Goal: Task Accomplishment & Management: Manage account settings

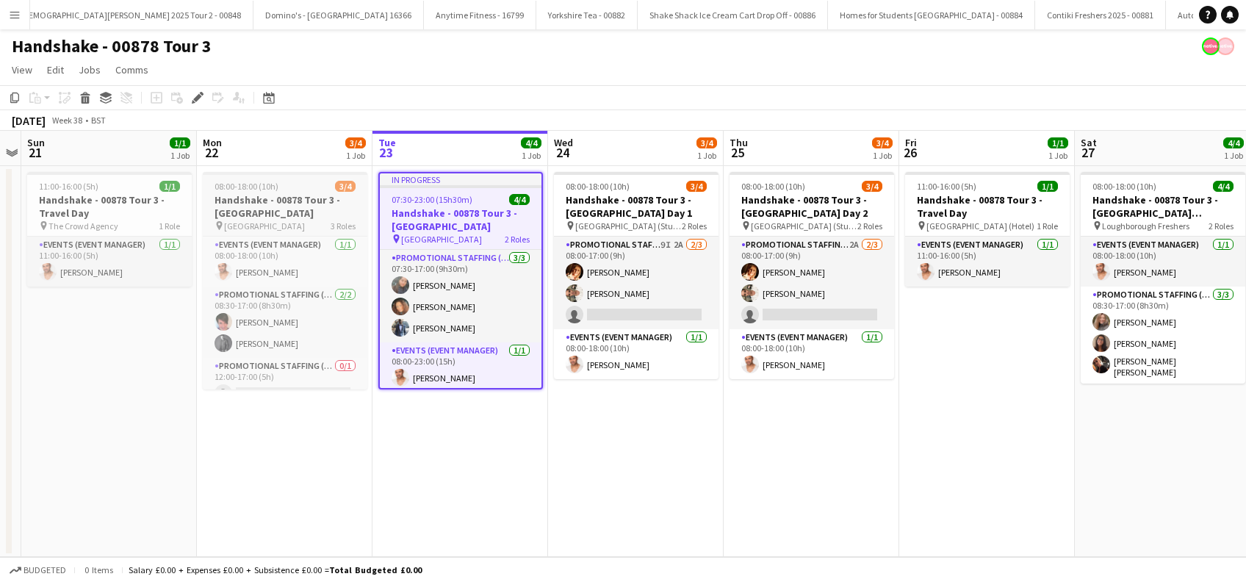
click at [266, 217] on h3 "Handshake - 00878 Tour 3 - Sheffield University" at bounding box center [285, 206] width 165 height 26
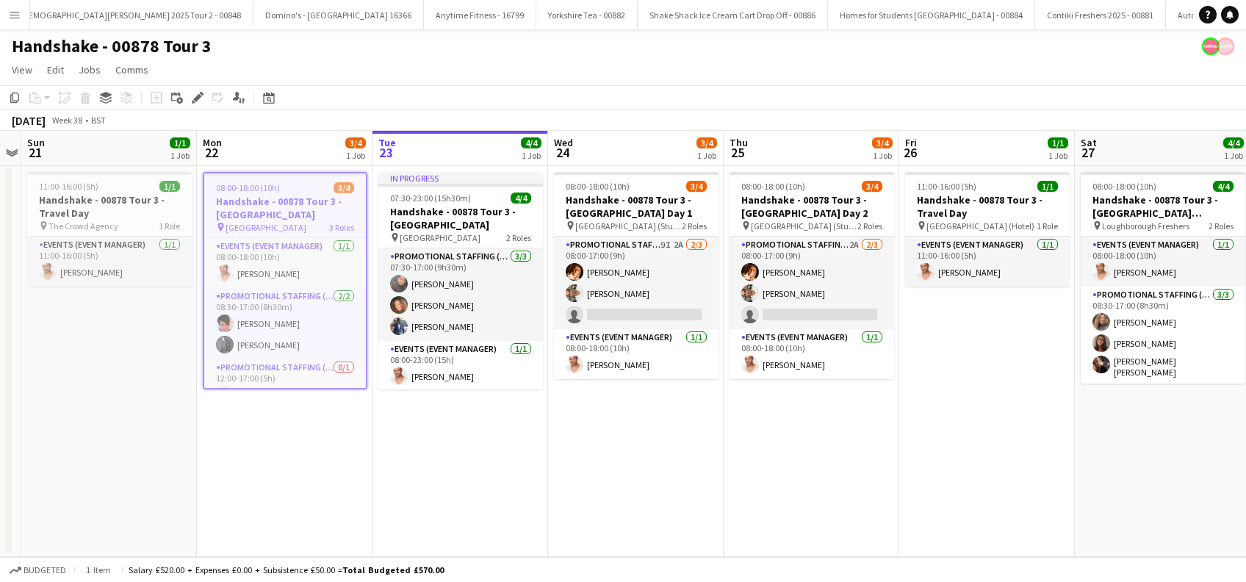
scroll to position [0, 505]
click at [194, 103] on icon "Edit" at bounding box center [198, 98] width 12 height 12
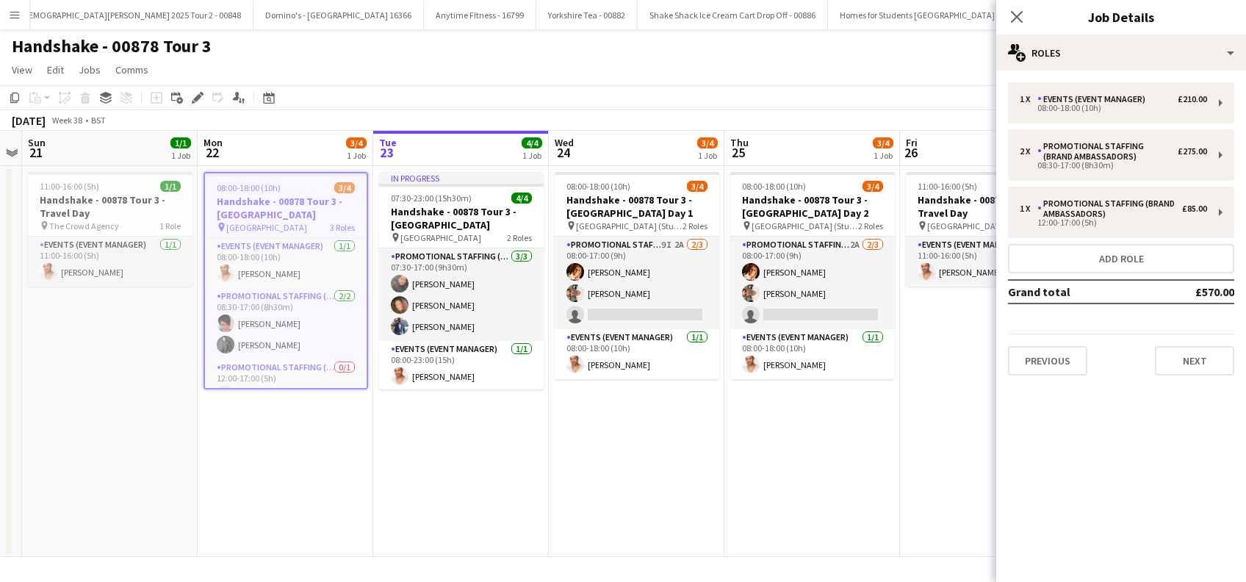
click at [1201, 375] on div "1 x Events (Event Manager) £210.00 08:00-18:00 (10h) 2 x Promotional Staffing (…" at bounding box center [1121, 229] width 250 height 317
click at [1196, 367] on button "Next" at bounding box center [1194, 360] width 79 height 29
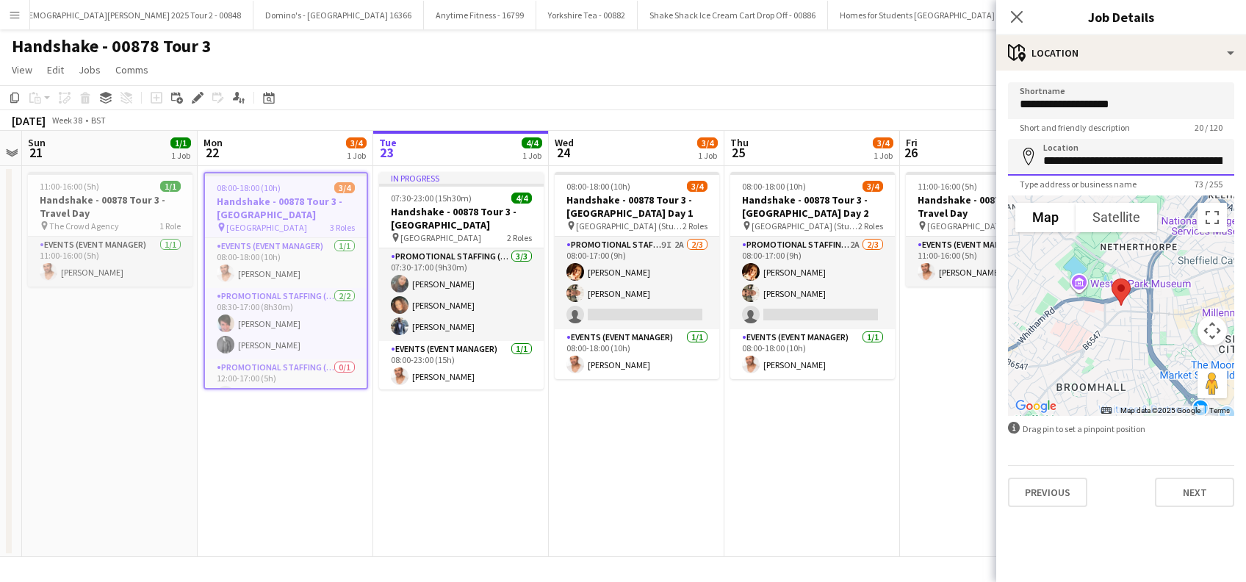
click at [1163, 157] on input "**********" at bounding box center [1121, 157] width 226 height 37
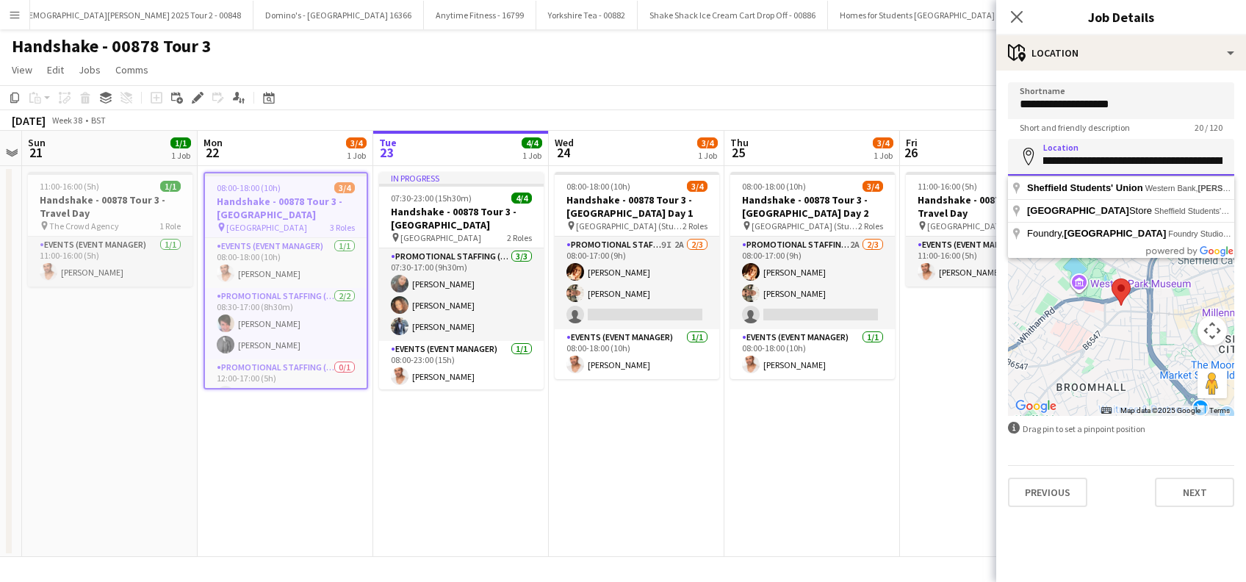
scroll to position [0, 0]
drag, startPoint x: 1204, startPoint y: 159, endPoint x: 964, endPoint y: 146, distance: 239.9
click at [964, 146] on body "Menu Boards Boards Boards All jobs Status Workforce Workforce My Workforce Recr…" at bounding box center [623, 291] width 1246 height 582
click at [1070, 159] on input "**********" at bounding box center [1121, 157] width 226 height 37
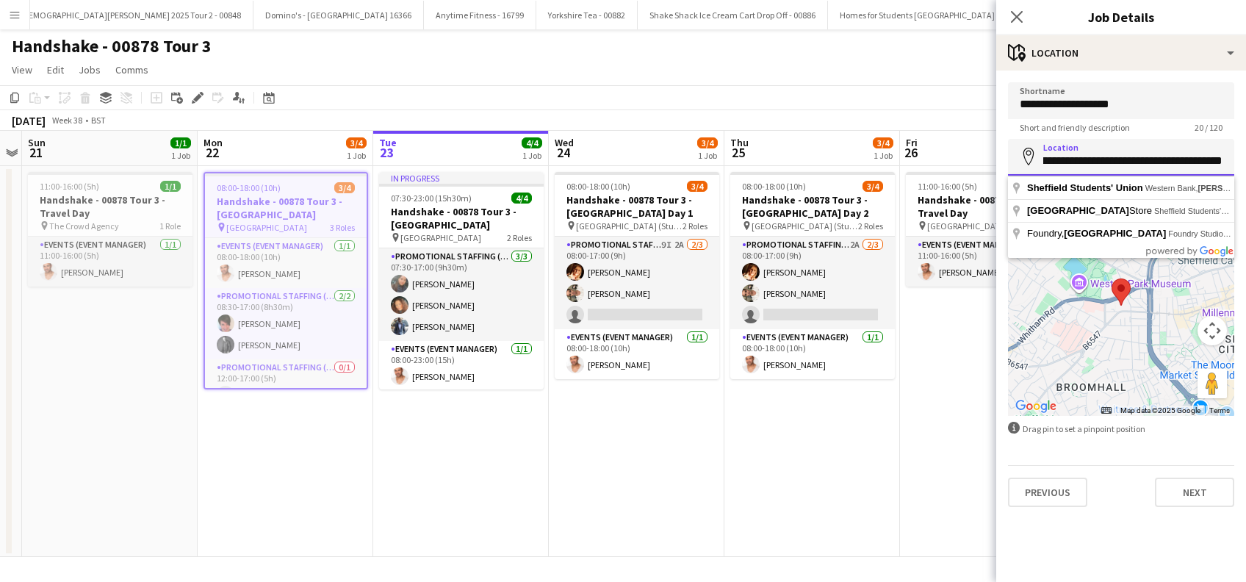
drag, startPoint x: 1067, startPoint y: 163, endPoint x: 1187, endPoint y: 159, distance: 119.9
click at [1202, 155] on input "**********" at bounding box center [1121, 157] width 226 height 37
click at [1017, 15] on icon "Close pop-in" at bounding box center [1017, 17] width 14 height 14
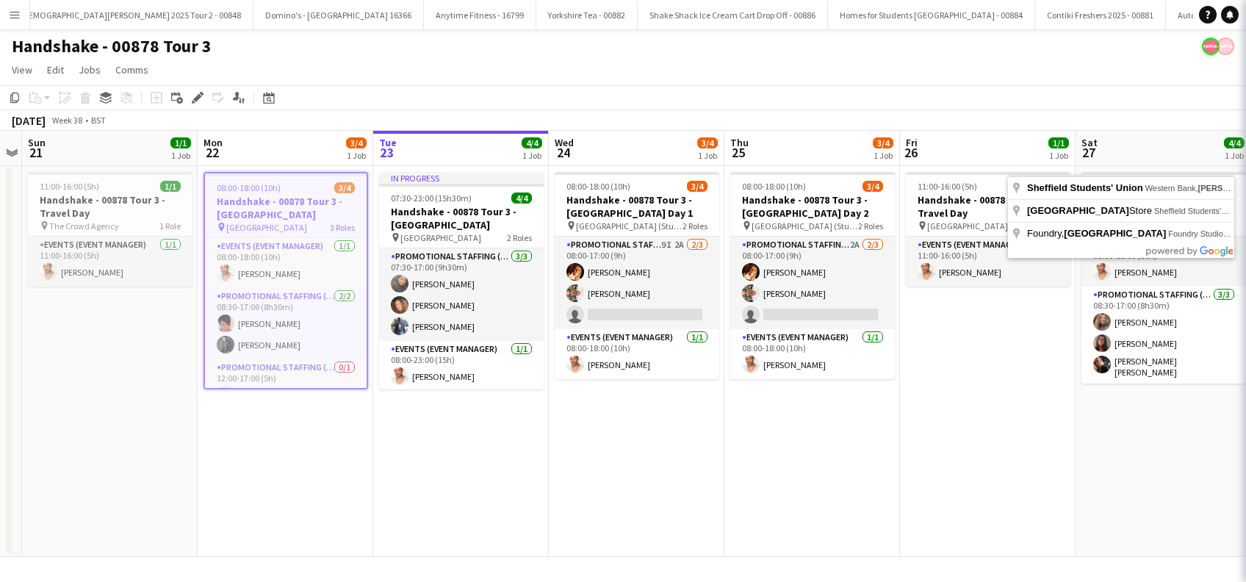
scroll to position [0, 0]
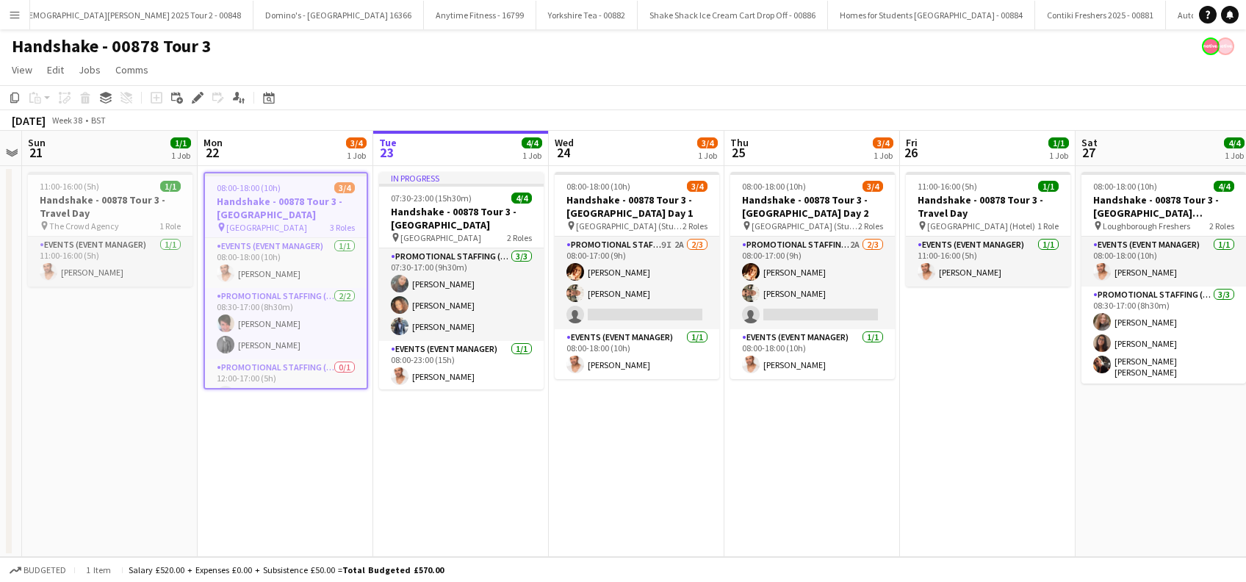
click at [306, 434] on app-date-cell "08:00-18:00 (10h) 3/4 Handshake - 00878 Tour 3 - Sheffield University pin Sheff…" at bounding box center [286, 361] width 176 height 391
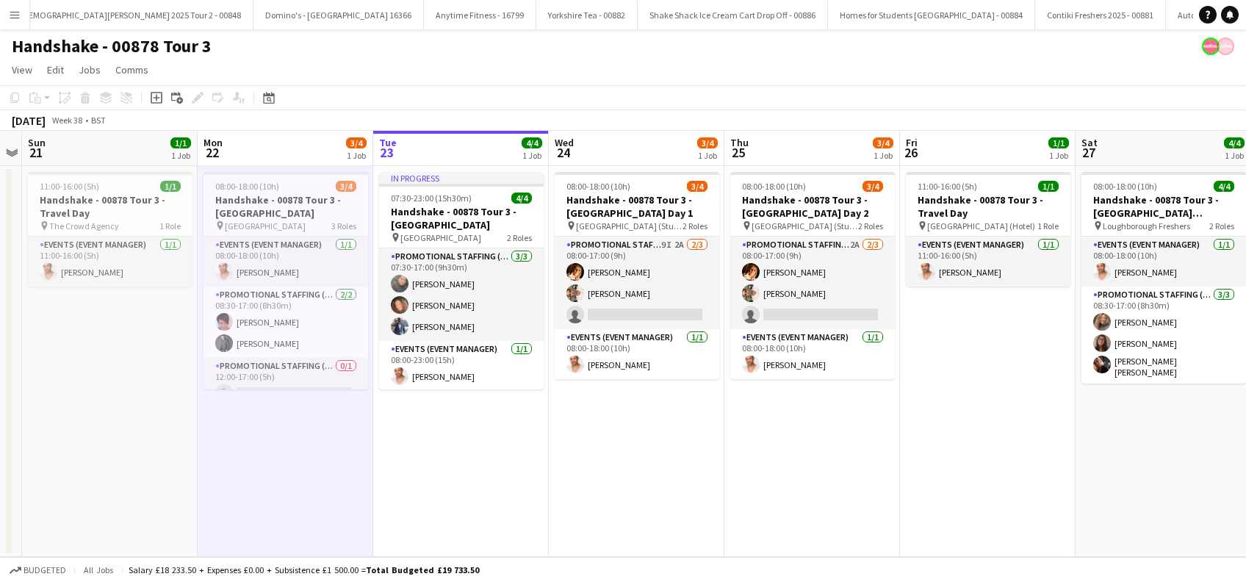
click at [472, 464] on app-date-cell "In progress 07:30-23:00 (15h30m) 4/4 Handshake - 00878 Tour 3 - Leeds Universit…" at bounding box center [461, 361] width 176 height 391
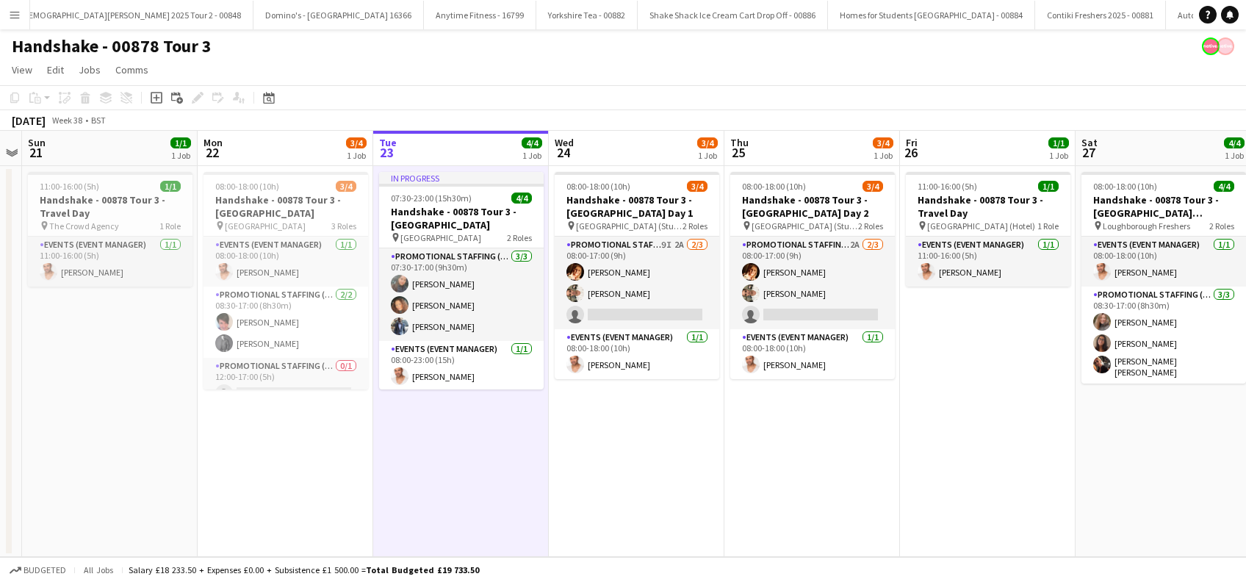
click at [629, 481] on app-date-cell "08:00-18:00 (10h) 3/4 Handshake - 00878 Tour 3 - Newcastle University Day 1 pin…" at bounding box center [637, 361] width 176 height 391
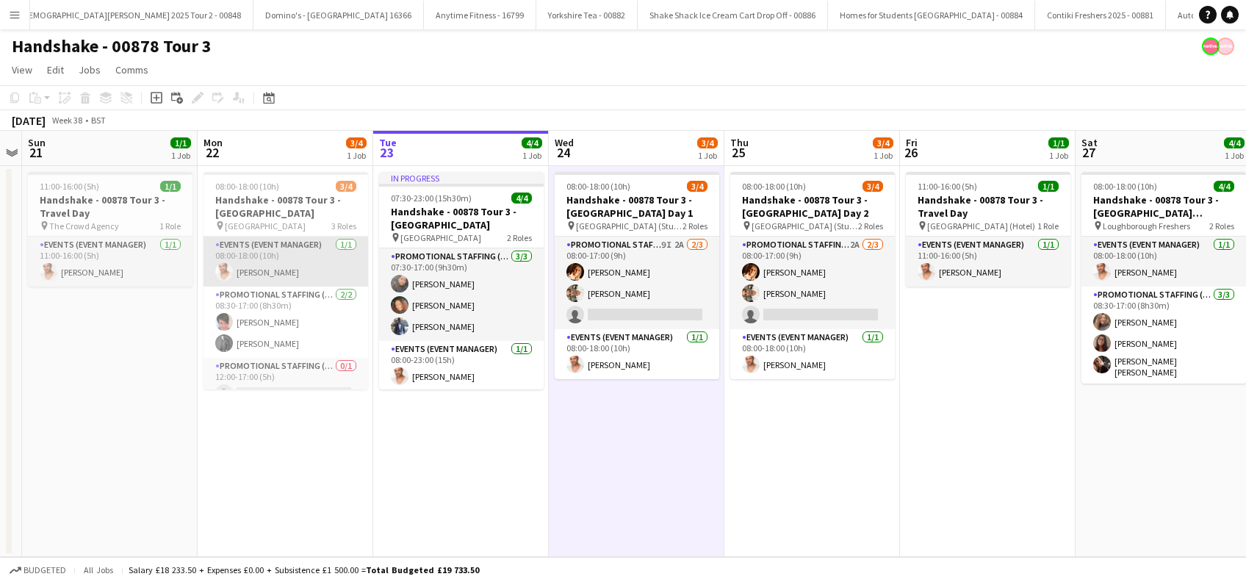
click at [281, 273] on app-card-role "Events (Event Manager) 1/1 08:00-18:00 (10h) Cameron Dean" at bounding box center [286, 262] width 165 height 50
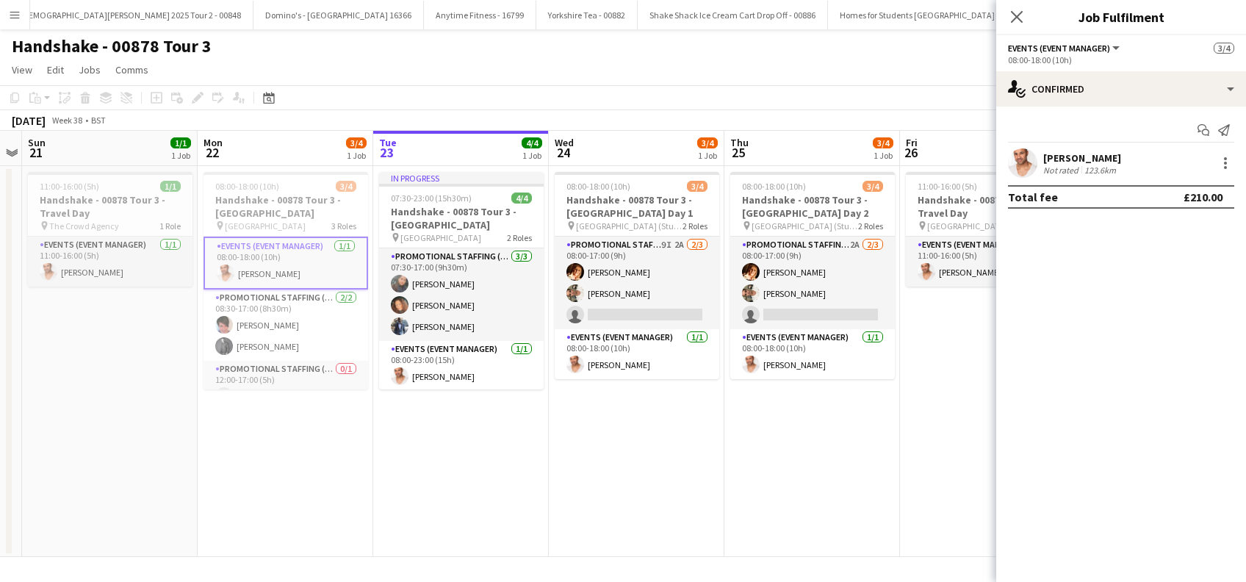
click at [1062, 159] on div "Cameron Dean" at bounding box center [1082, 157] width 78 height 13
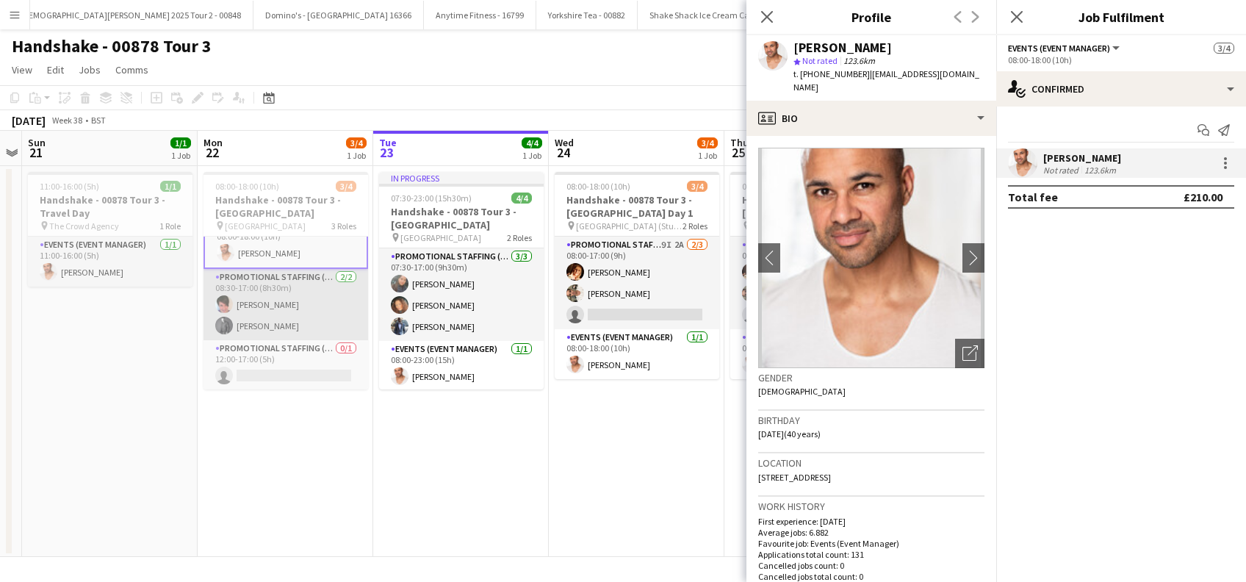
click at [282, 322] on app-card-role "Promotional Staffing (Brand Ambassadors) 2/2 08:30-17:00 (8h30m) Luana Contarin…" at bounding box center [286, 304] width 165 height 71
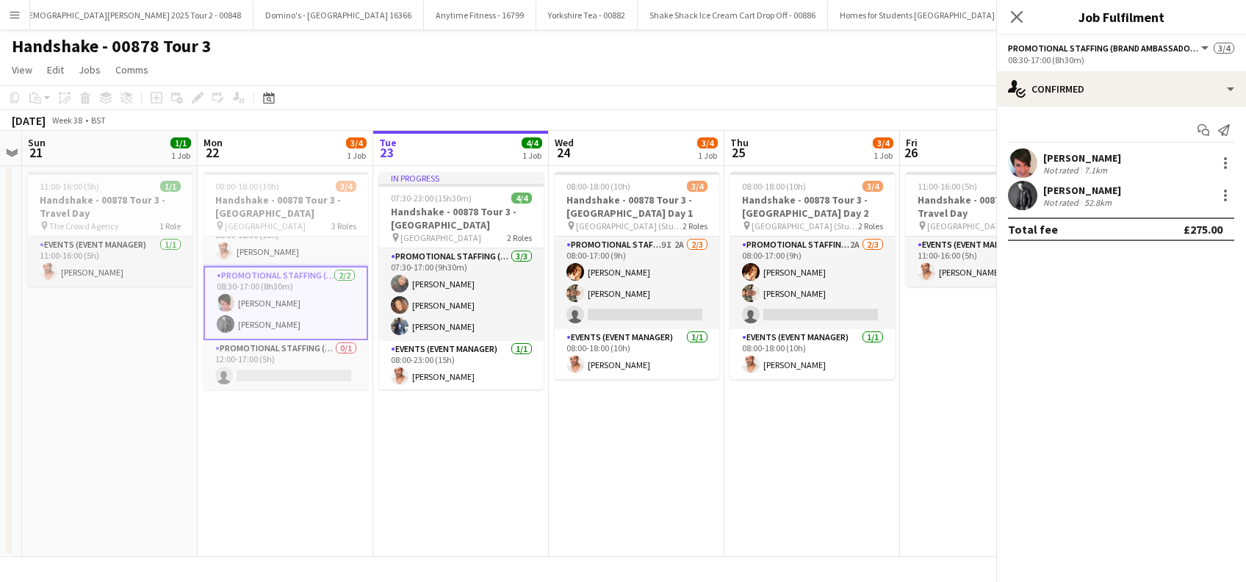
scroll to position [19, 0]
click at [1098, 192] on div "Andrew Calderwood" at bounding box center [1082, 190] width 78 height 13
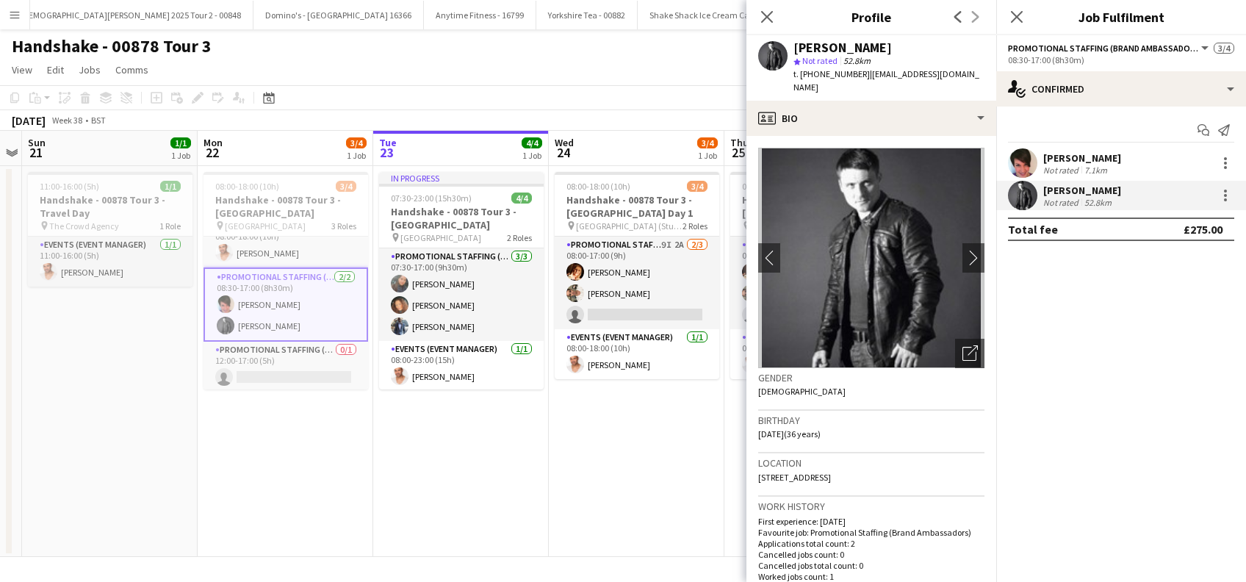
drag, startPoint x: 855, startPoint y: 82, endPoint x: 863, endPoint y: 72, distance: 12.5
click at [863, 72] on div "t. +447427378710 | andyjamescalderwood777@hotmail.co.uk" at bounding box center [889, 81] width 191 height 26
copy span "andyjamescalderwood777@hotmail.co.uk"
click at [1064, 155] on div "Luana Contarino" at bounding box center [1082, 157] width 78 height 13
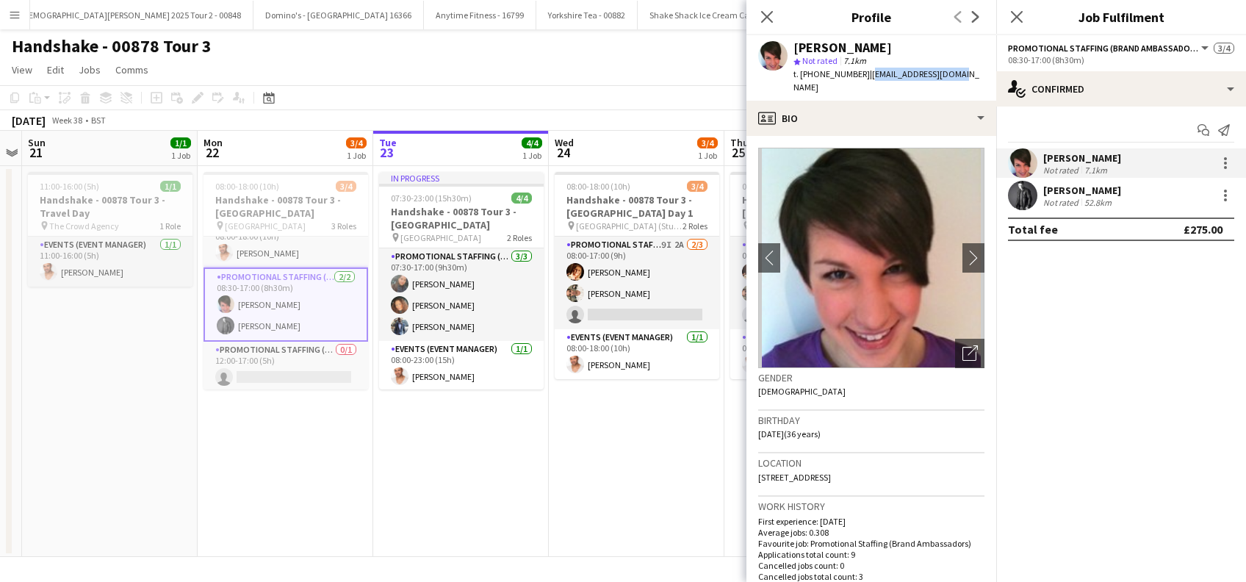
drag, startPoint x: 954, startPoint y: 74, endPoint x: 863, endPoint y: 73, distance: 91.9
click at [863, 73] on div "Luana Contarino star Not rated 7.1km t. +447703581699 | lushlu_1@hotmail.com" at bounding box center [872, 67] width 250 height 65
copy span "lushlu_1@hotmail.com"
click at [1029, 19] on div "Close pop-in" at bounding box center [1016, 17] width 41 height 34
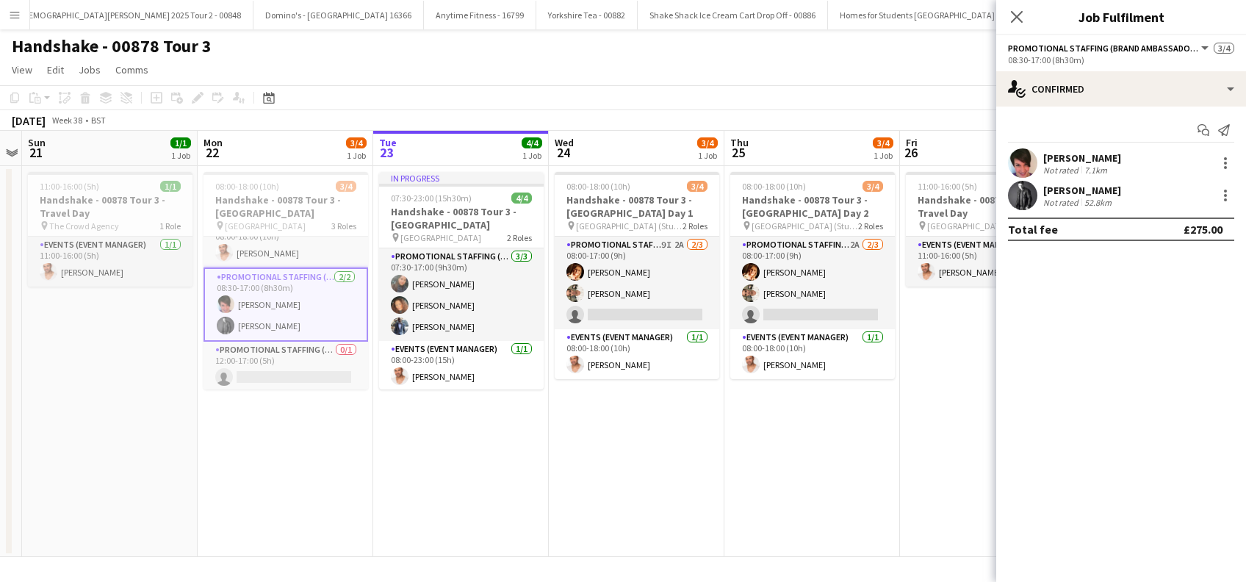
click at [272, 441] on app-date-cell "08:00-18:00 (10h) 3/4 Handshake - 00878 Tour 3 - Sheffield University pin Sheff…" at bounding box center [286, 361] width 176 height 391
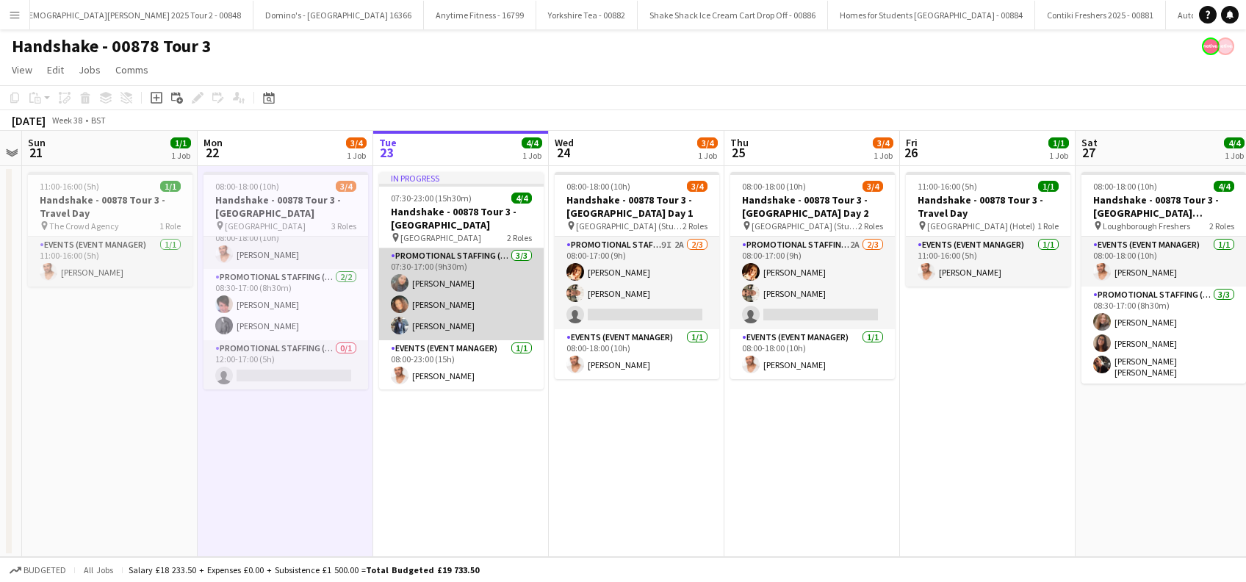
scroll to position [0, 0]
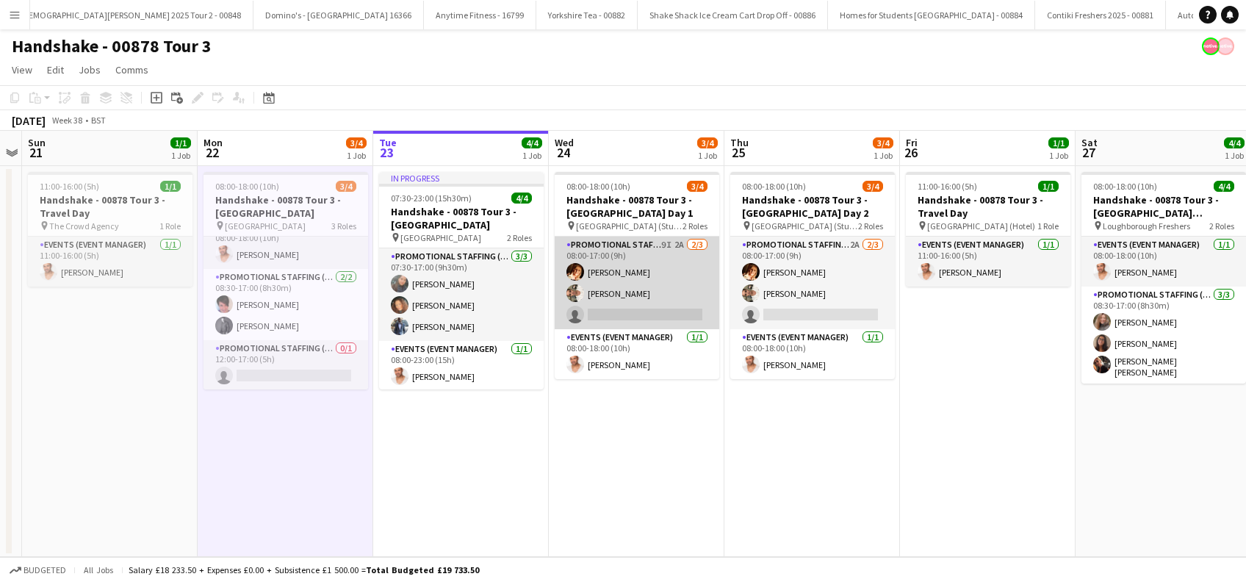
click at [645, 305] on app-card-role "Promotional Staffing (Brand Ambassadors) 9I 2A 2/3 08:00-17:00 (9h) Sam Soulsby…" at bounding box center [637, 283] width 165 height 93
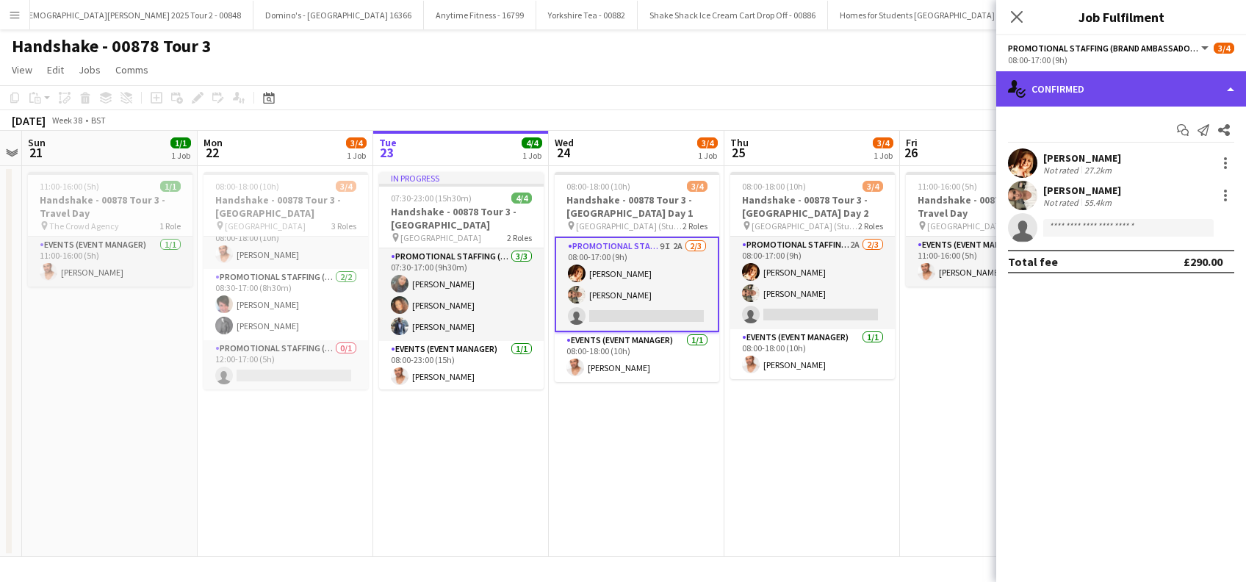
click at [1135, 84] on div "single-neutral-actions-check-2 Confirmed" at bounding box center [1121, 88] width 250 height 35
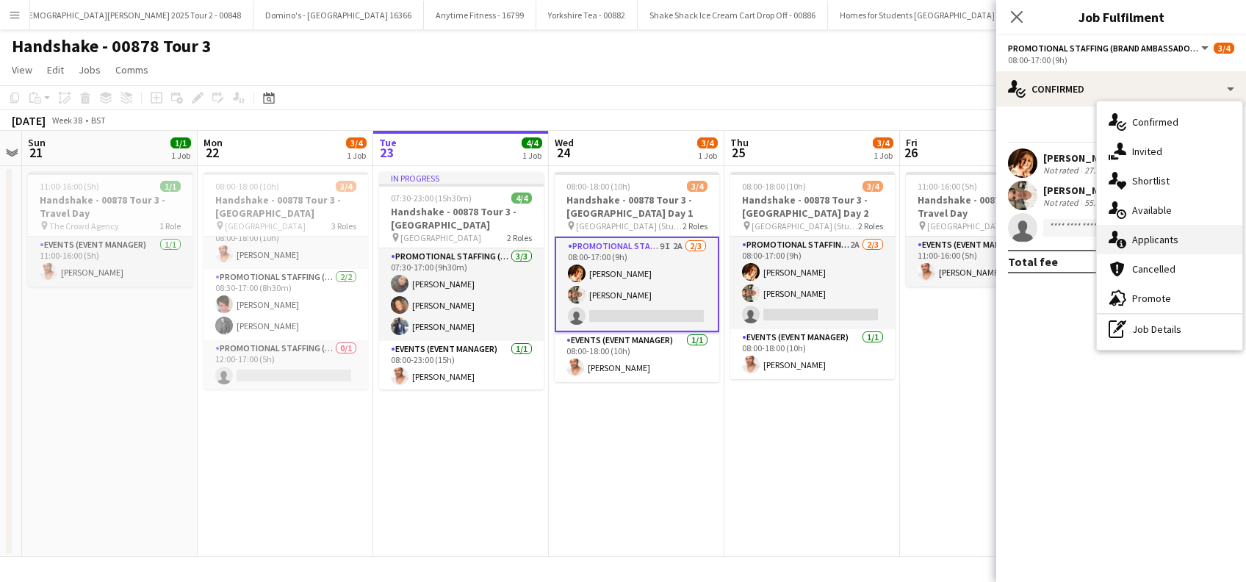
click at [1158, 237] on span "Applicants" at bounding box center [1155, 239] width 46 height 13
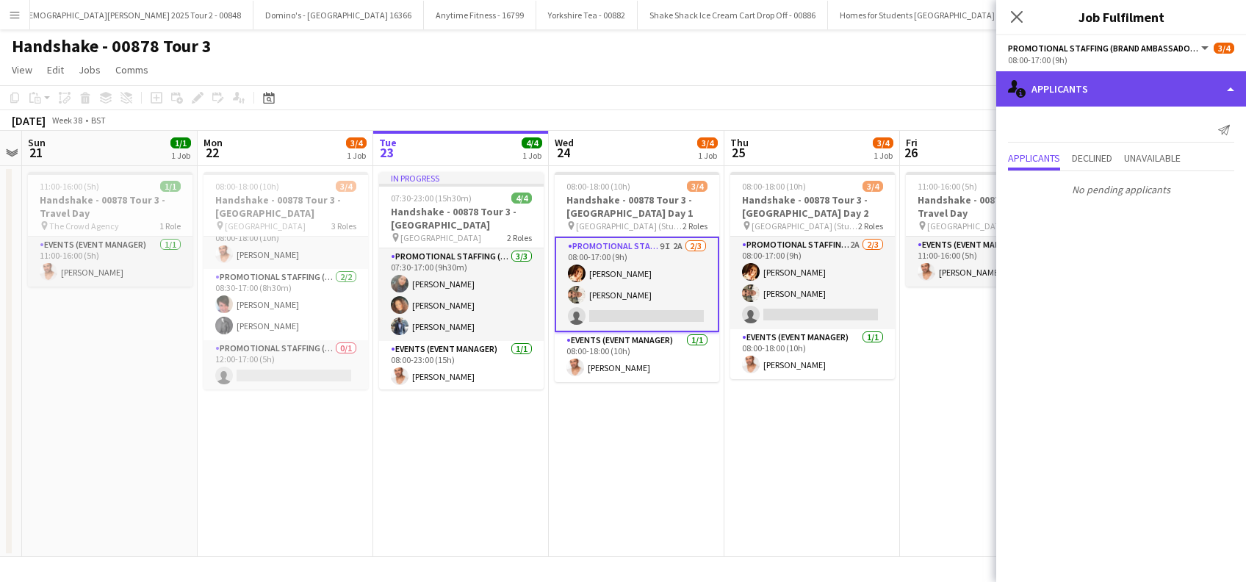
click at [1111, 84] on div "single-neutral-actions-information Applicants" at bounding box center [1121, 88] width 250 height 35
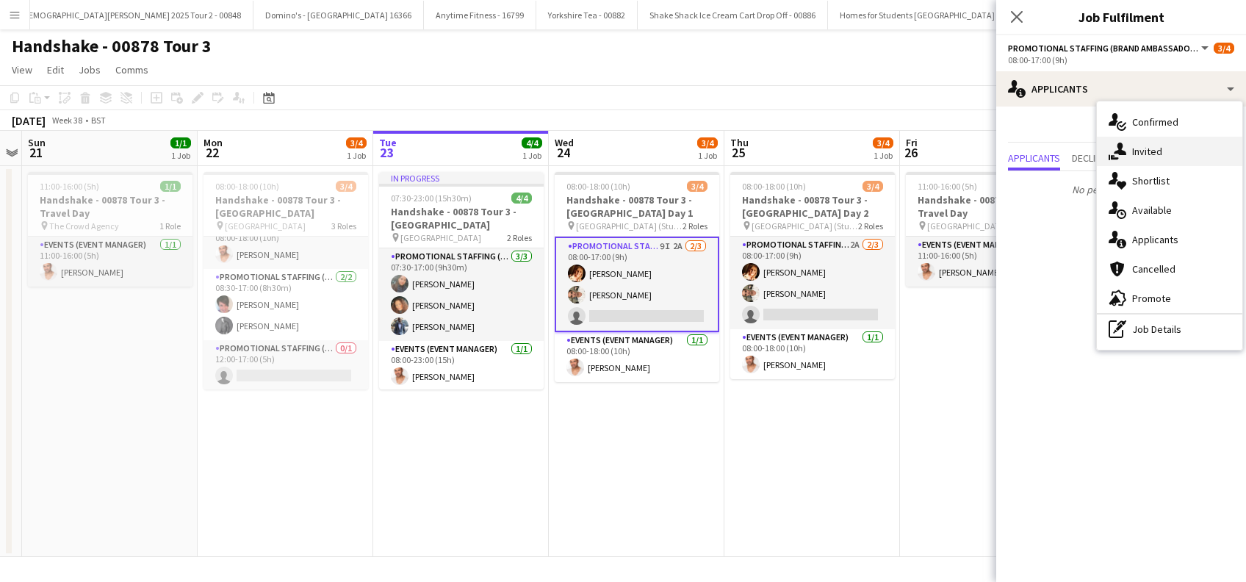
click at [1137, 154] on span "Invited" at bounding box center [1147, 151] width 30 height 13
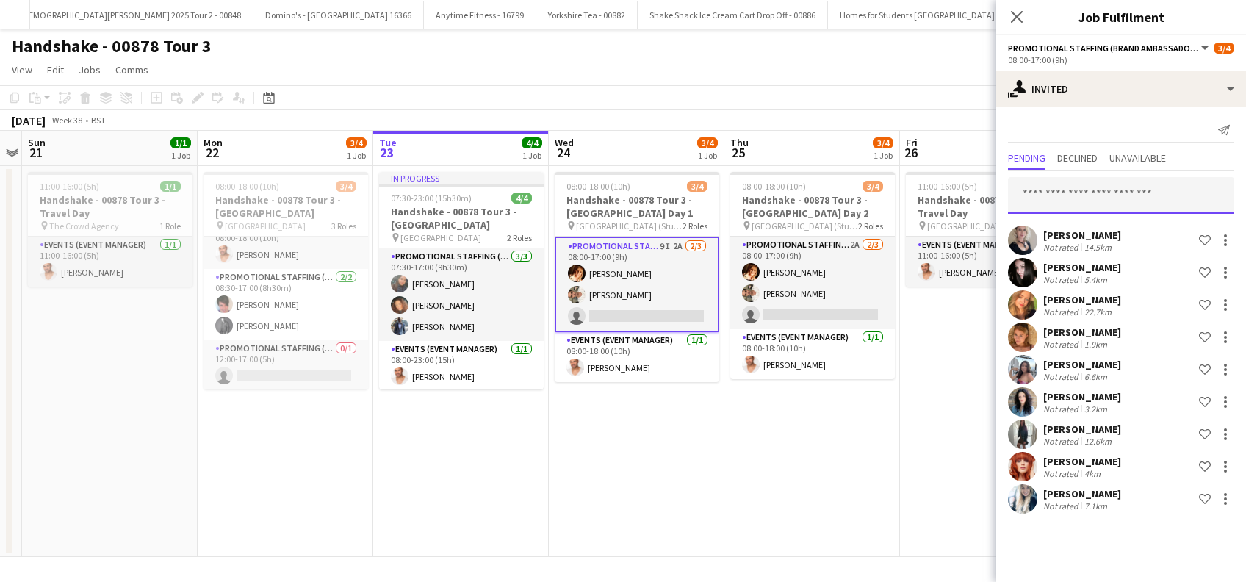
click at [1057, 194] on input "text" at bounding box center [1121, 195] width 226 height 37
type input "******"
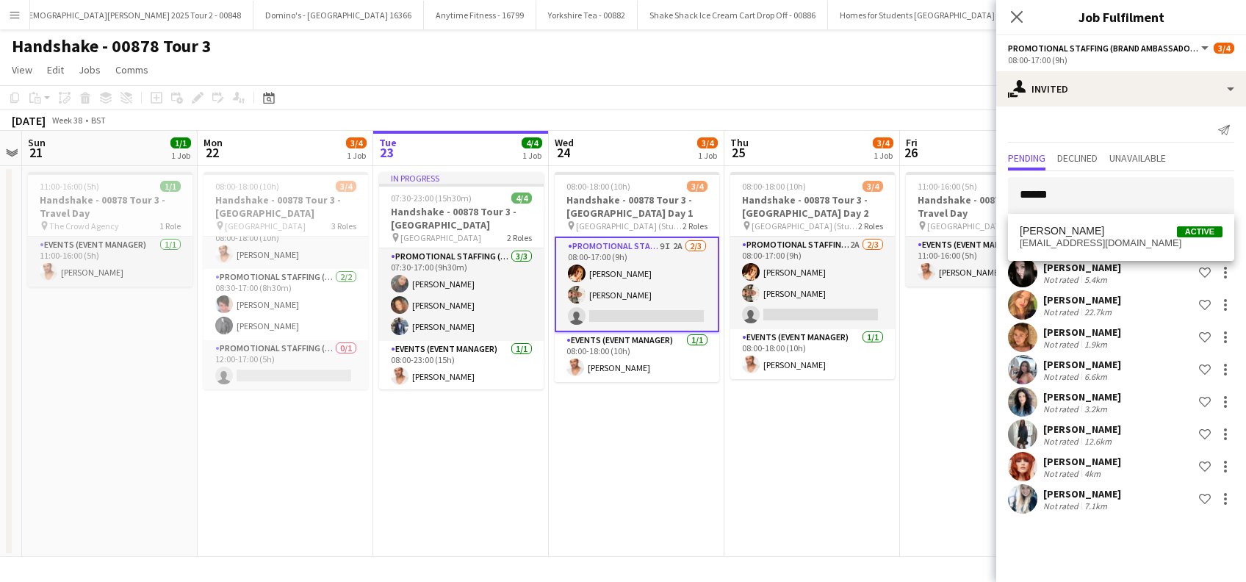
click at [1058, 231] on span "Lottie Theis" at bounding box center [1062, 231] width 85 height 12
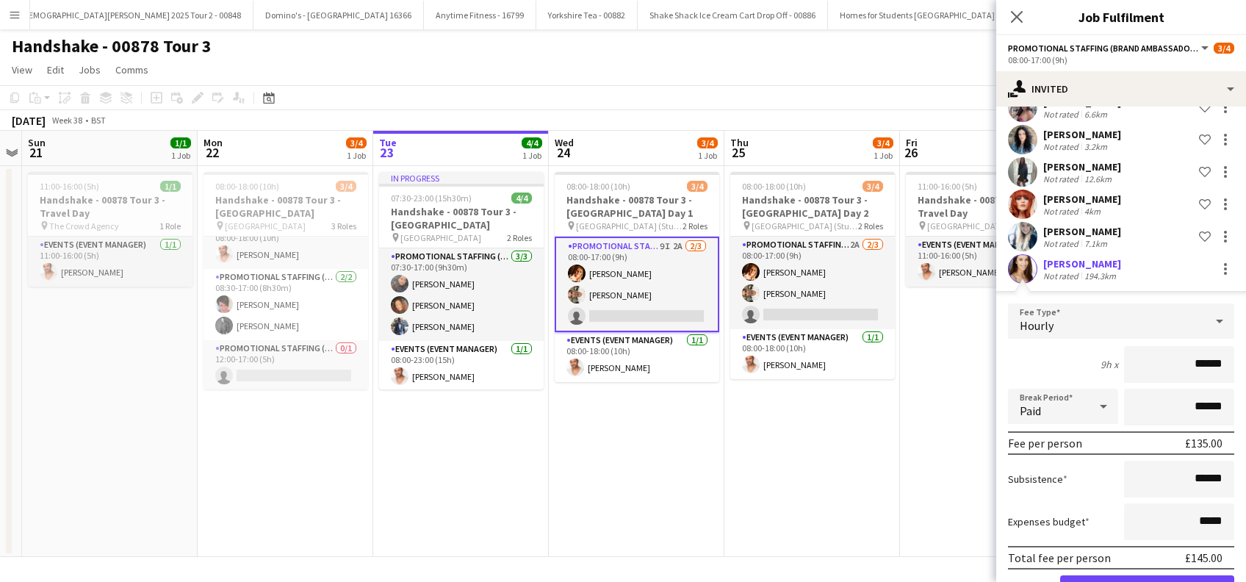
scroll to position [310, 0]
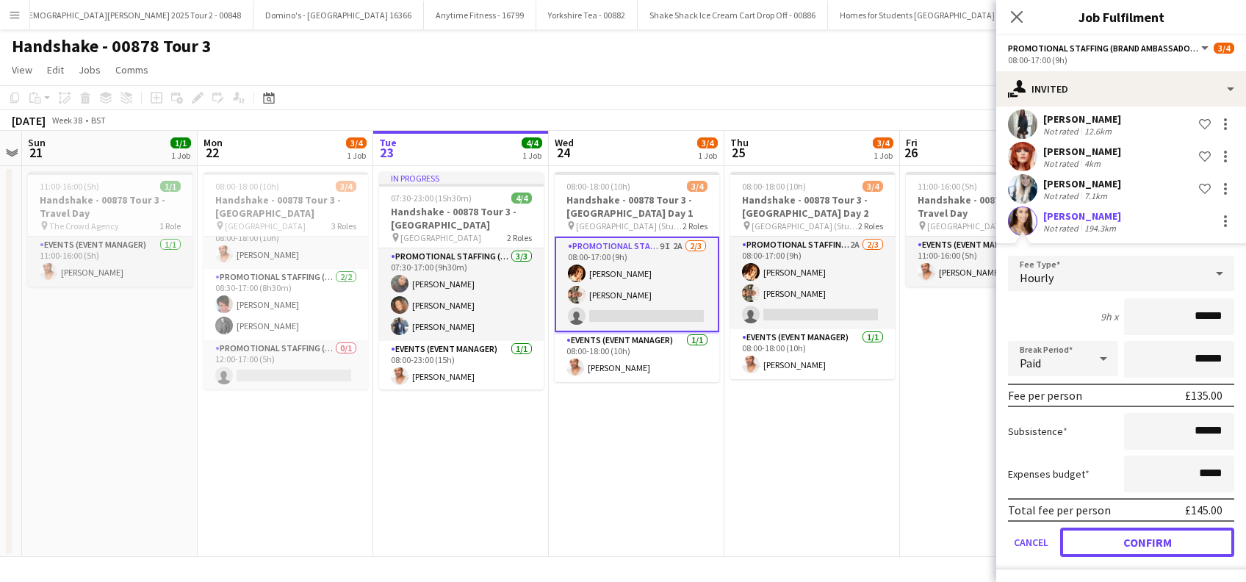
click at [1121, 542] on button "Confirm" at bounding box center [1147, 542] width 174 height 29
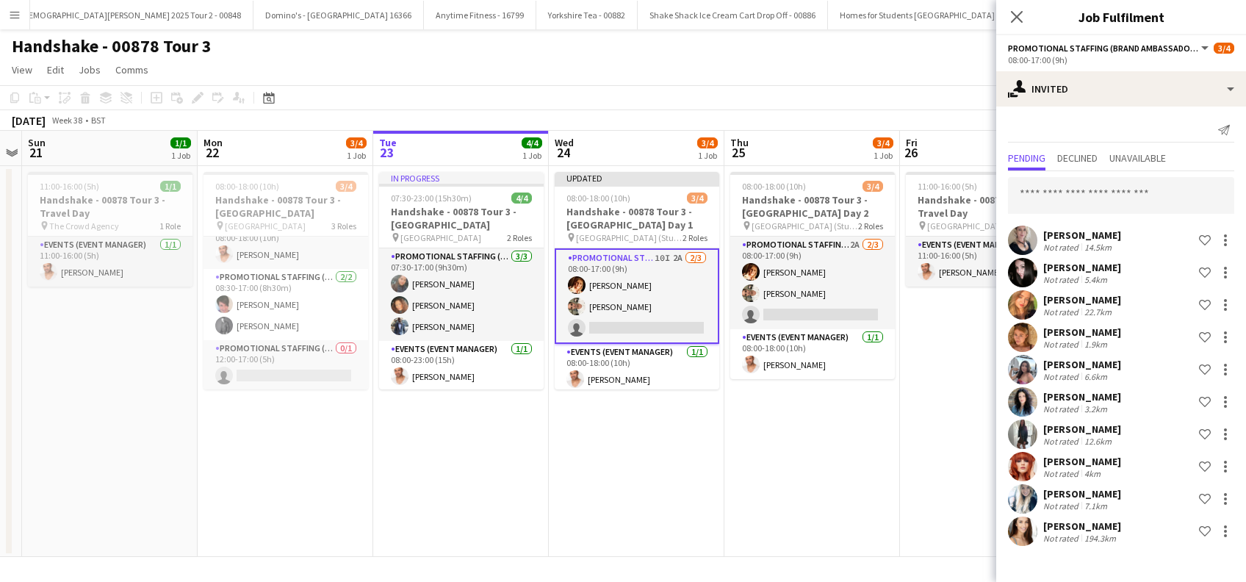
scroll to position [0, 0]
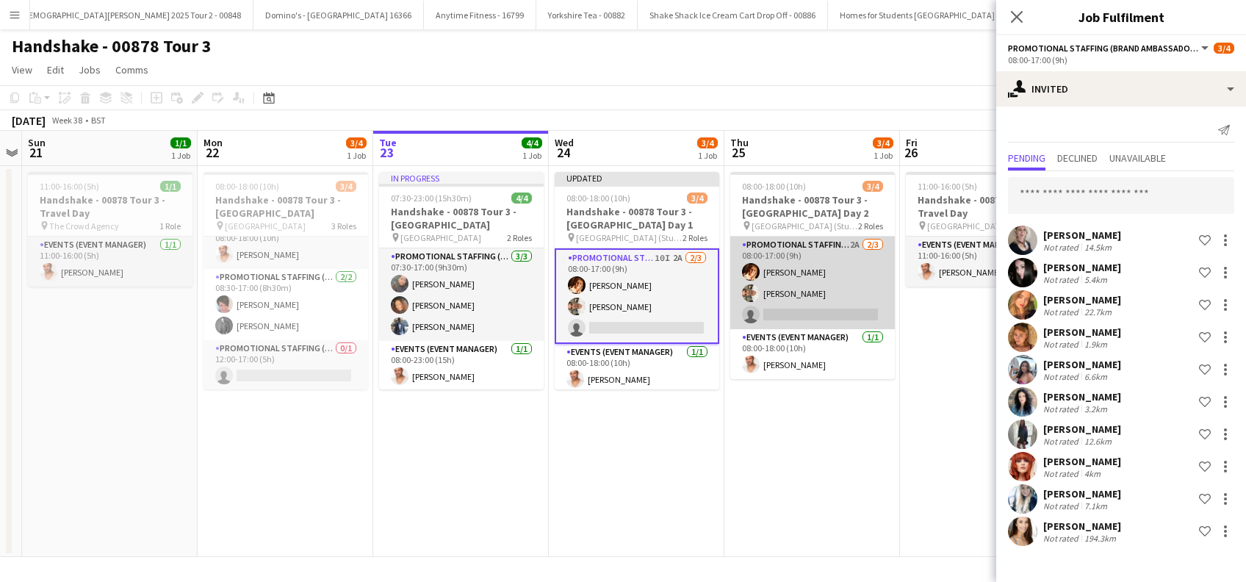
click at [801, 317] on app-card-role "Promotional Staffing (Brand Ambassadors) 2A 2/3 08:00-17:00 (9h) Sam Soulsby Ha…" at bounding box center [812, 283] width 165 height 93
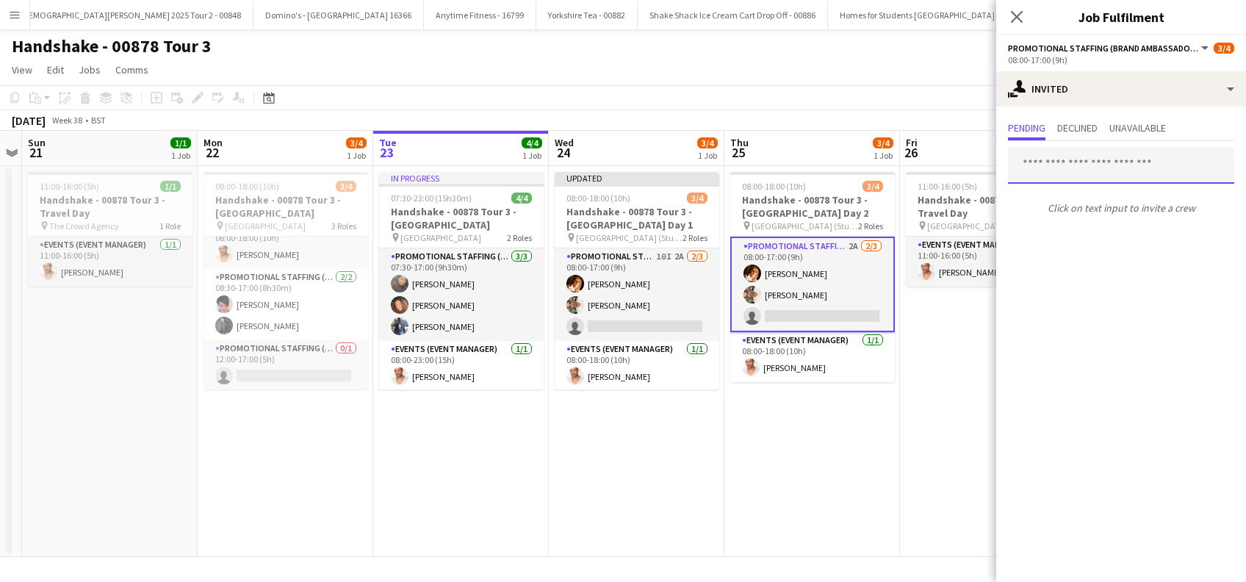
click at [1052, 157] on input "text" at bounding box center [1121, 165] width 226 height 37
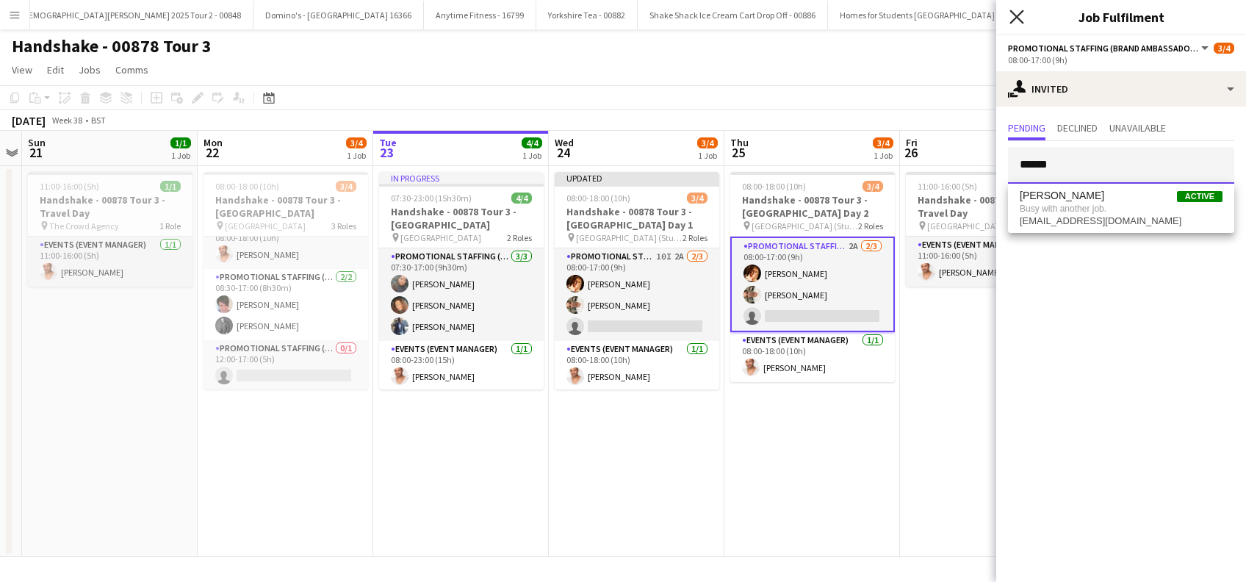
type input "******"
click at [1018, 23] on icon "Close pop-in" at bounding box center [1017, 17] width 12 height 12
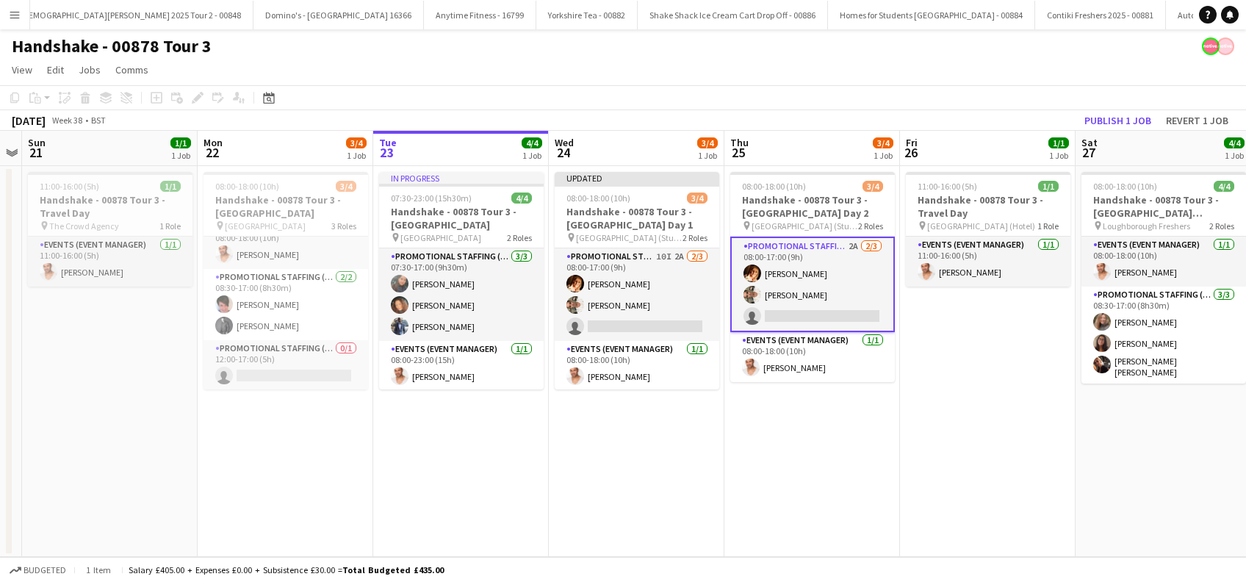
click at [777, 411] on app-date-cell "08:00-18:00 (10h) 3/4 Handshake - 00878 Tour 3 - Newcastle University Day 2 pin…" at bounding box center [812, 361] width 176 height 391
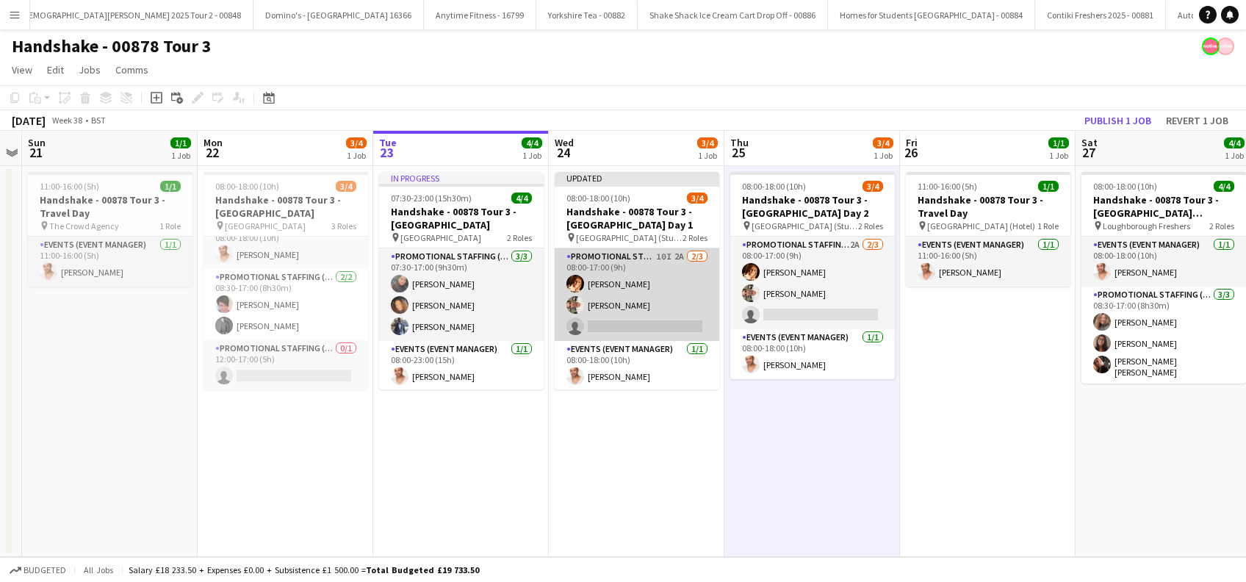
click at [624, 325] on app-card-role "Promotional Staffing (Brand Ambassadors) 10I 2A 2/3 08:00-17:00 (9h) Sam Soulsb…" at bounding box center [637, 294] width 165 height 93
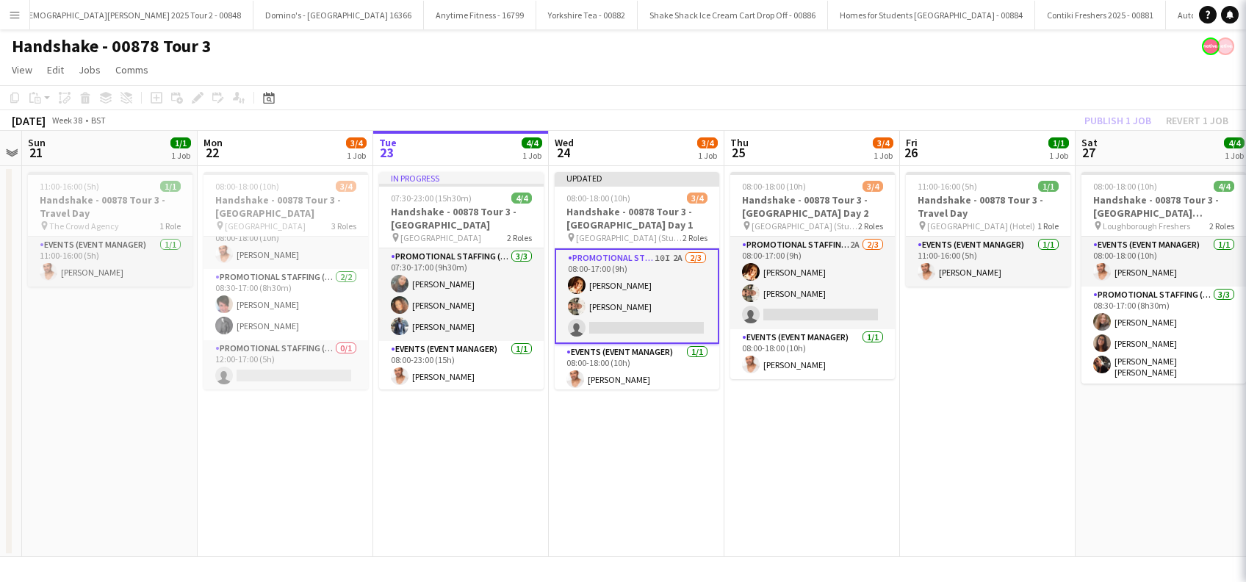
scroll to position [0, 504]
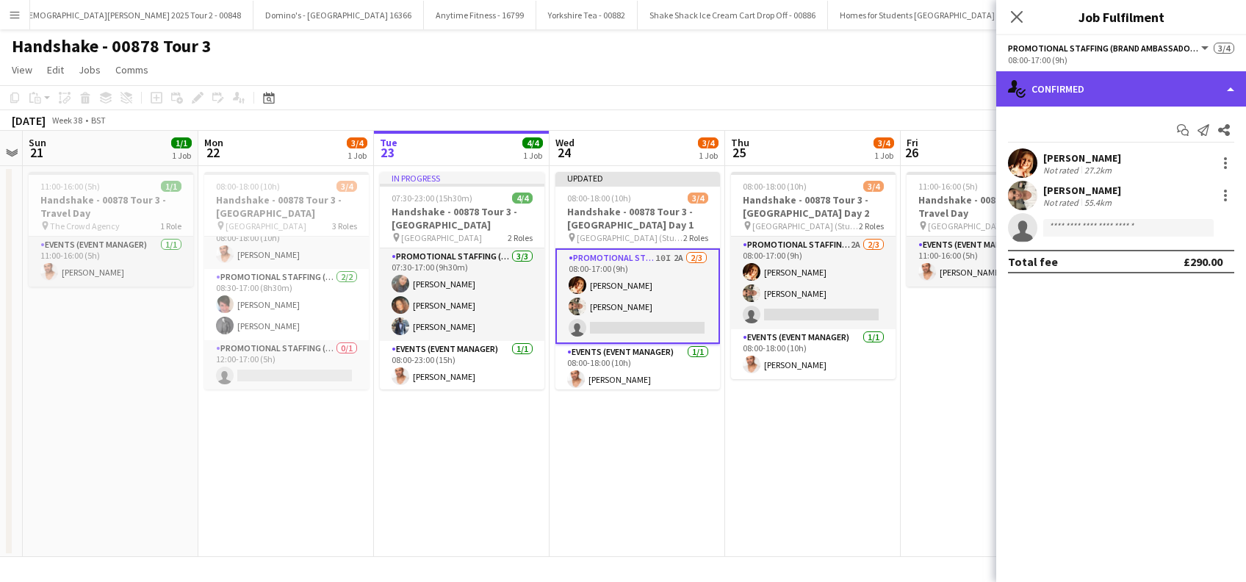
click at [1132, 82] on div "single-neutral-actions-check-2 Confirmed" at bounding box center [1121, 88] width 250 height 35
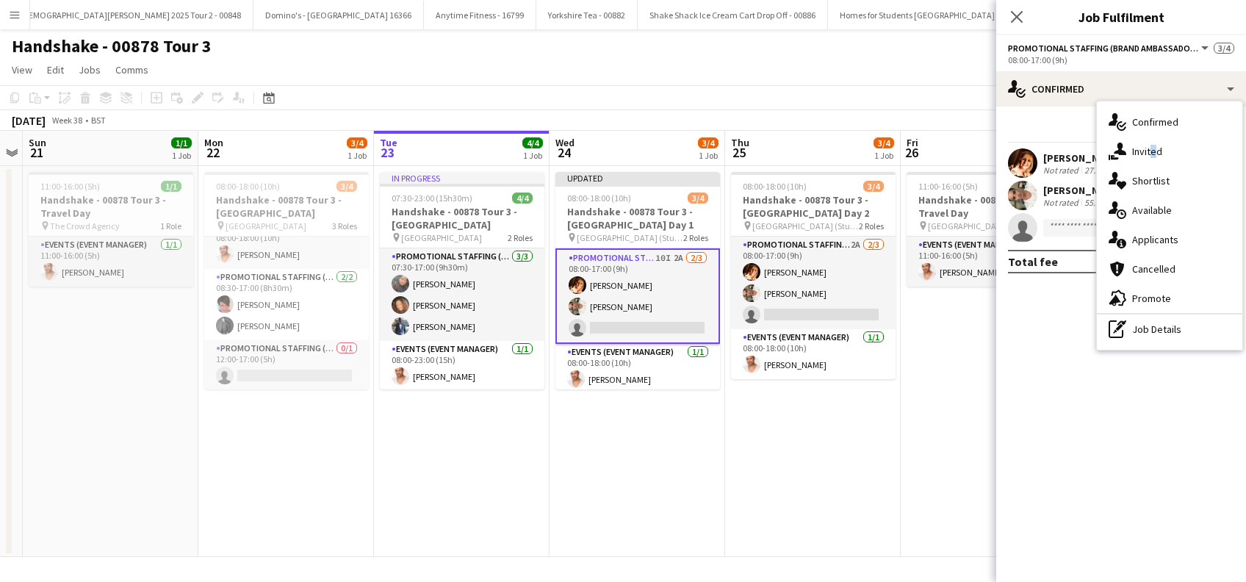
click at [1151, 149] on span "Invited" at bounding box center [1147, 151] width 30 height 13
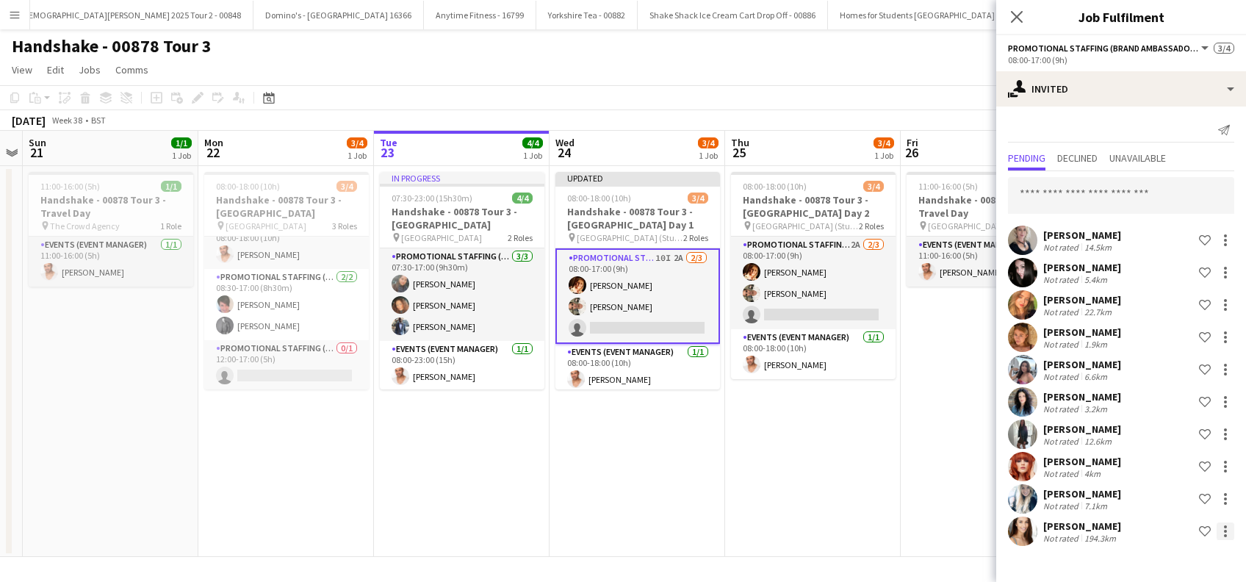
click at [1225, 532] on div at bounding box center [1225, 531] width 3 height 3
click at [1162, 508] on span "Cancel invitation" at bounding box center [1179, 503] width 86 height 12
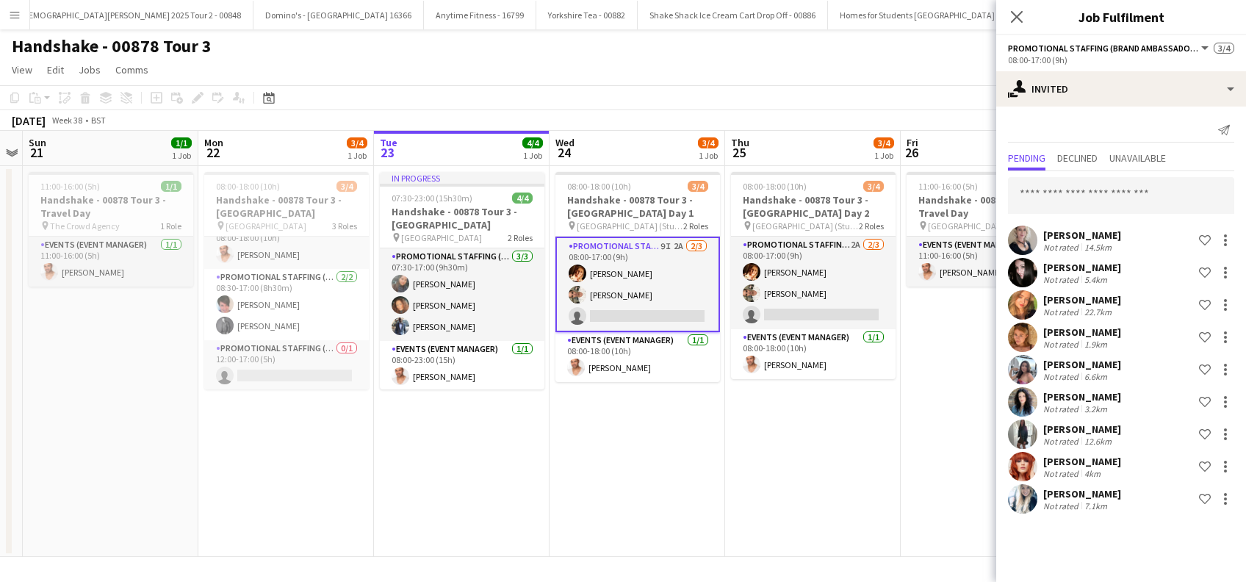
click at [885, 508] on app-date-cell "08:00-18:00 (10h) 3/4 Handshake - 00878 Tour 3 - Newcastle University Day 2 pin…" at bounding box center [813, 361] width 176 height 391
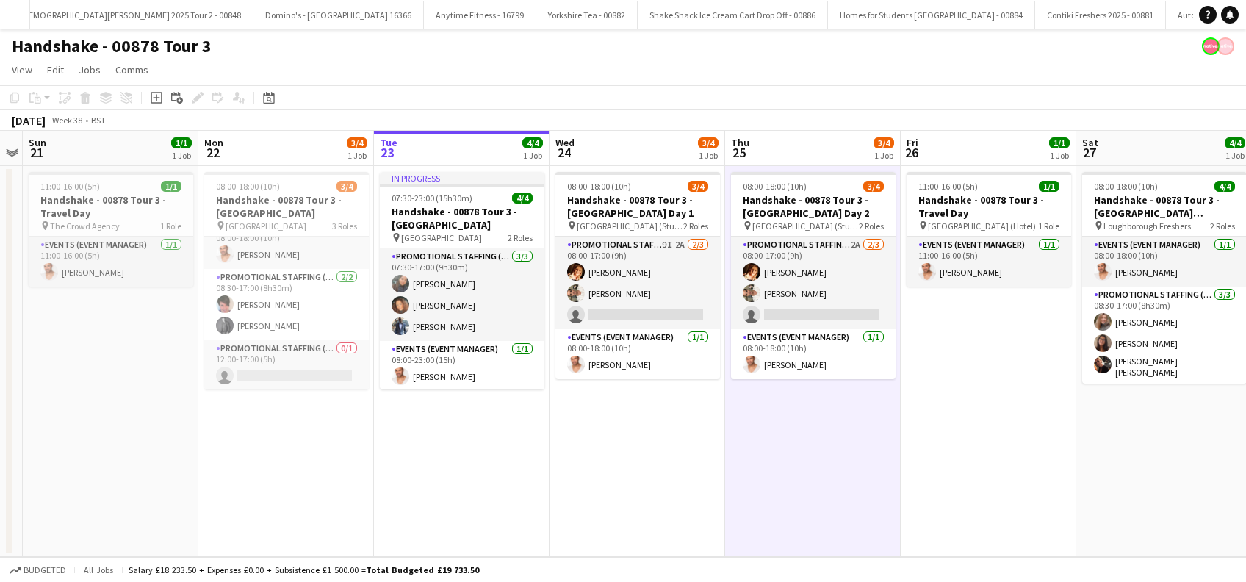
click at [608, 430] on app-date-cell "08:00-18:00 (10h) 3/4 Handshake - 00878 Tour 3 - Newcastle University Day 1 pin…" at bounding box center [638, 361] width 176 height 391
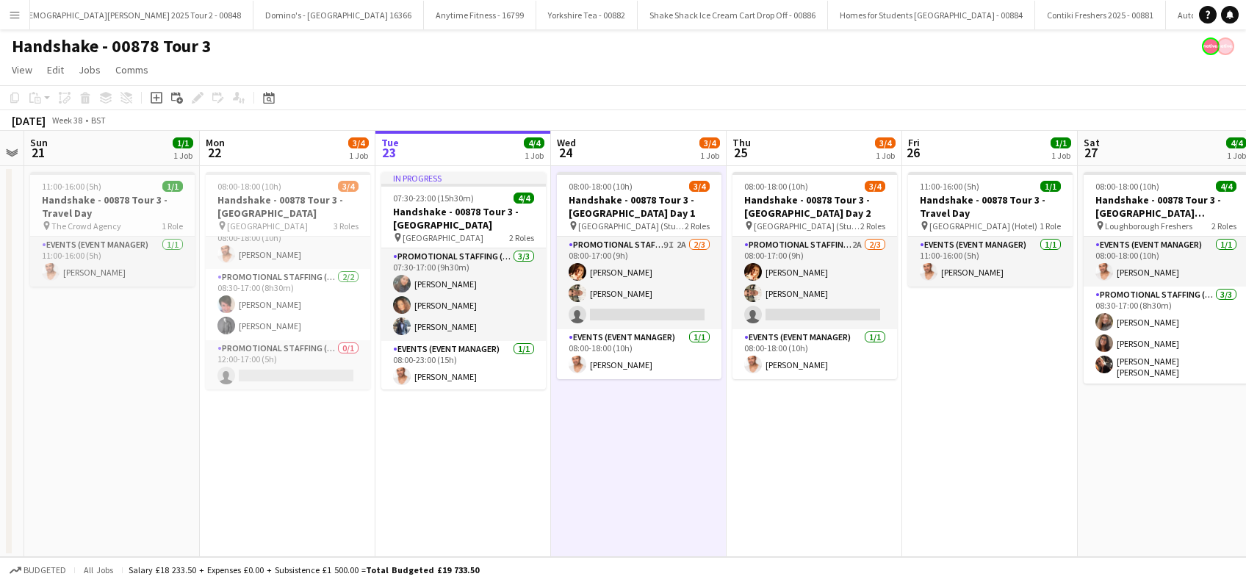
click at [770, 436] on app-date-cell "08:00-18:00 (10h) 3/4 Handshake - 00878 Tour 3 - Newcastle University Day 2 pin…" at bounding box center [815, 361] width 176 height 391
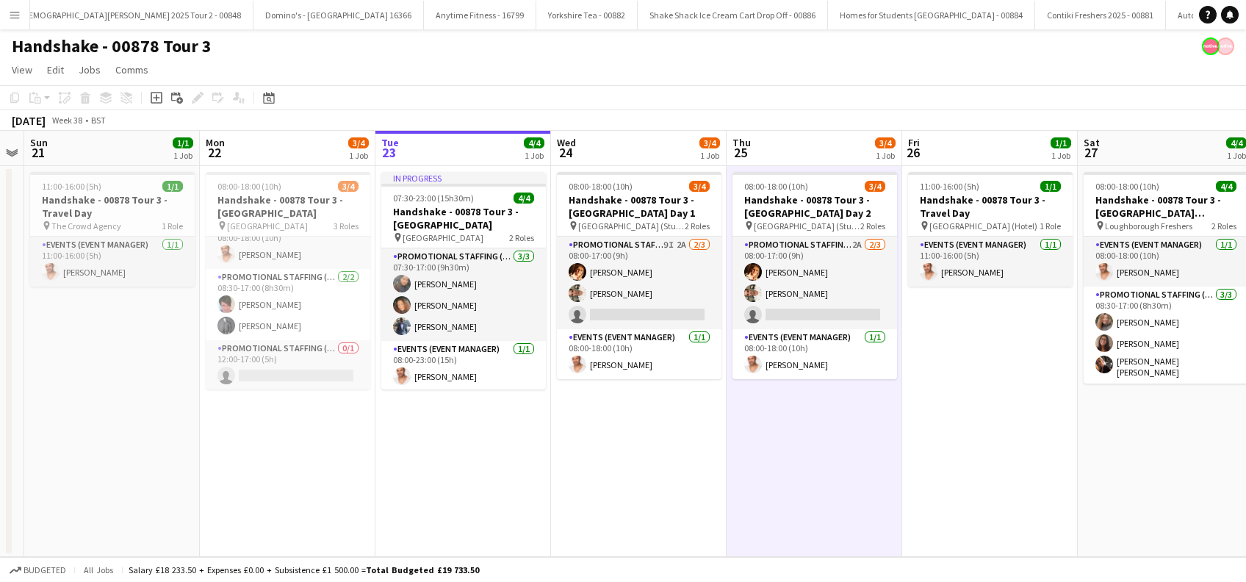
click at [615, 453] on app-date-cell "08:00-18:00 (10h) 3/4 Handshake - 00878 Tour 3 - Newcastle University Day 1 pin…" at bounding box center [639, 361] width 176 height 391
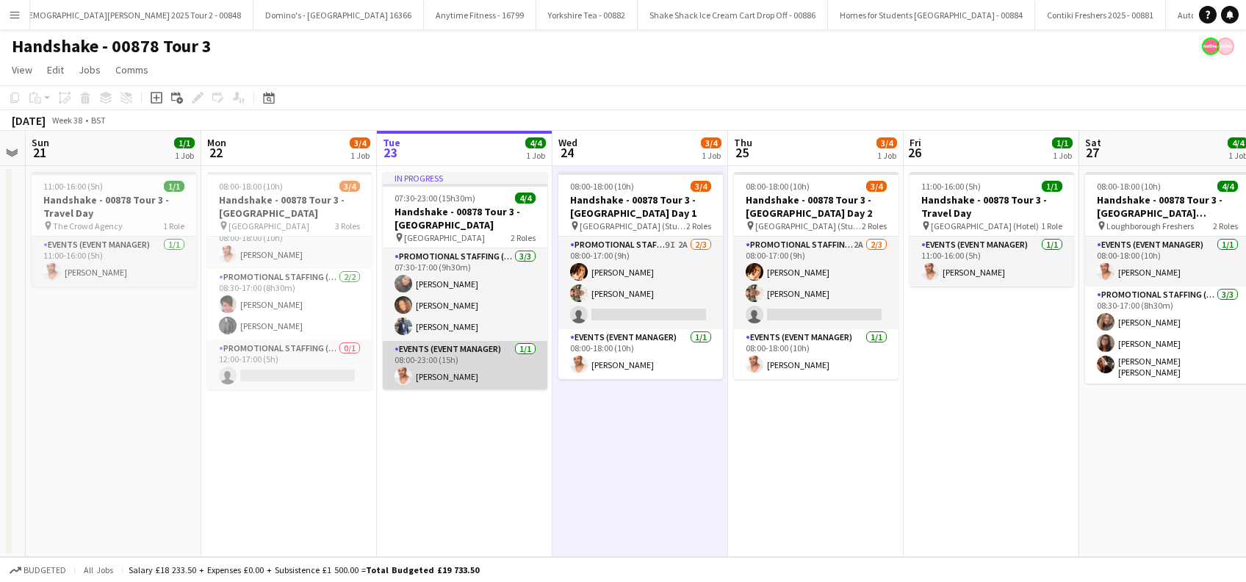
scroll to position [1, 0]
click at [265, 436] on app-date-cell "08:00-18:00 (10h) 3/4 Handshake - 00878 Tour 3 - Sheffield University pin Sheff…" at bounding box center [289, 361] width 176 height 391
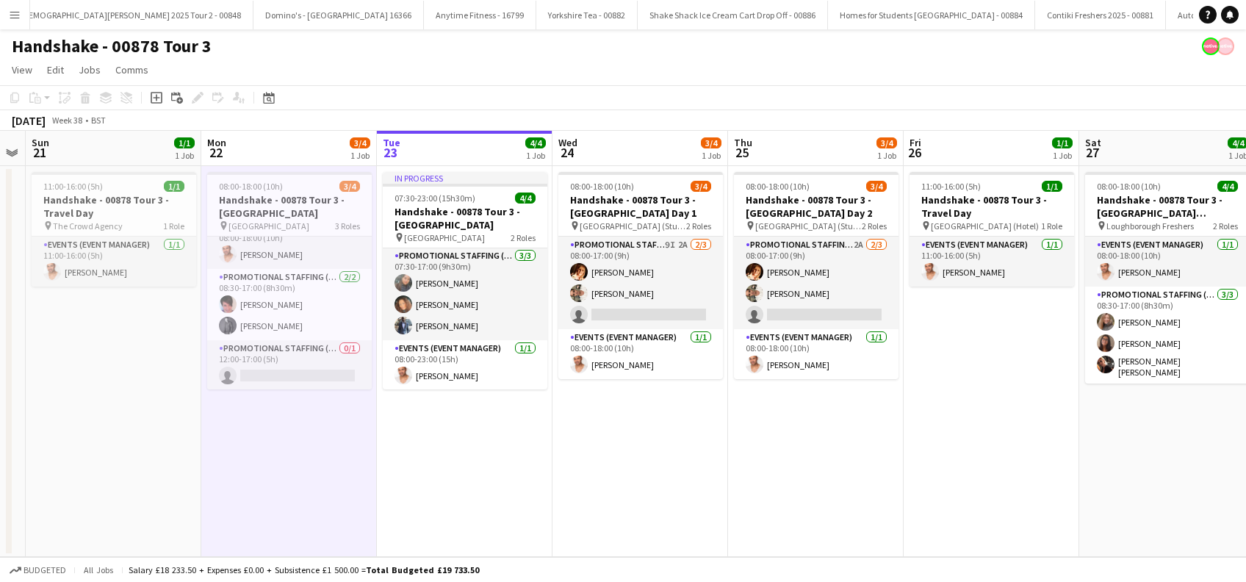
click at [421, 444] on app-date-cell "In progress 07:30-23:00 (15h30m) 4/4 Handshake - 00878 Tour 3 - Leeds Universit…" at bounding box center [465, 361] width 176 height 391
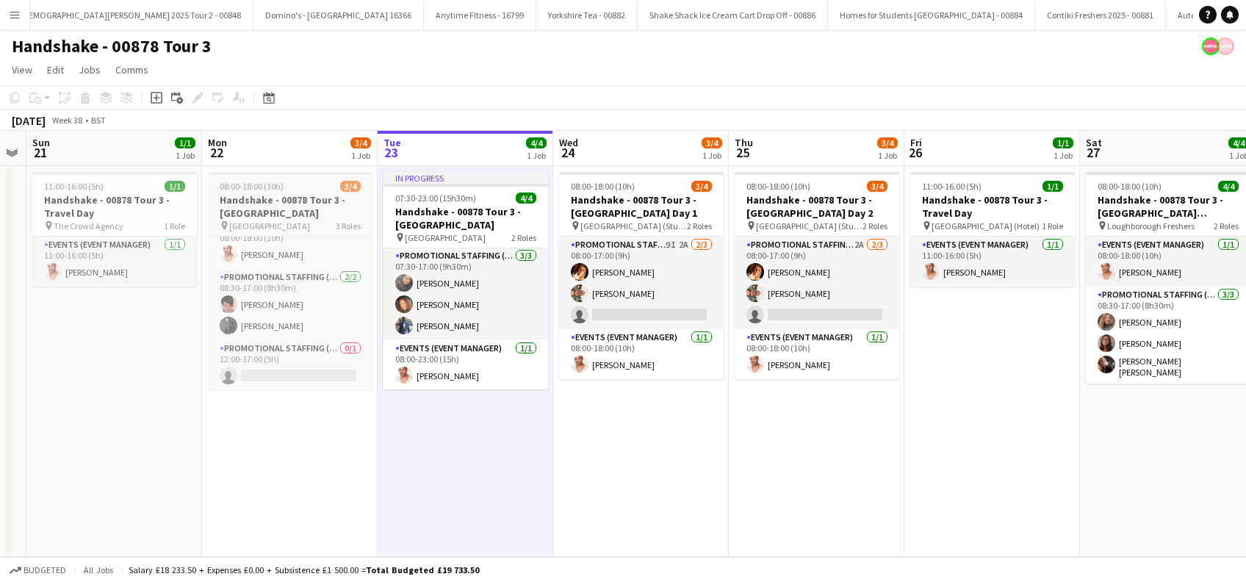
click at [278, 202] on h3 "Handshake - 00878 Tour 3 - Sheffield University" at bounding box center [290, 206] width 165 height 26
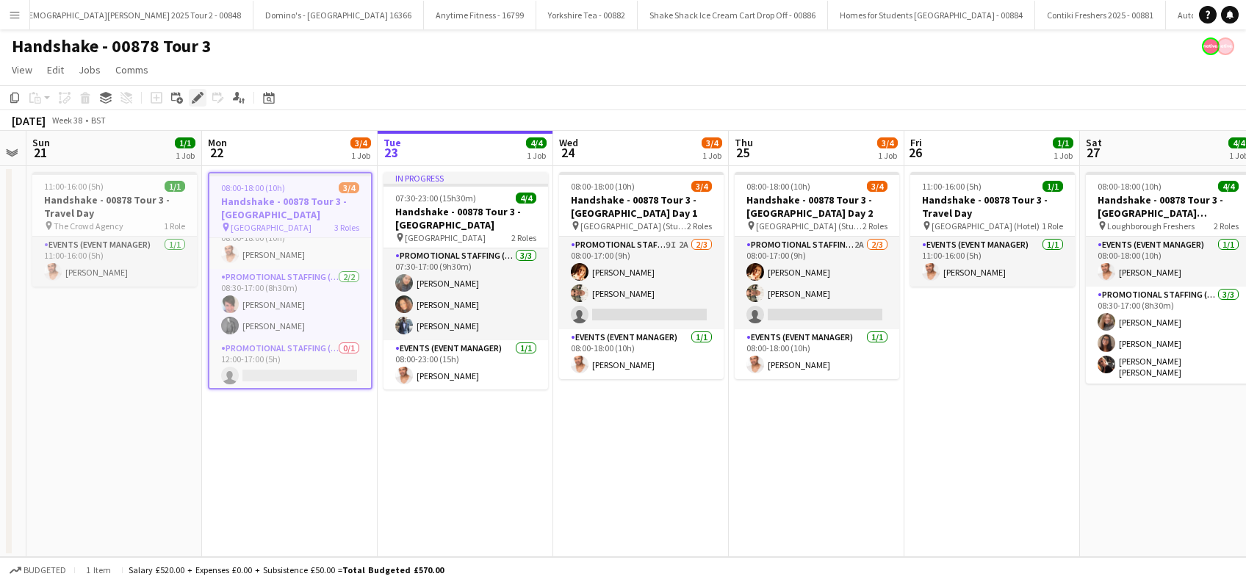
click at [196, 101] on icon "Edit" at bounding box center [198, 98] width 12 height 12
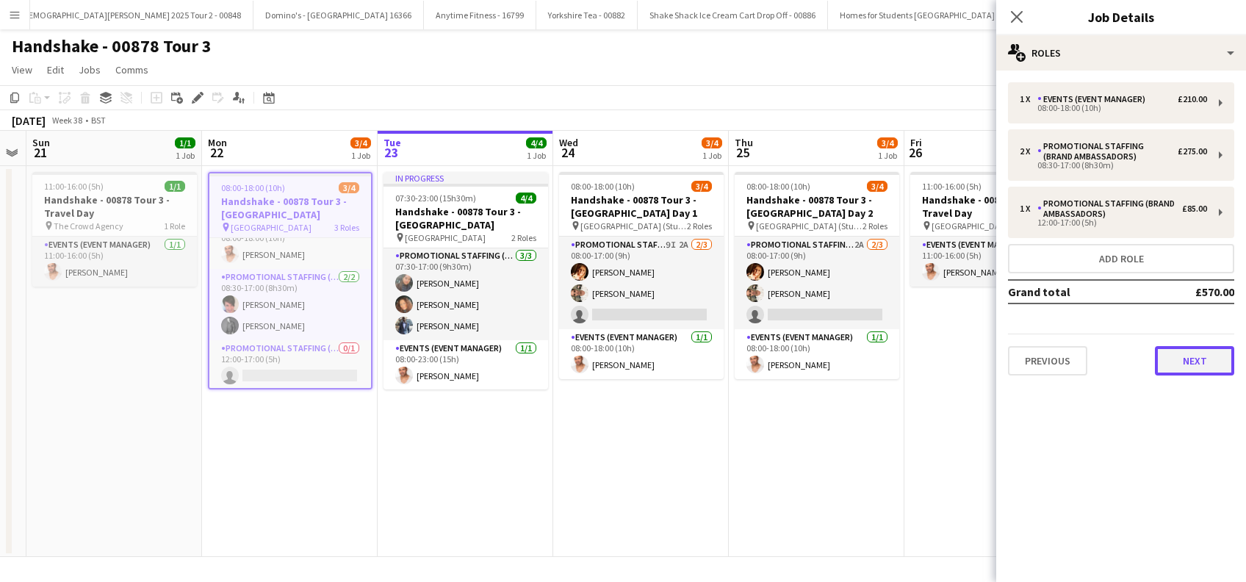
click at [1202, 356] on button "Next" at bounding box center [1194, 360] width 79 height 29
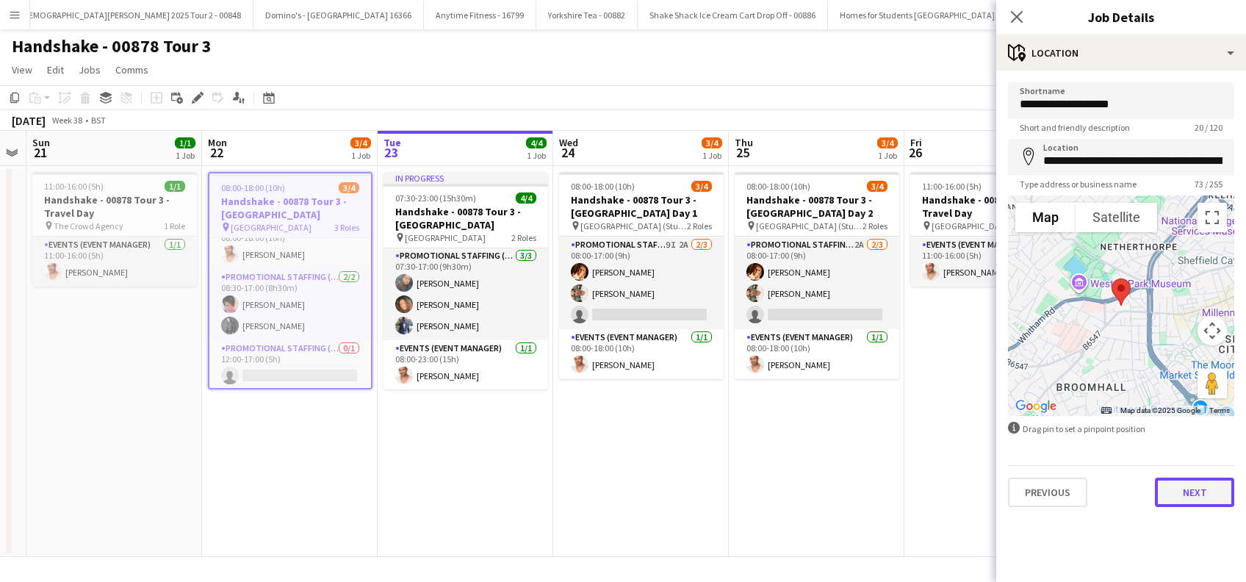
click at [1190, 492] on button "Next" at bounding box center [1194, 492] width 79 height 29
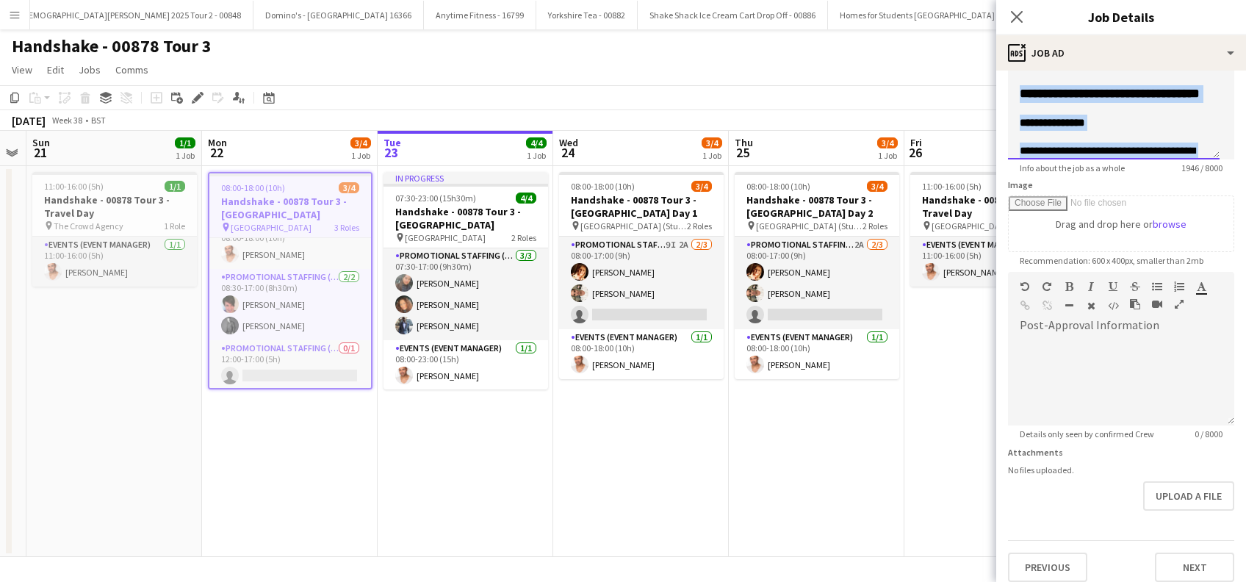
scroll to position [0, 0]
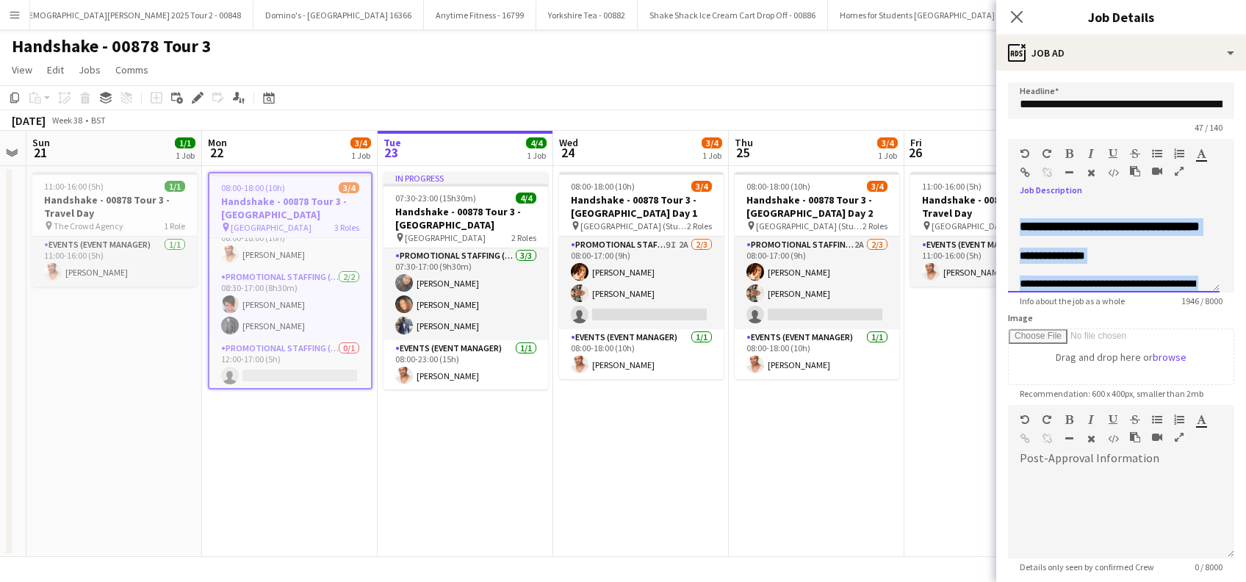
drag, startPoint x: 1163, startPoint y: 129, endPoint x: 1039, endPoint y: 212, distance: 149.8
click at [1017, 225] on div "**********" at bounding box center [1114, 248] width 212 height 88
copy div "**********"
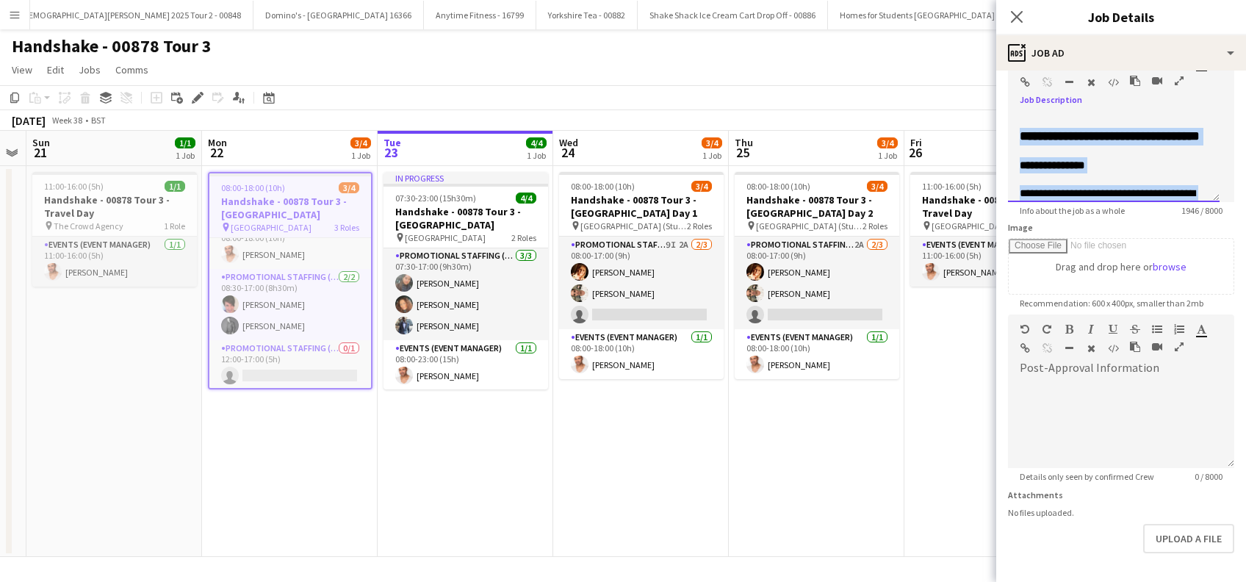
scroll to position [144, 0]
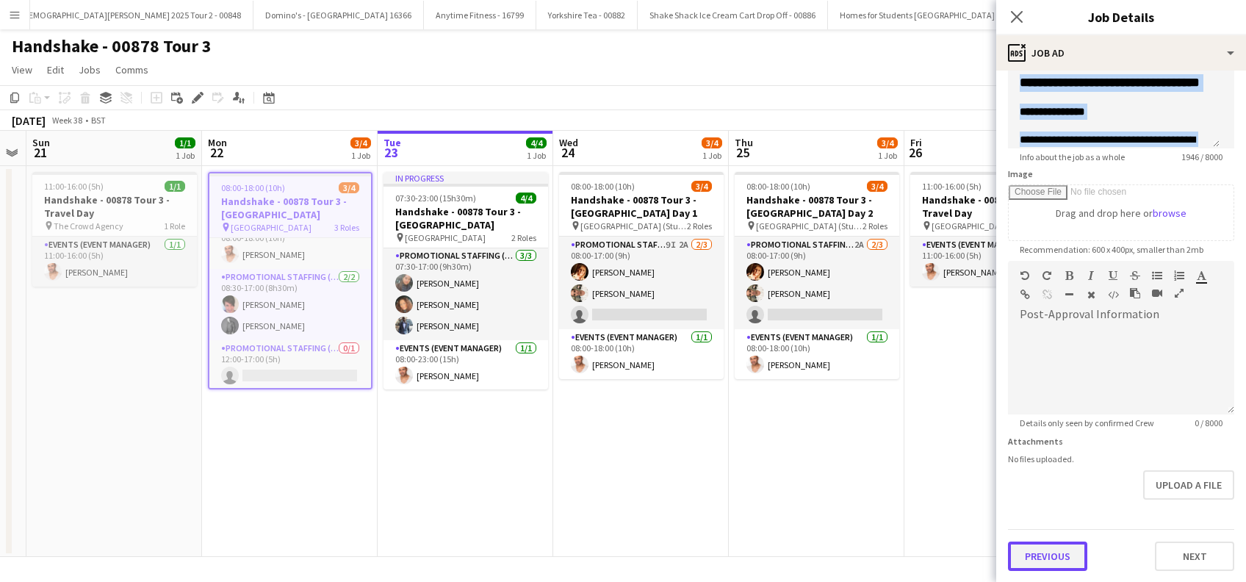
click at [1048, 558] on button "Previous" at bounding box center [1047, 556] width 79 height 29
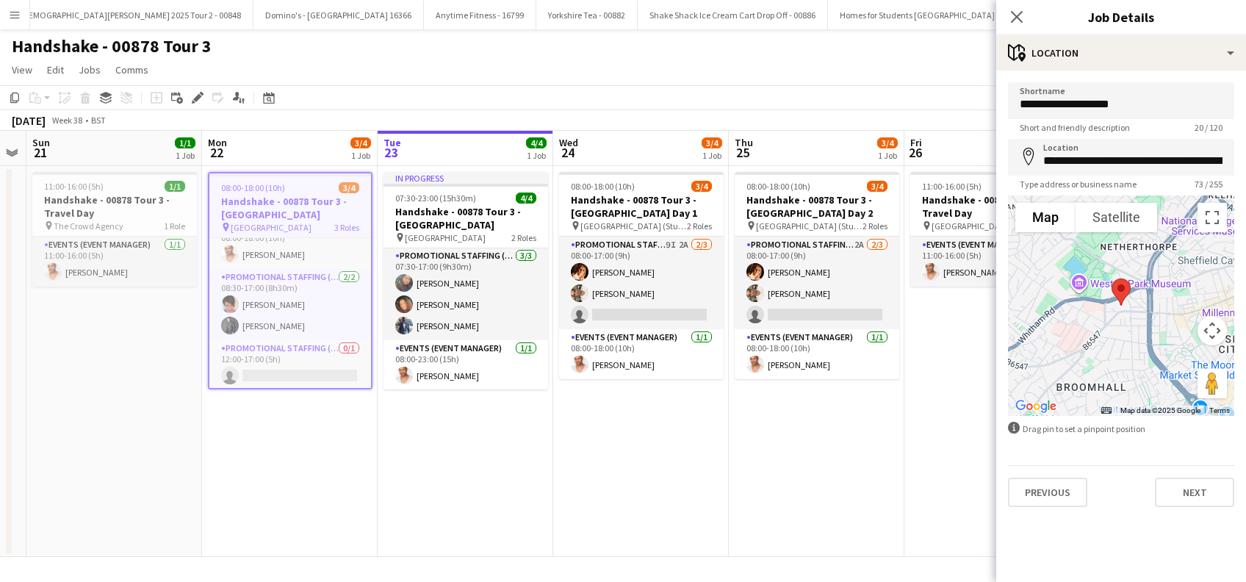
scroll to position [0, 0]
click at [1034, 496] on button "Previous" at bounding box center [1047, 492] width 79 height 29
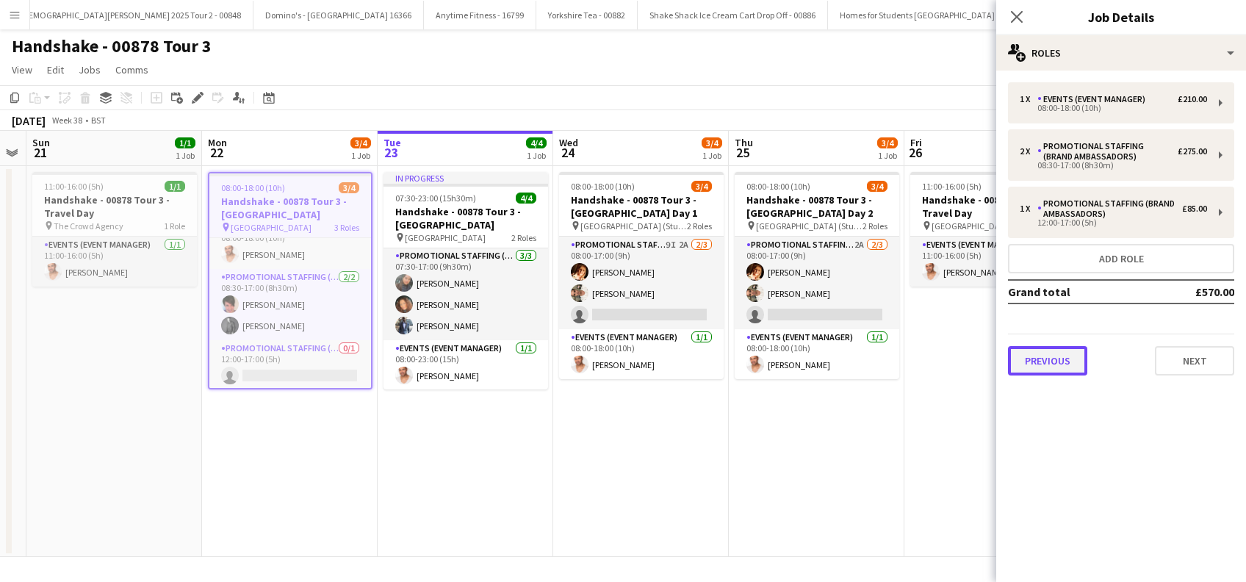
click at [1039, 362] on button "Previous" at bounding box center [1047, 360] width 79 height 29
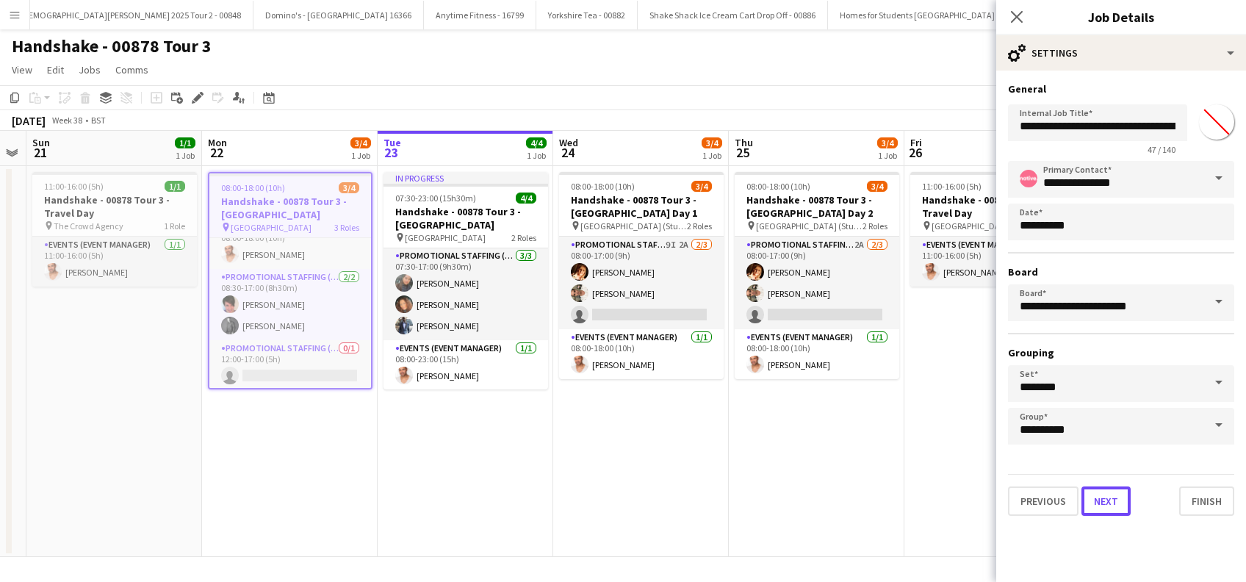
click at [1106, 501] on button "Next" at bounding box center [1106, 500] width 49 height 29
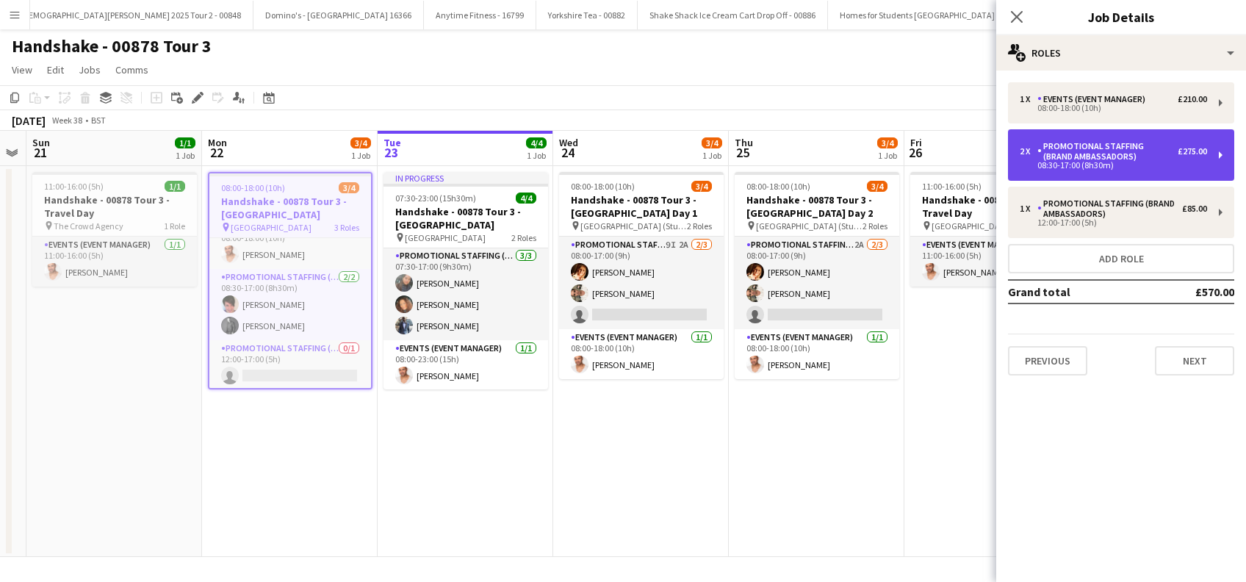
click at [1109, 153] on div "Promotional Staffing (Brand Ambassadors)" at bounding box center [1108, 151] width 140 height 21
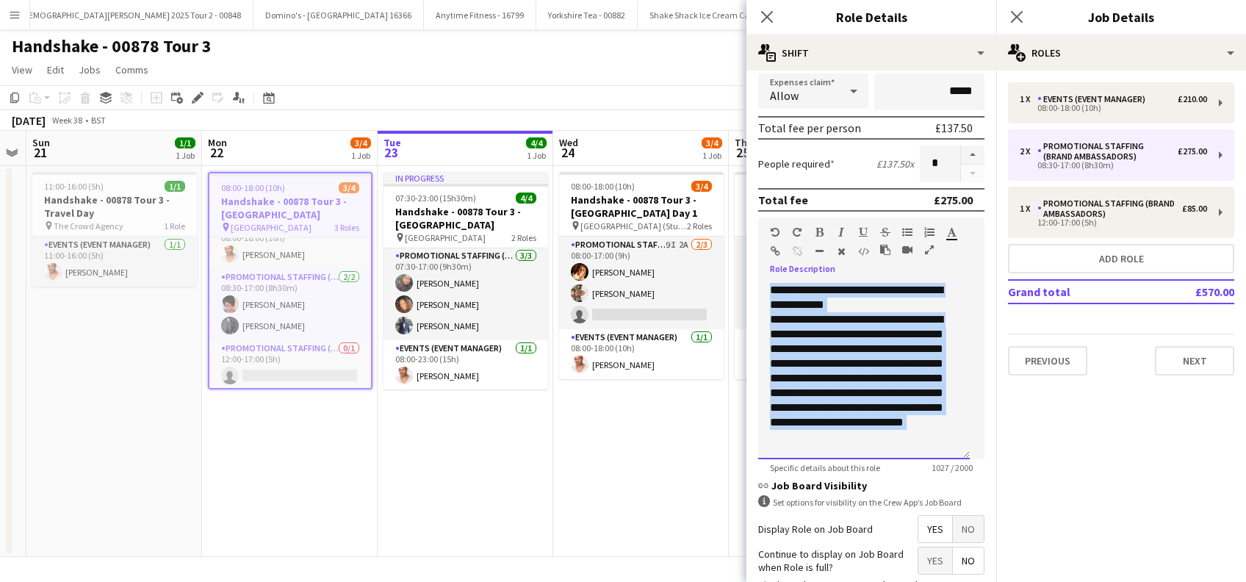
drag, startPoint x: 844, startPoint y: 440, endPoint x: 758, endPoint y: 274, distance: 187.3
click at [758, 274] on div "**********" at bounding box center [871, 366] width 226 height 187
copy div "**********"
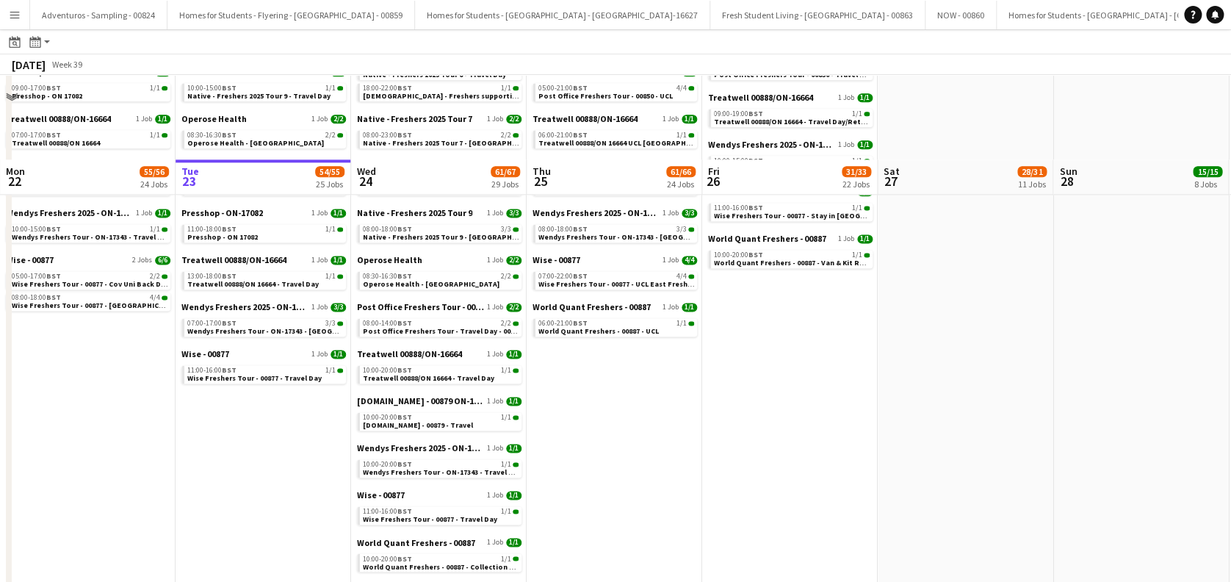
scroll to position [996, 0]
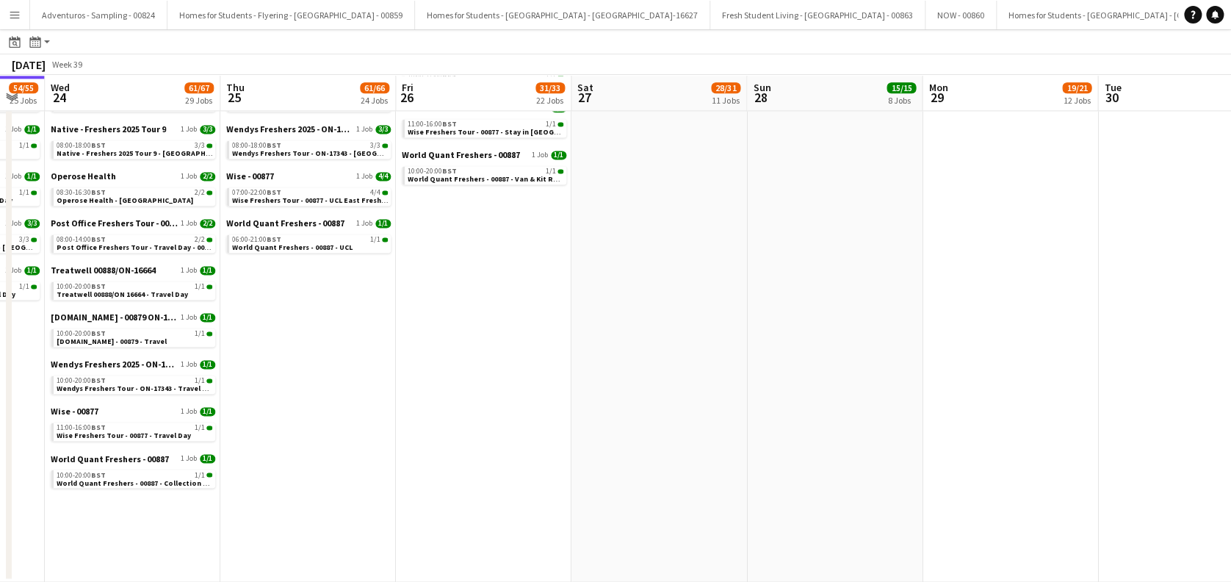
drag, startPoint x: 787, startPoint y: 474, endPoint x: 583, endPoint y: 517, distance: 208.8
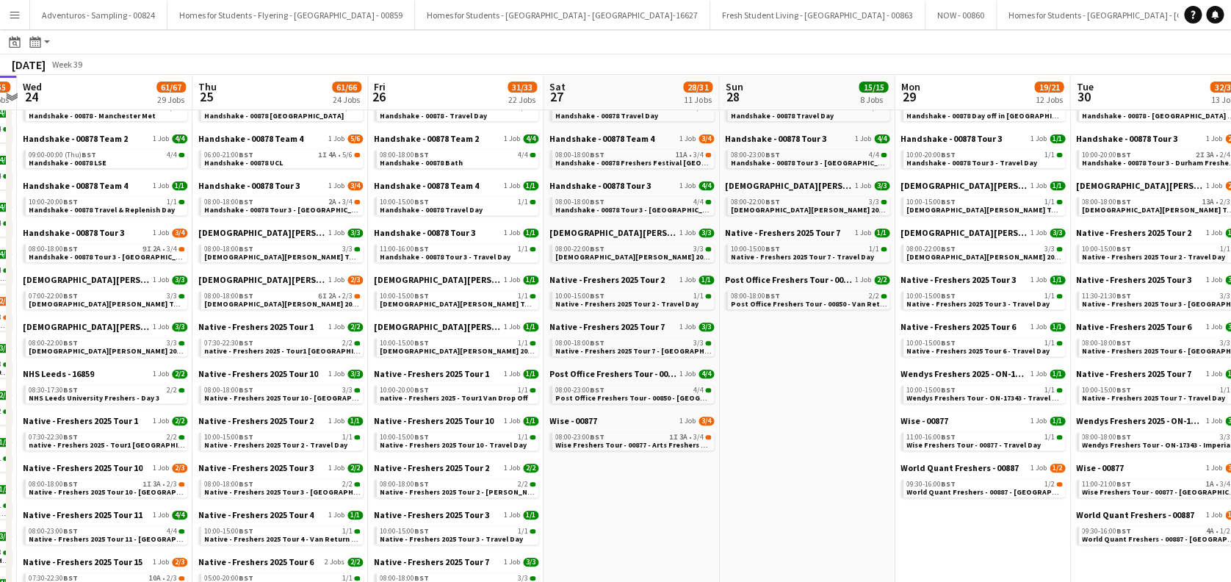
scroll to position [212, 0]
click at [640, 445] on span "Wise Freshers Tour - 00877 - Arts Freshers Fair" at bounding box center [634, 446] width 159 height 10
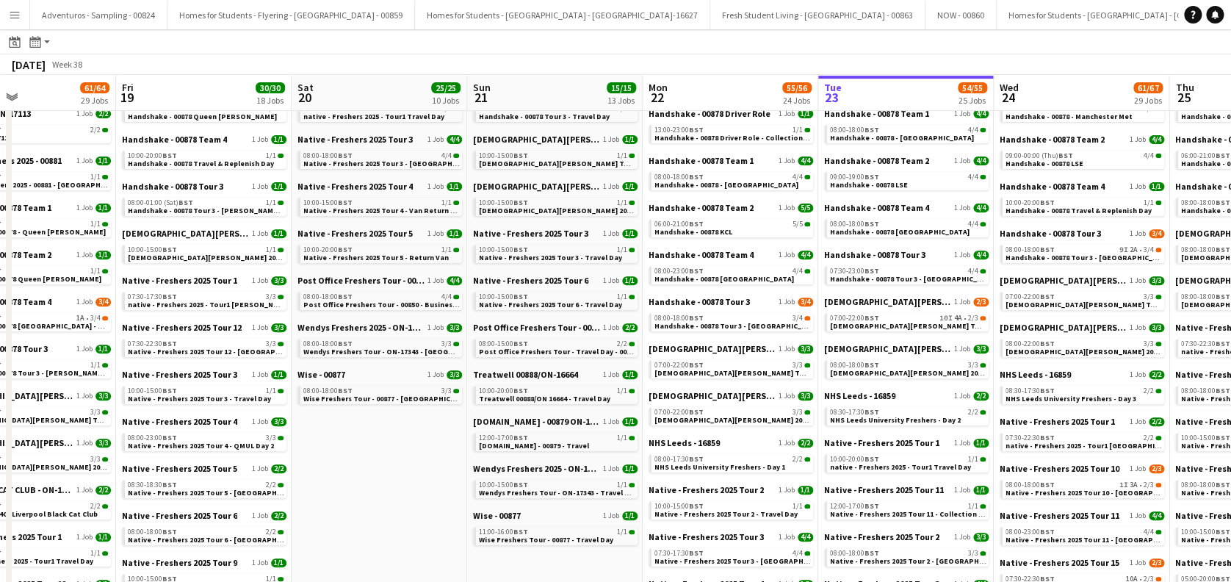
scroll to position [0, 384]
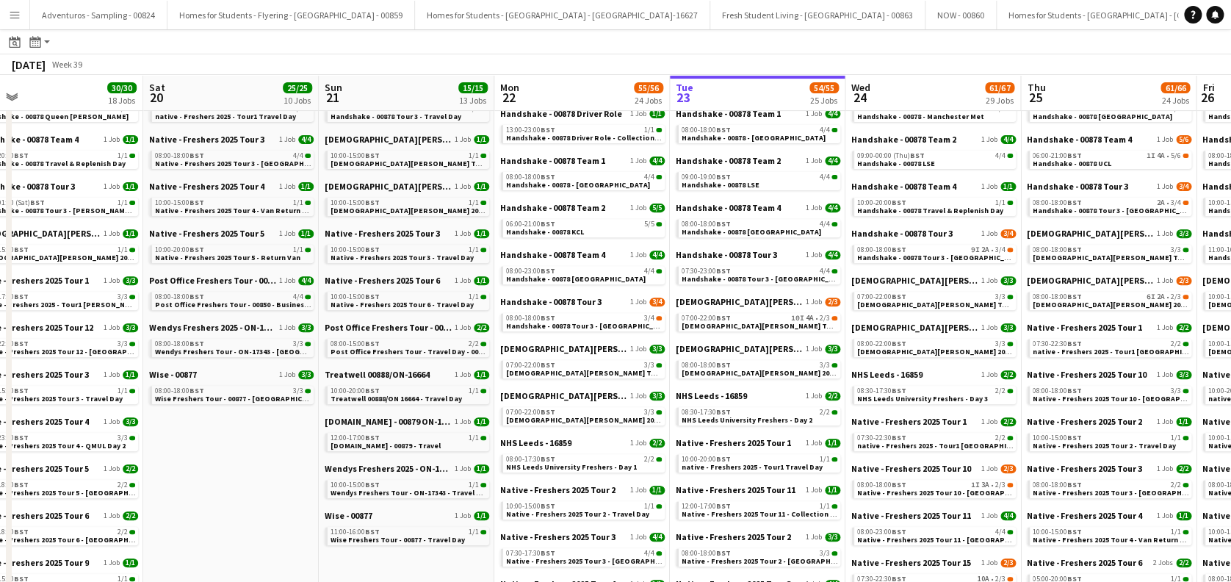
drag, startPoint x: 731, startPoint y: 375, endPoint x: 1205, endPoint y: 341, distance: 475.1
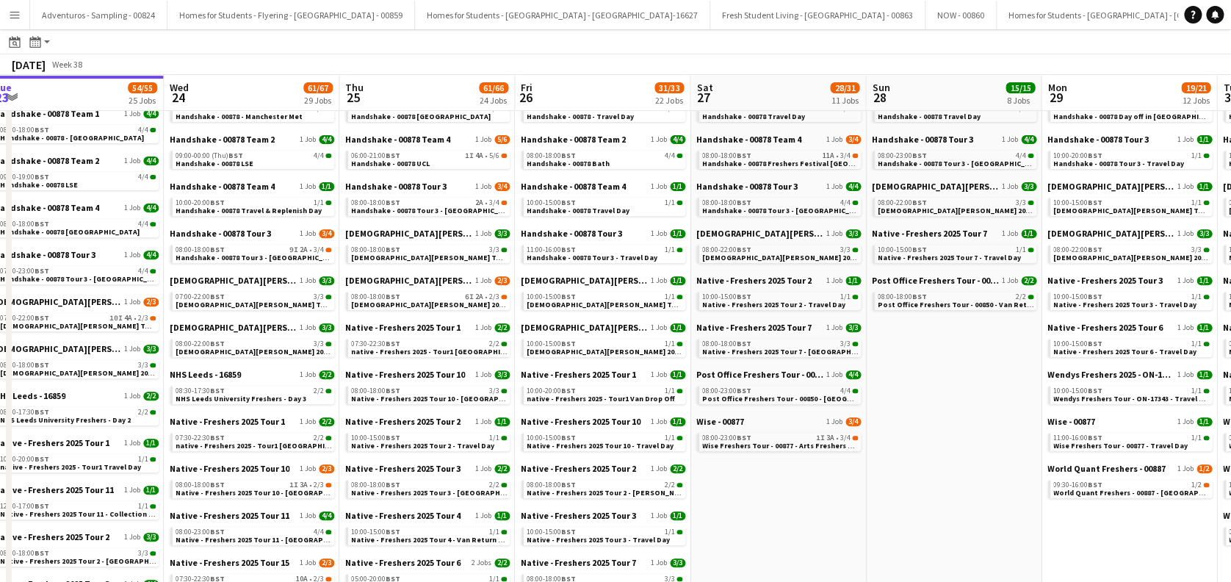
scroll to position [0, 454]
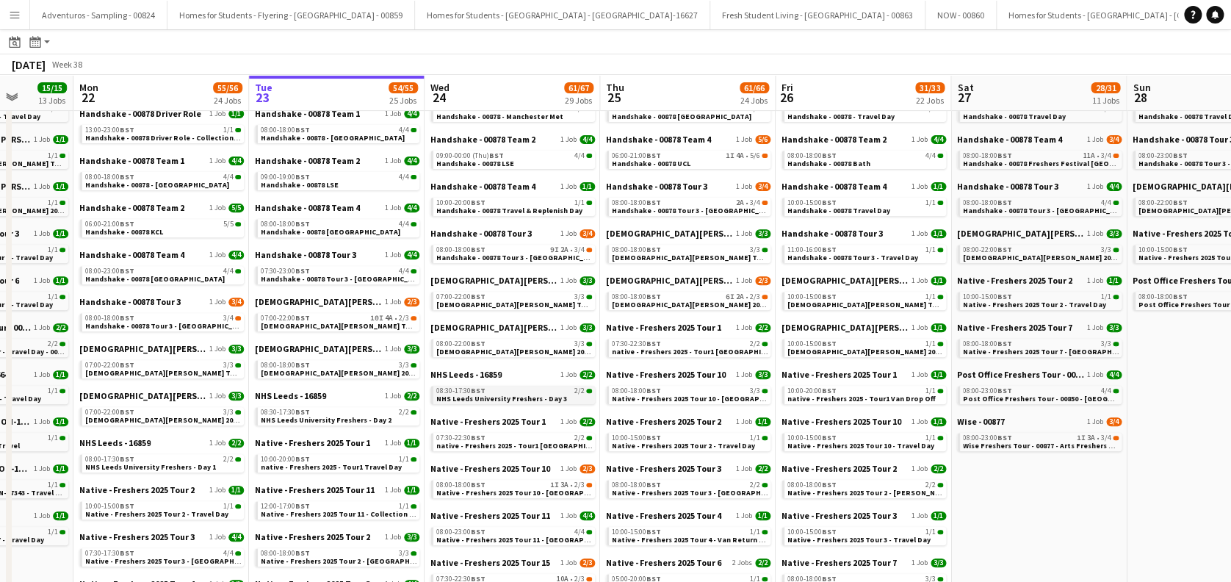
drag, startPoint x: 905, startPoint y: 431, endPoint x: 553, endPoint y: 389, distance: 355.1
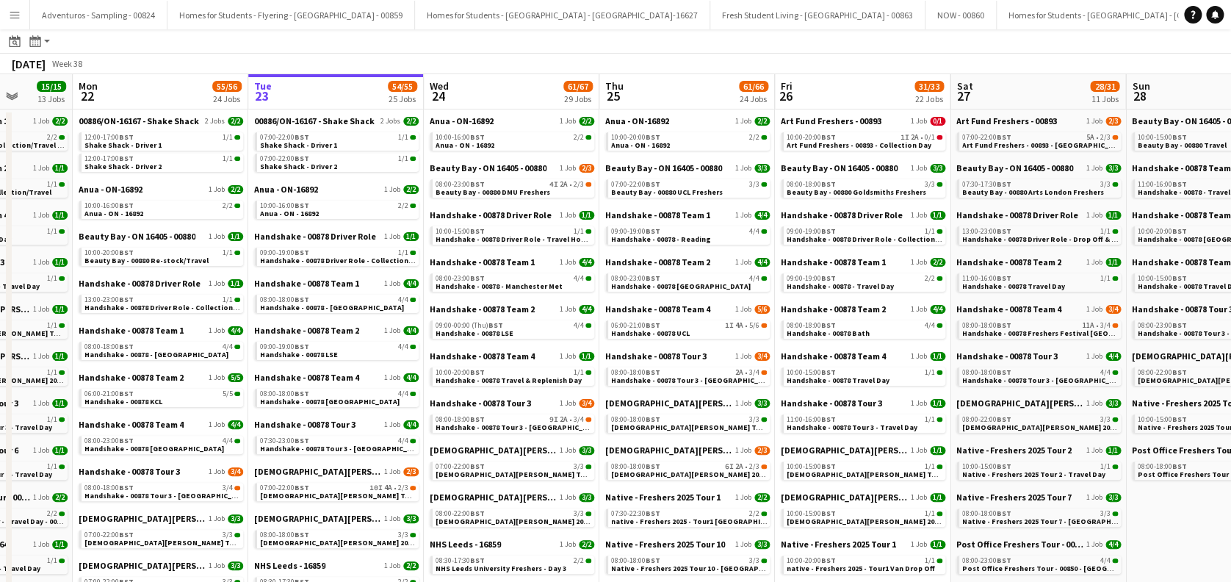
scroll to position [0, 0]
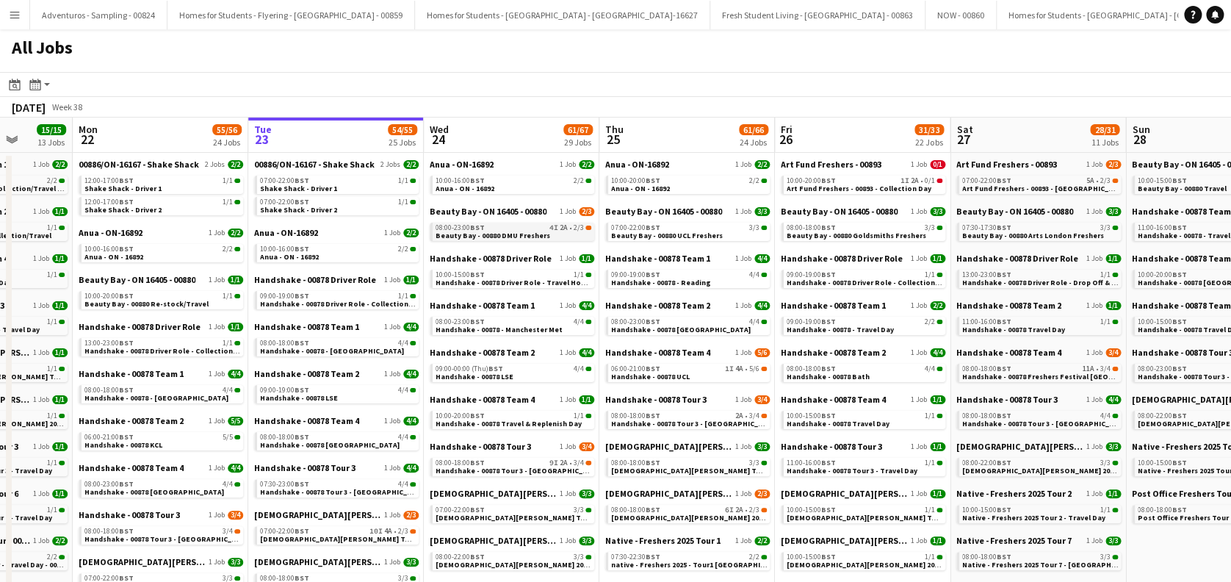
click at [532, 232] on span "Beauty Bay - 00880 DMU Freshers" at bounding box center [493, 236] width 115 height 10
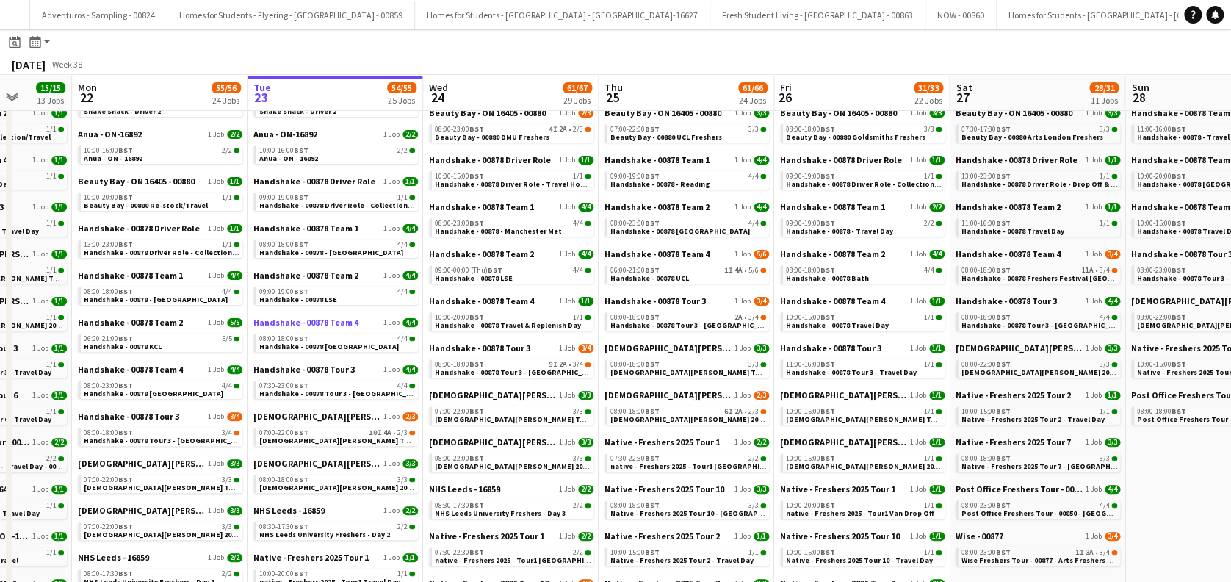
scroll to position [98, 0]
click at [342, 298] on link "09:00-19:00 BST 4/4 Handshake - 00878 LSE" at bounding box center [337, 294] width 156 height 17
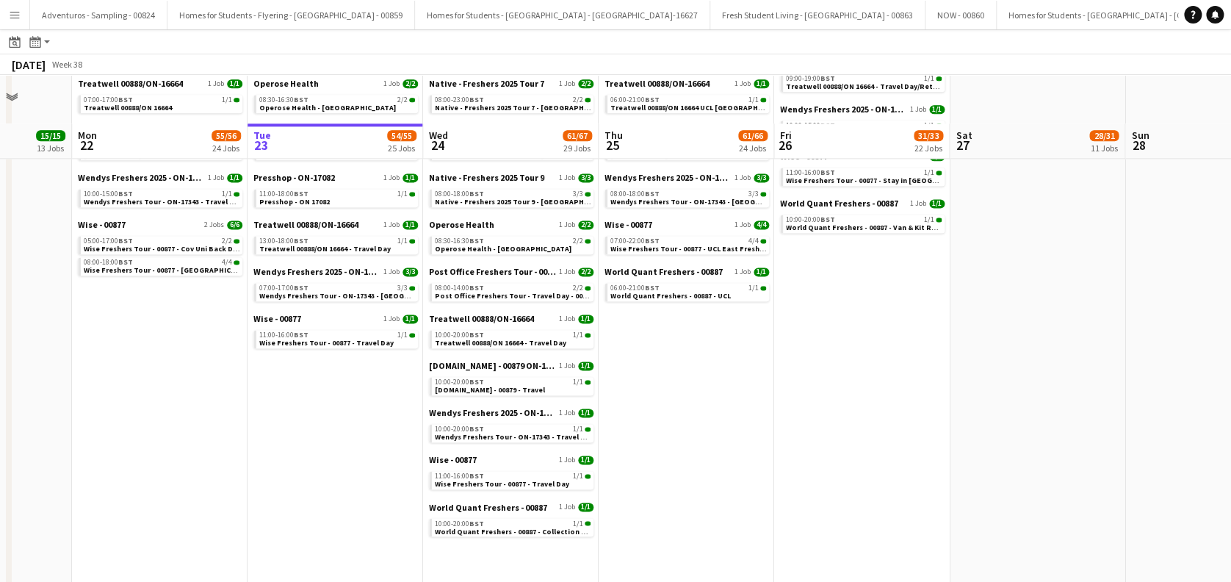
scroll to position [996, 0]
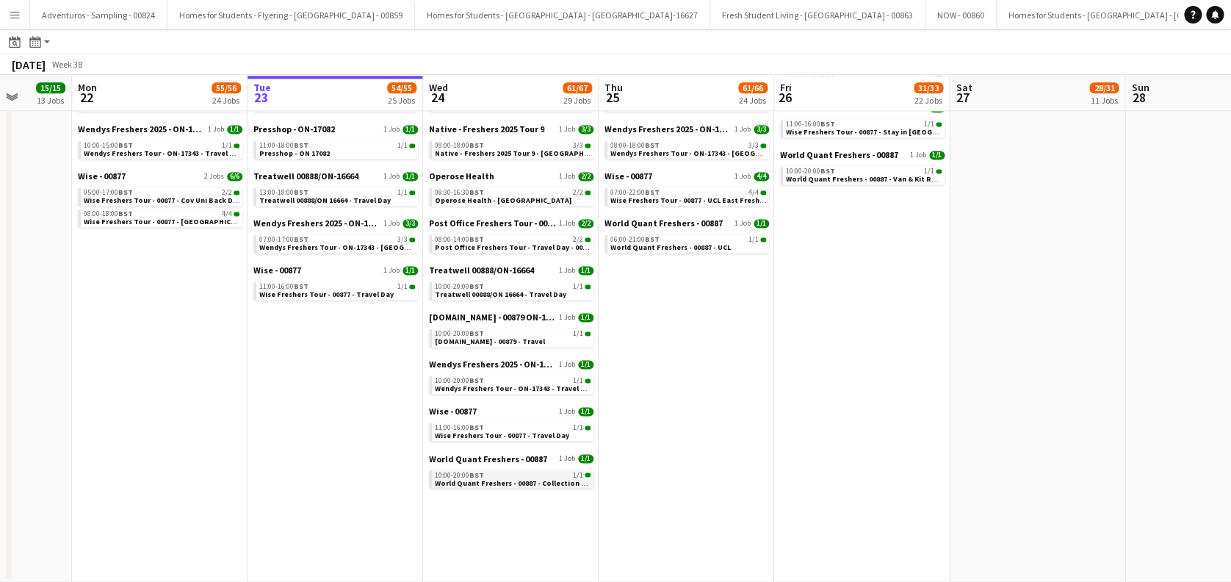
click at [534, 482] on span "World Quant Freshers - 00887 - Collection Day" at bounding box center [514, 483] width 159 height 10
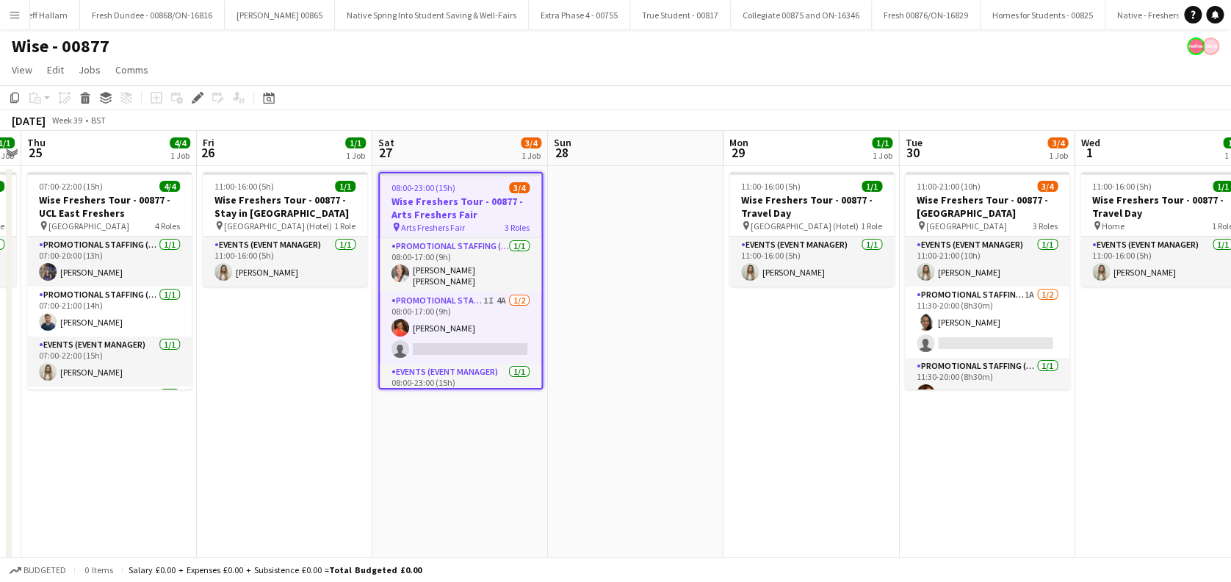
scroll to position [0, 2011]
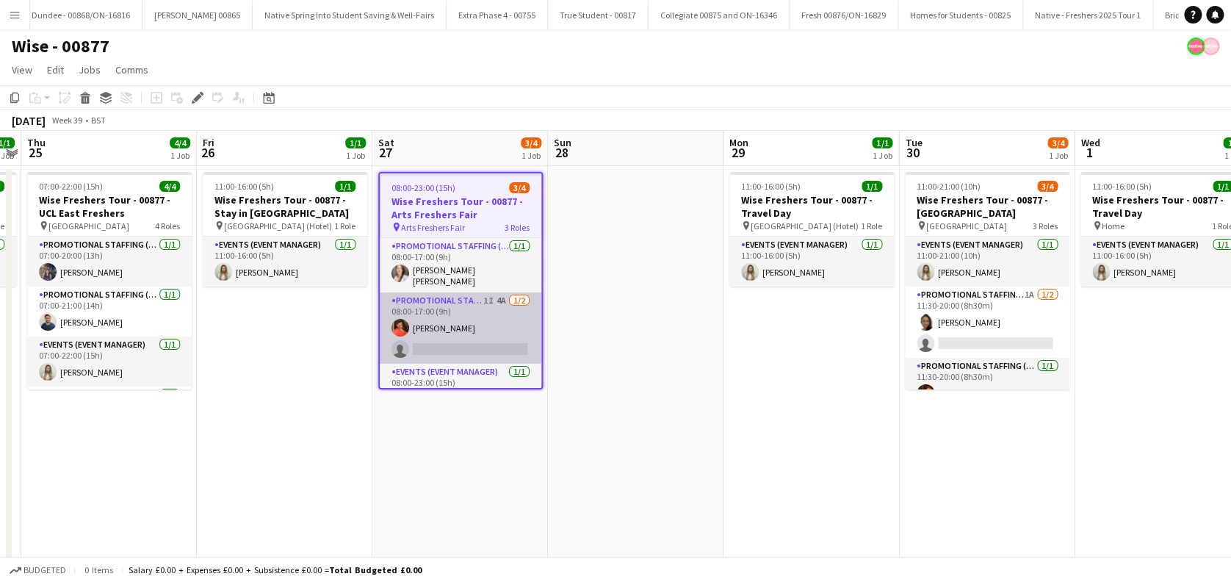
click at [465, 335] on app-card-role "Promotional Staffing (Brand Ambassadors) 1I 4A 1/2 08:00-17:00 (9h) Sarah Cahil…" at bounding box center [461, 327] width 162 height 71
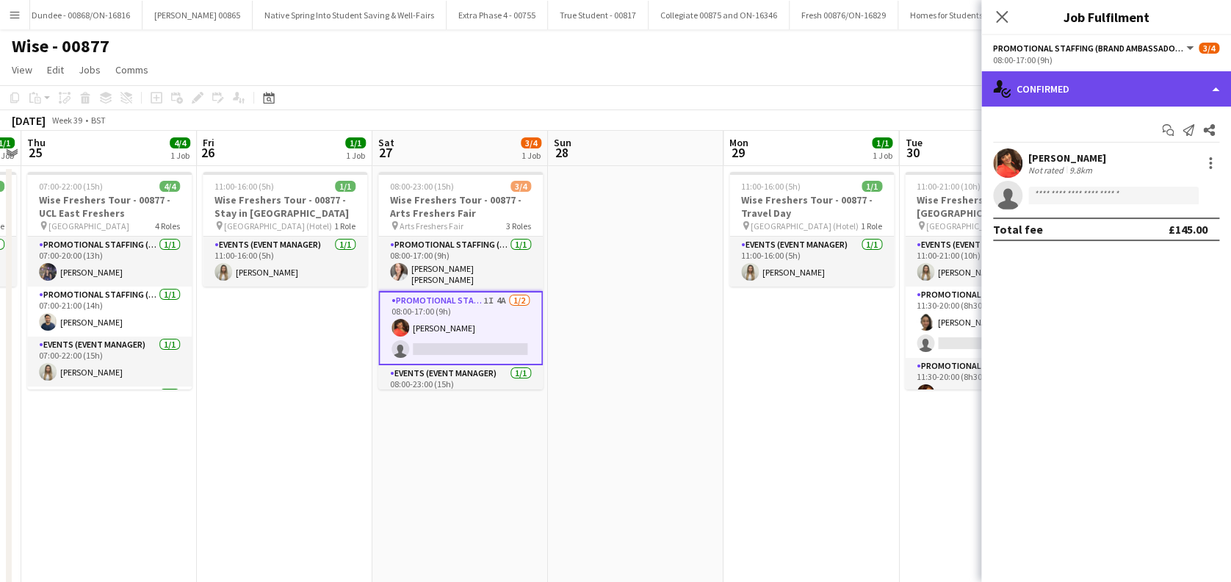
click at [1108, 88] on div "single-neutral-actions-check-2 Confirmed" at bounding box center [1107, 88] width 250 height 35
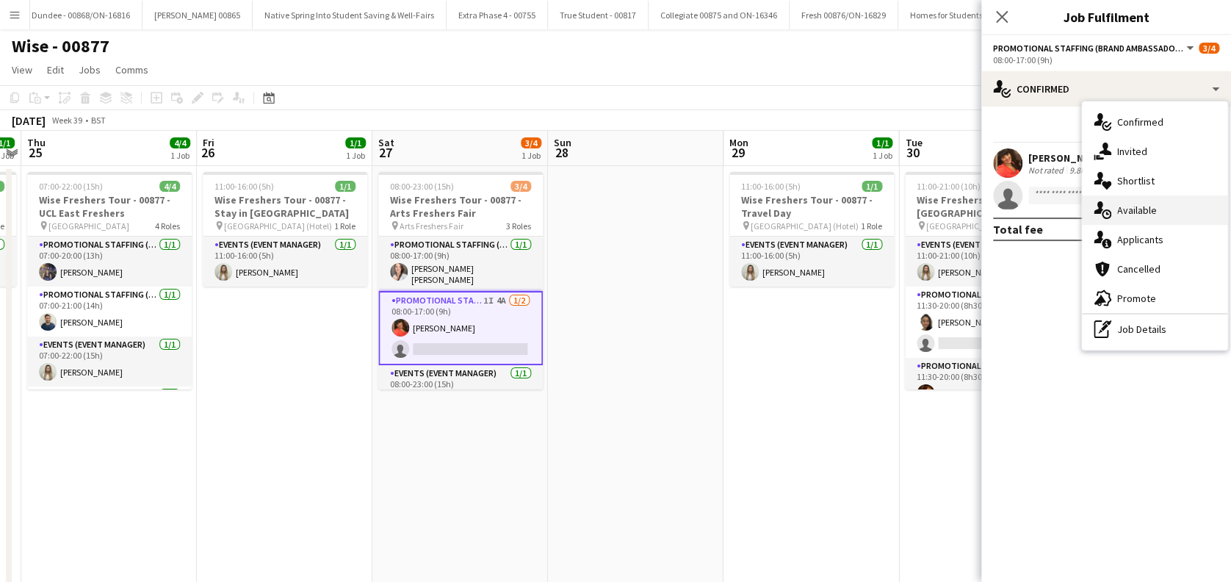
click at [1139, 212] on span "Available" at bounding box center [1138, 210] width 40 height 13
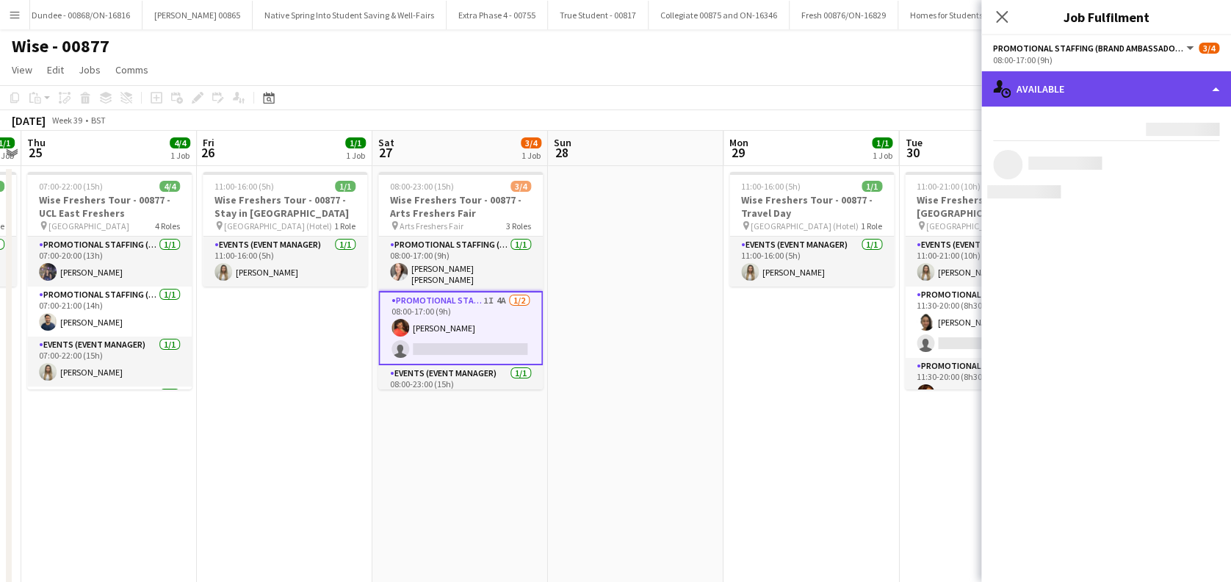
click at [1074, 94] on div "single-neutral-actions-upload Available" at bounding box center [1107, 88] width 250 height 35
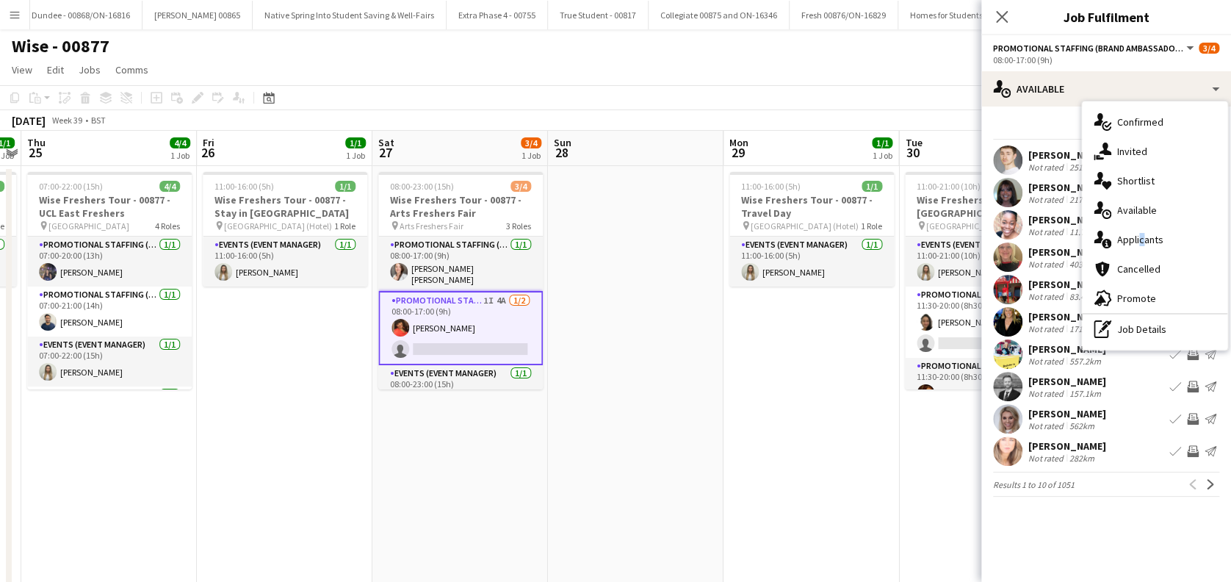
click at [1139, 241] on span "Applicants" at bounding box center [1141, 239] width 46 height 13
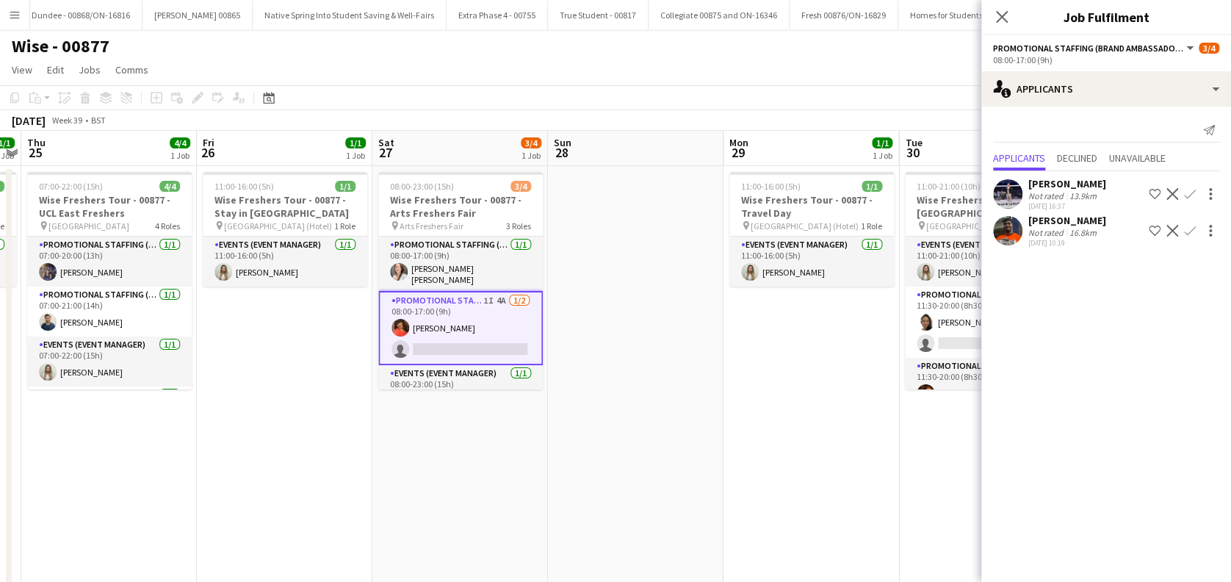
click at [1088, 222] on div "Sharvin Seegoolam" at bounding box center [1068, 220] width 78 height 13
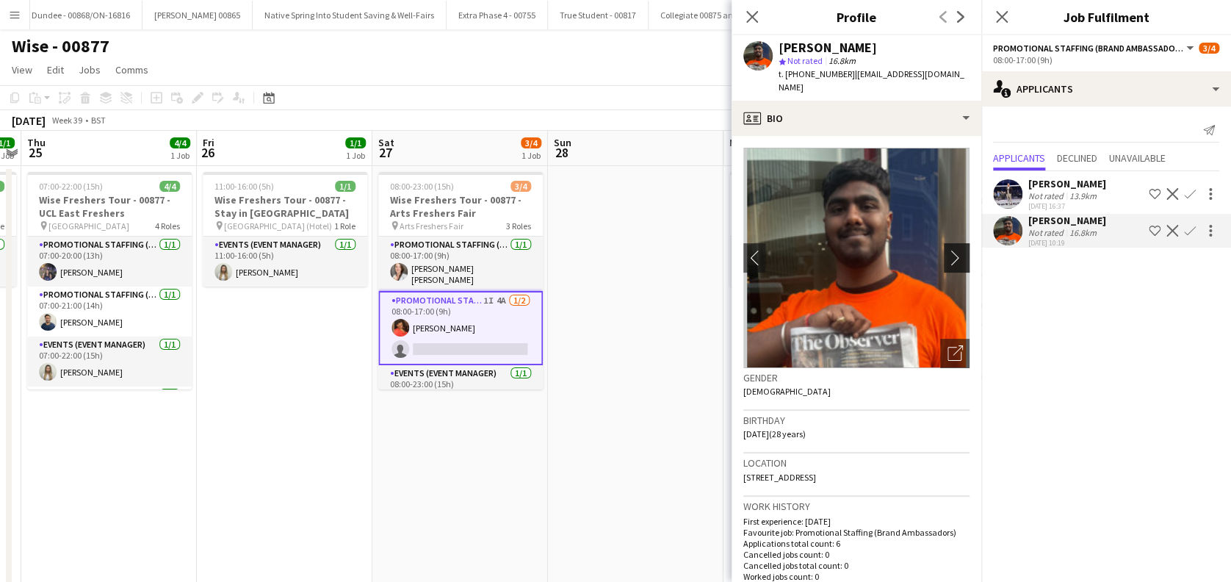
click at [948, 251] on app-icon "chevron-right" at bounding box center [959, 257] width 23 height 15
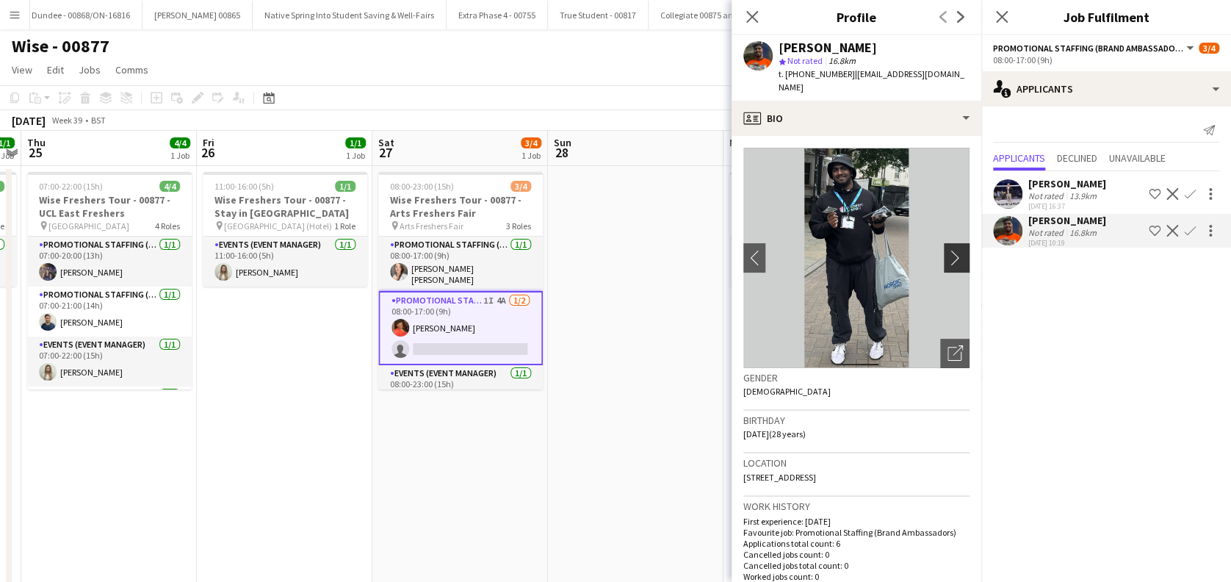
click at [948, 250] on app-icon "chevron-right" at bounding box center [959, 257] width 23 height 15
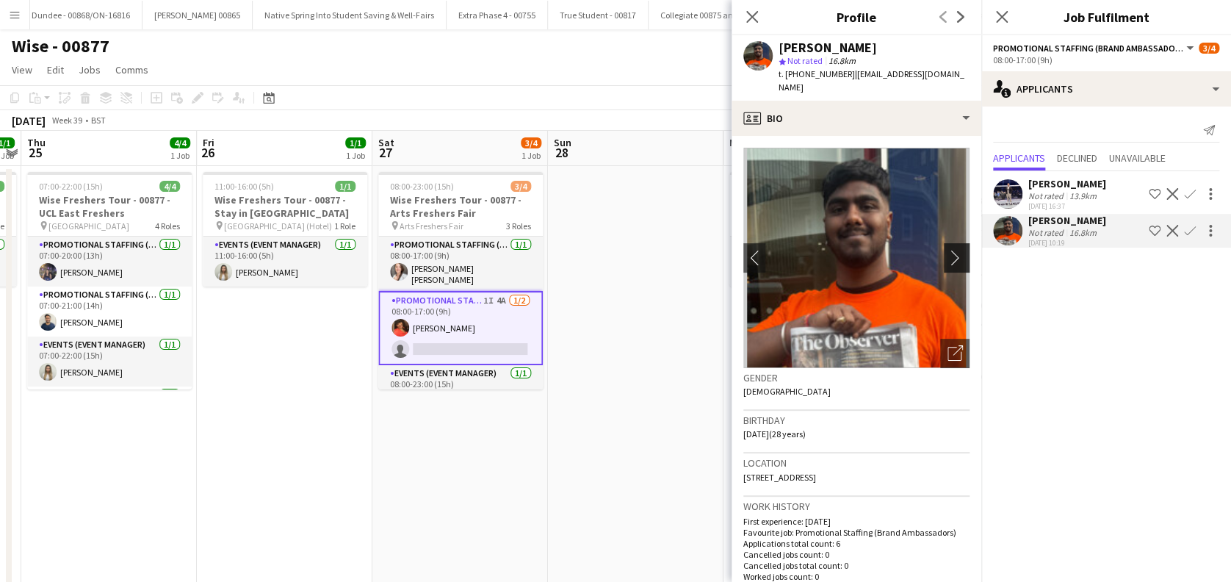
click at [948, 250] on app-icon "chevron-right" at bounding box center [959, 257] width 23 height 15
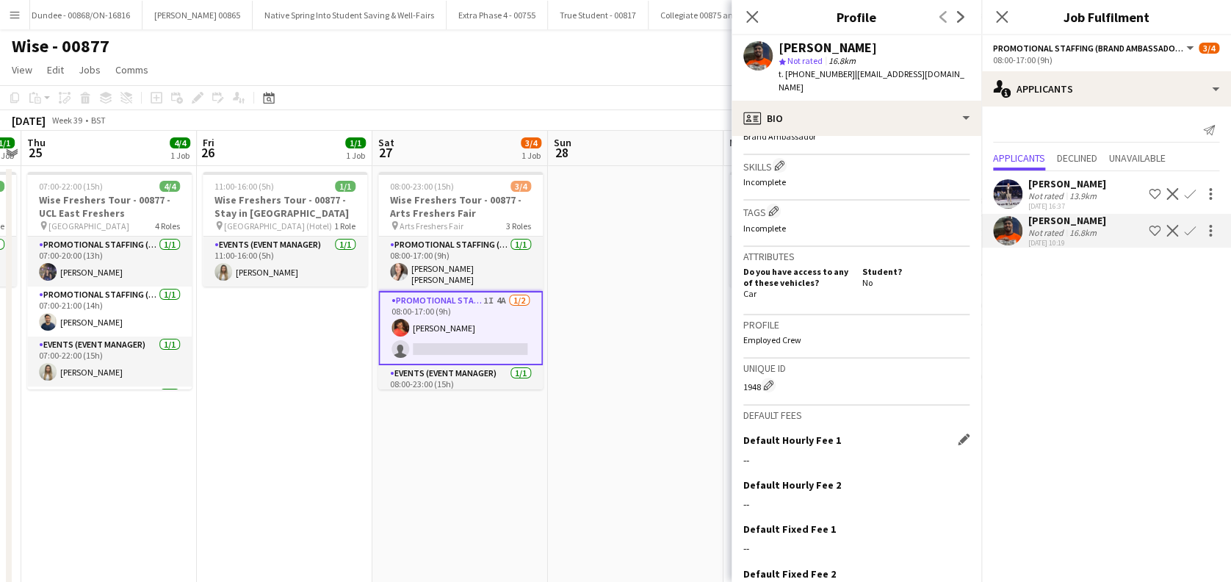
scroll to position [577, 0]
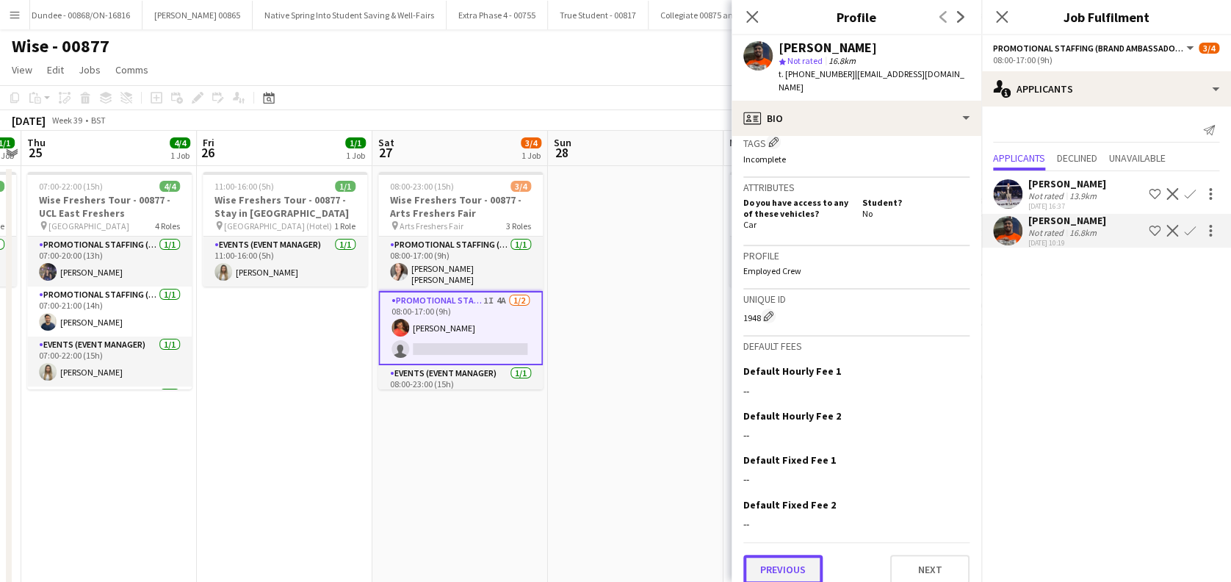
click at [772, 564] on button "Previous" at bounding box center [783, 569] width 79 height 29
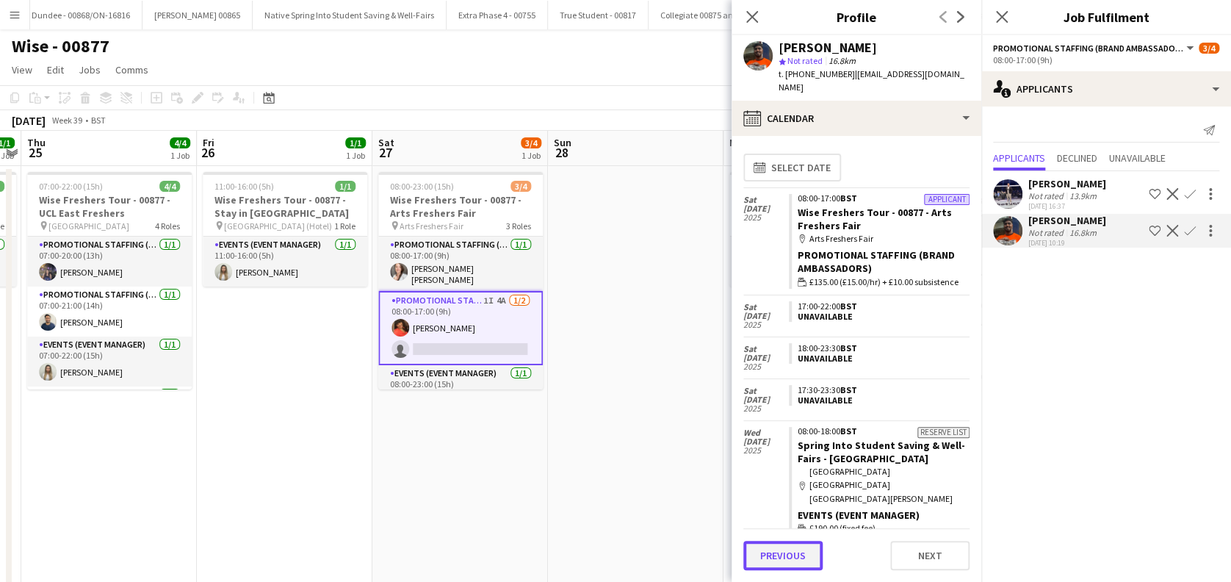
click at [785, 561] on button "Previous" at bounding box center [783, 555] width 79 height 29
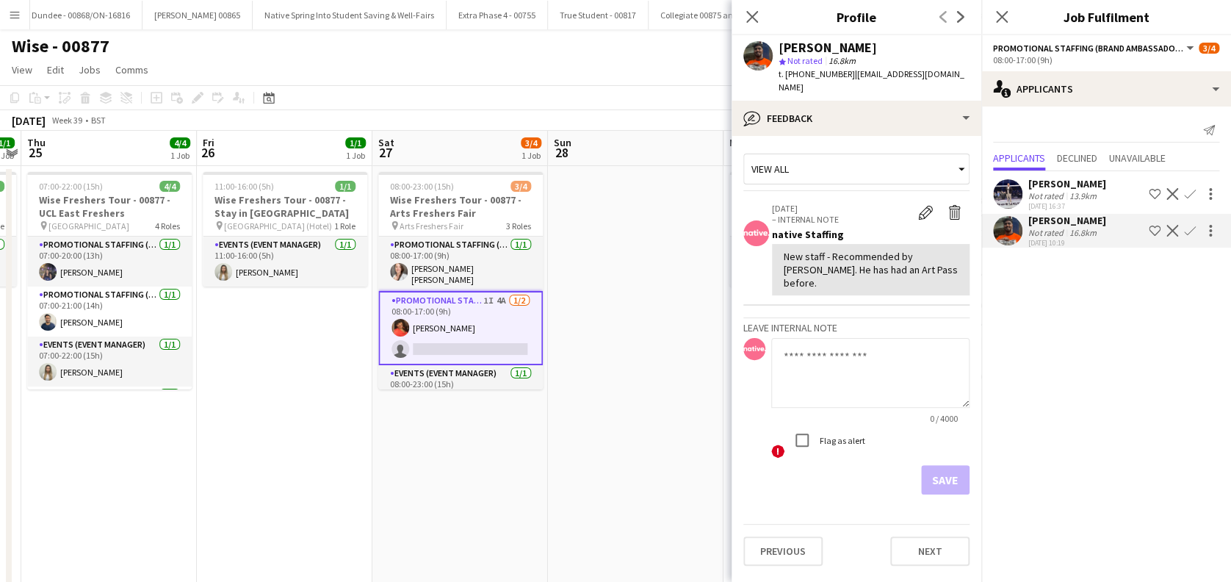
click at [1192, 226] on app-icon "Confirm" at bounding box center [1190, 231] width 12 height 12
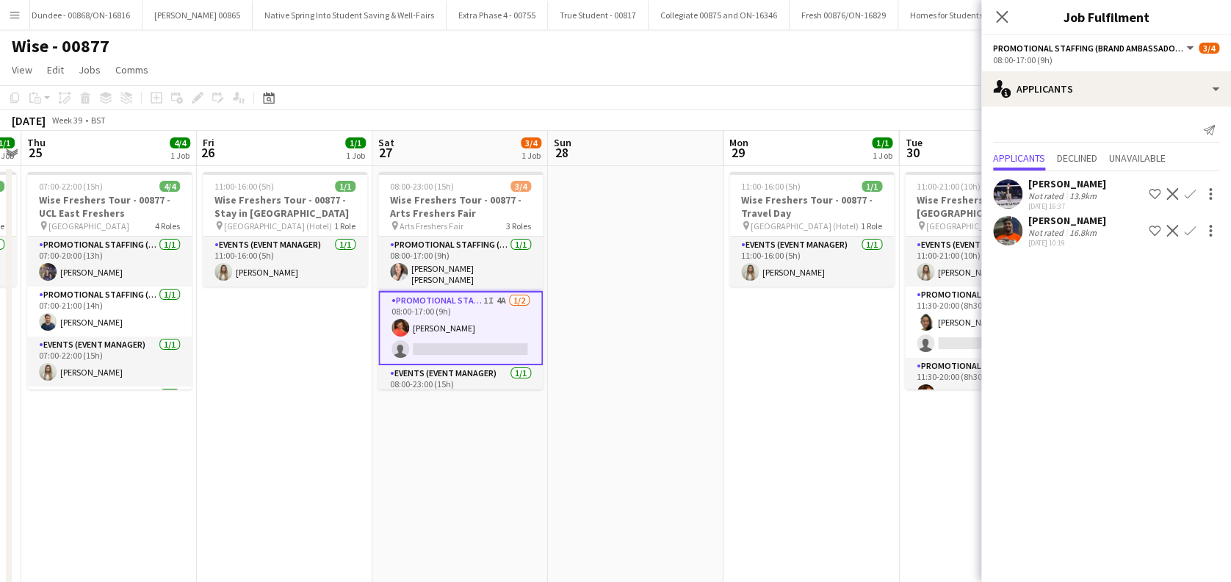
click at [1192, 226] on app-icon "Confirm" at bounding box center [1190, 231] width 12 height 12
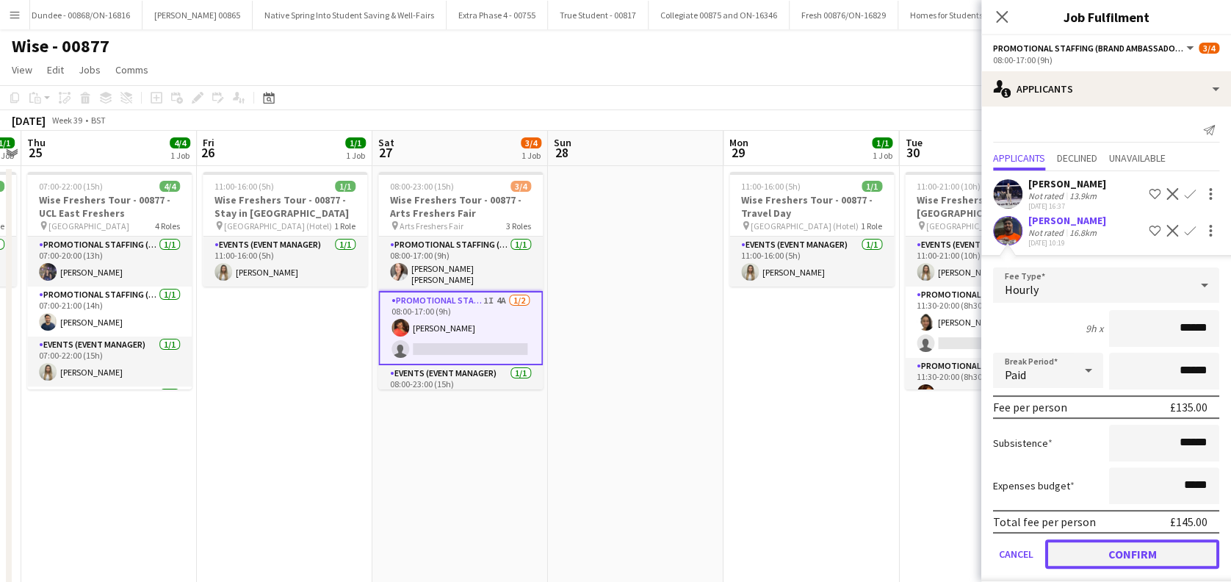
click at [1117, 557] on button "Confirm" at bounding box center [1133, 553] width 174 height 29
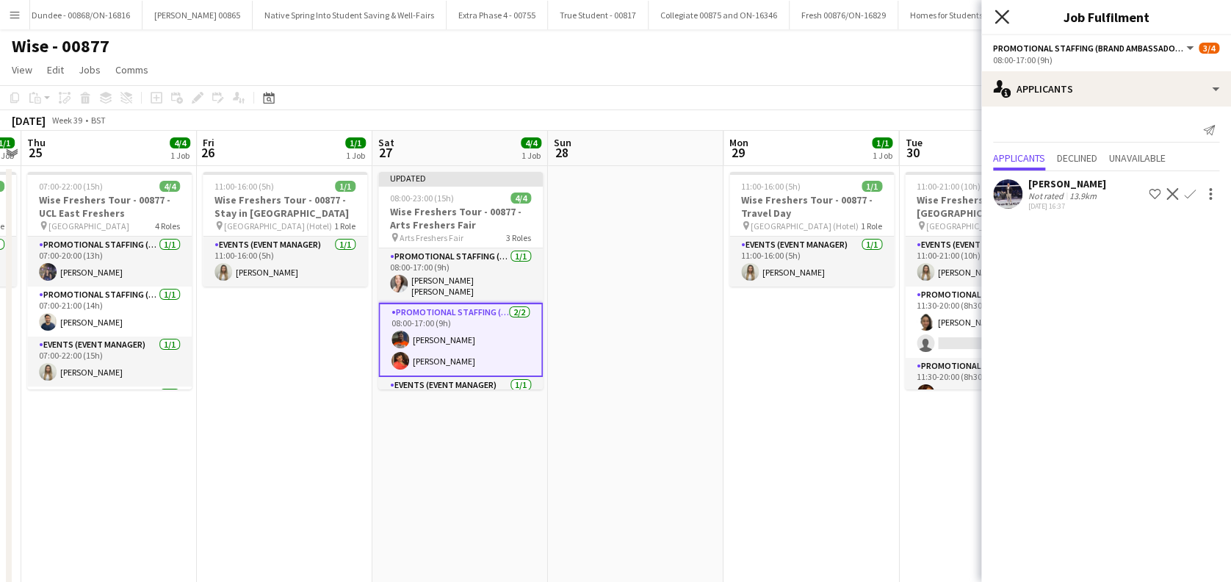
click at [1006, 15] on icon "Close pop-in" at bounding box center [1002, 17] width 14 height 14
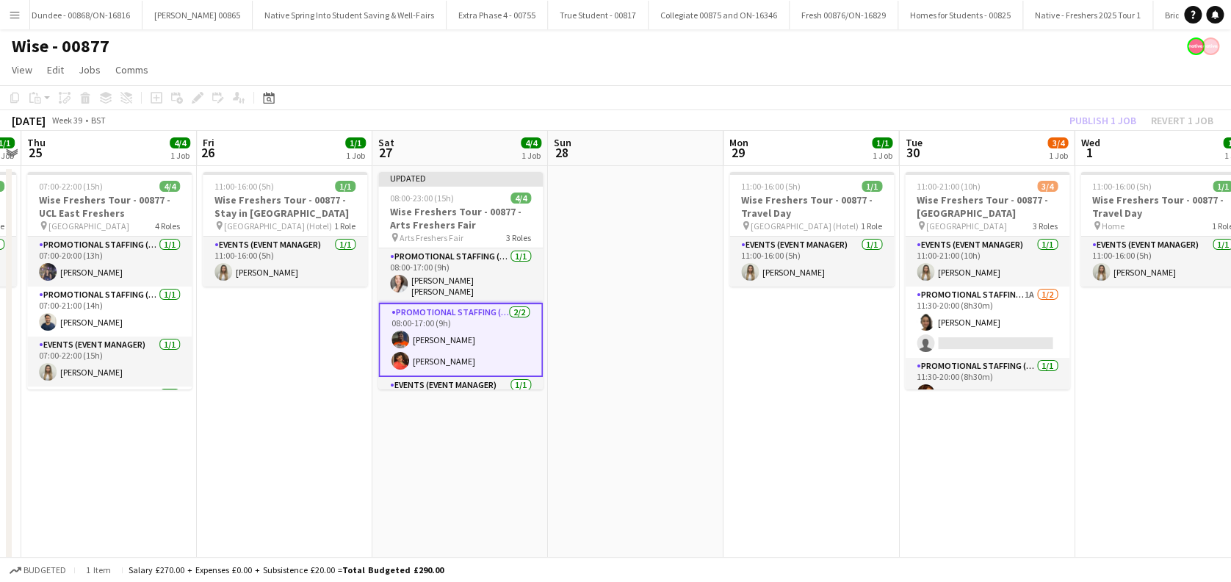
drag, startPoint x: 761, startPoint y: 415, endPoint x: 799, endPoint y: 358, distance: 68.9
click at [761, 416] on app-date-cell "11:00-16:00 (5h) 1/1 Wise Freshers Tour - 00877 - Travel Day pin Durham (Hotel)…" at bounding box center [812, 378] width 176 height 425
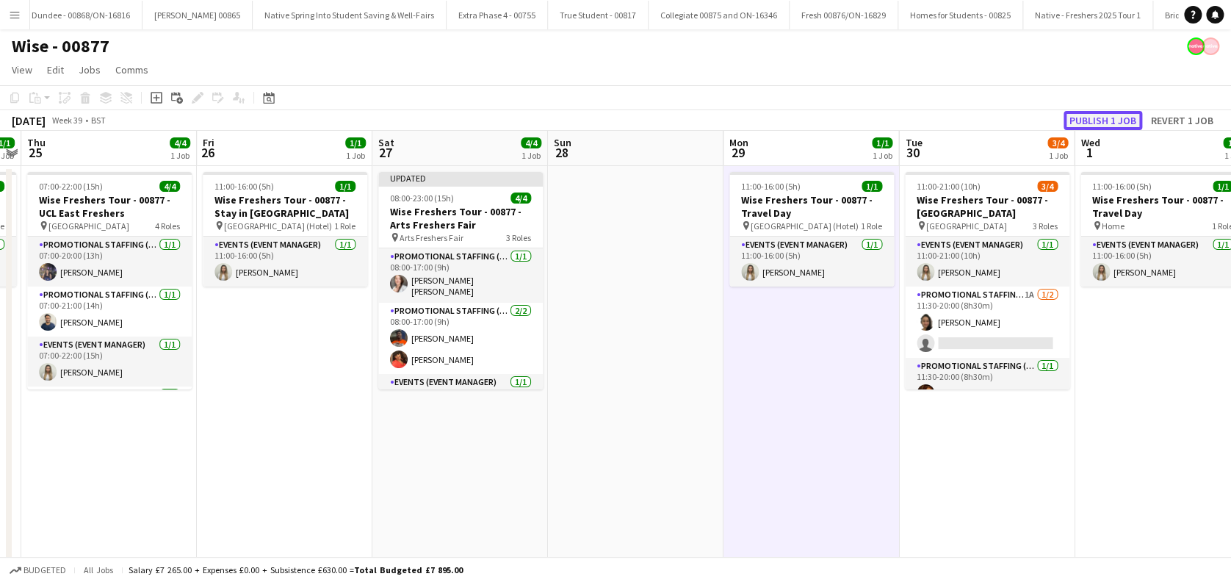
click at [1104, 113] on button "Publish 1 job" at bounding box center [1103, 120] width 79 height 19
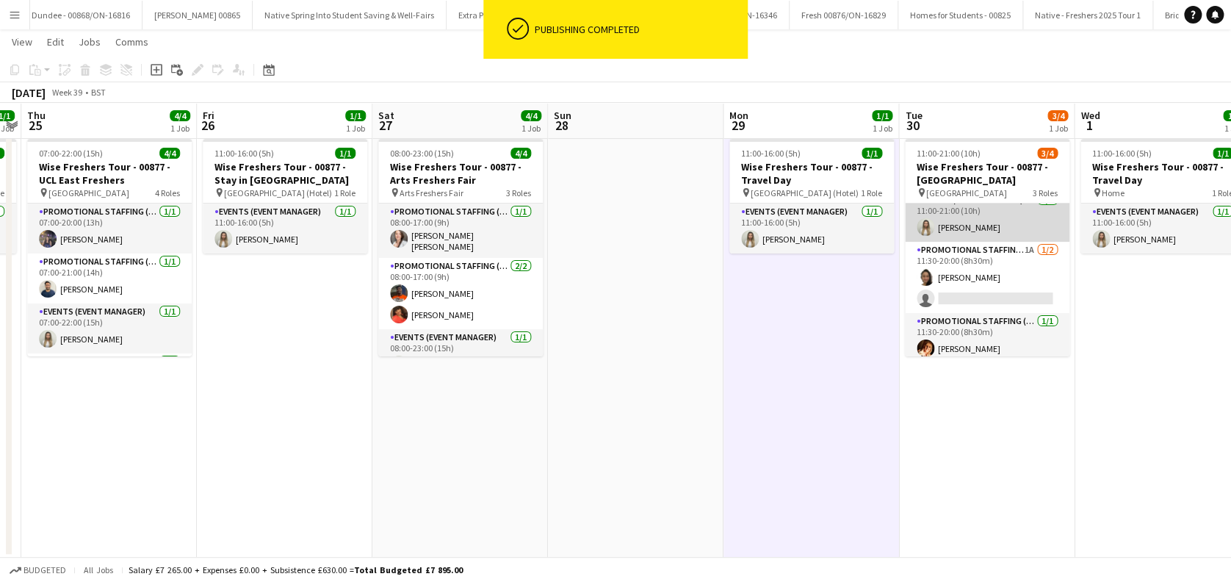
scroll to position [18, 0]
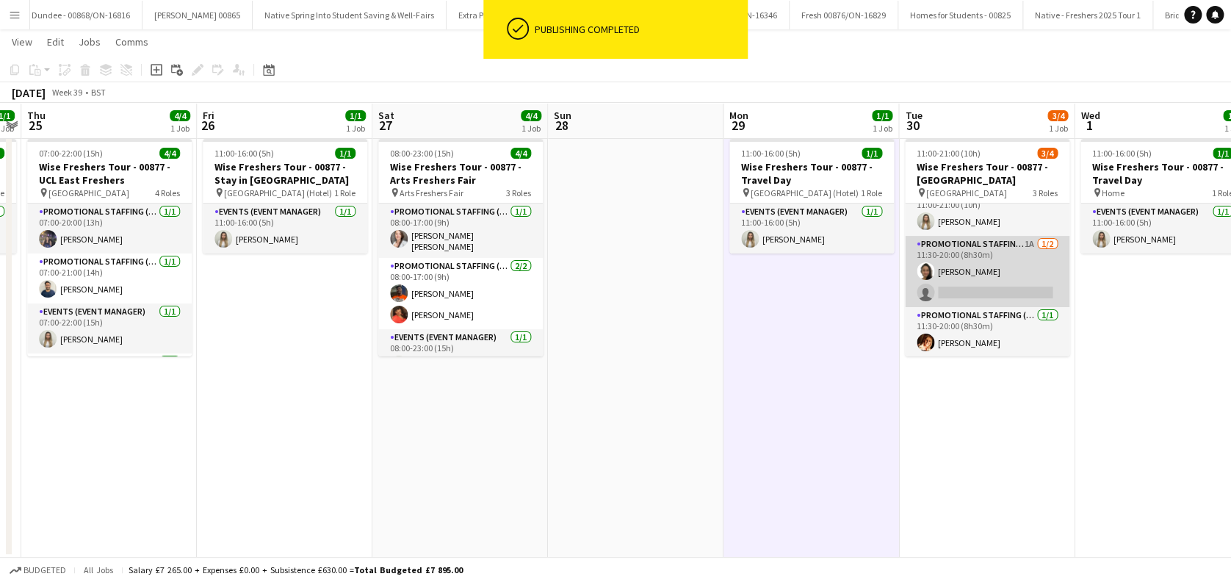
click at [987, 282] on app-card-role "Promotional Staffing (Brand Ambassadors) 1A 1/2 11:30-20:00 (8h30m) Adlina Othm…" at bounding box center [987, 271] width 165 height 71
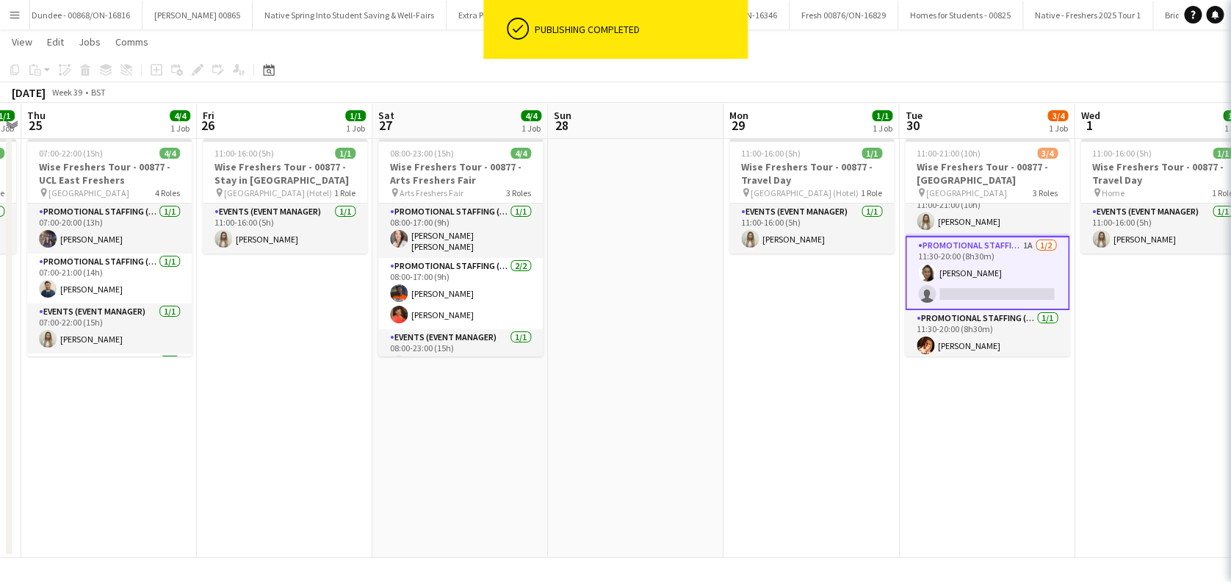
scroll to position [0, 505]
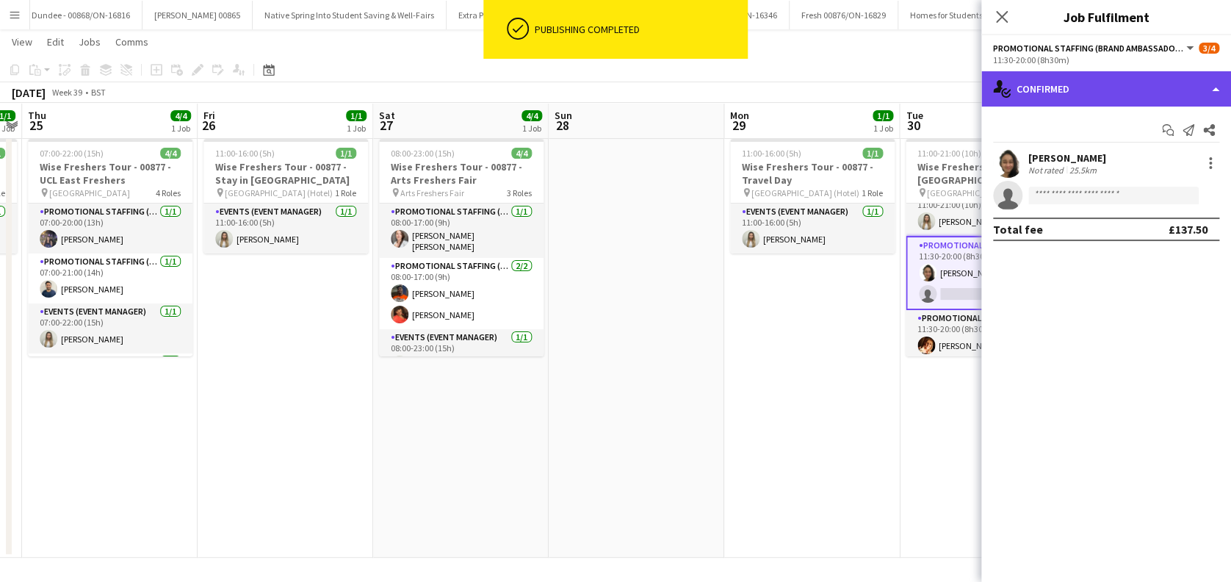
drag, startPoint x: 1096, startPoint y: 85, endPoint x: 1100, endPoint y: 96, distance: 11.9
click at [1095, 84] on div "single-neutral-actions-check-2 Confirmed" at bounding box center [1107, 88] width 250 height 35
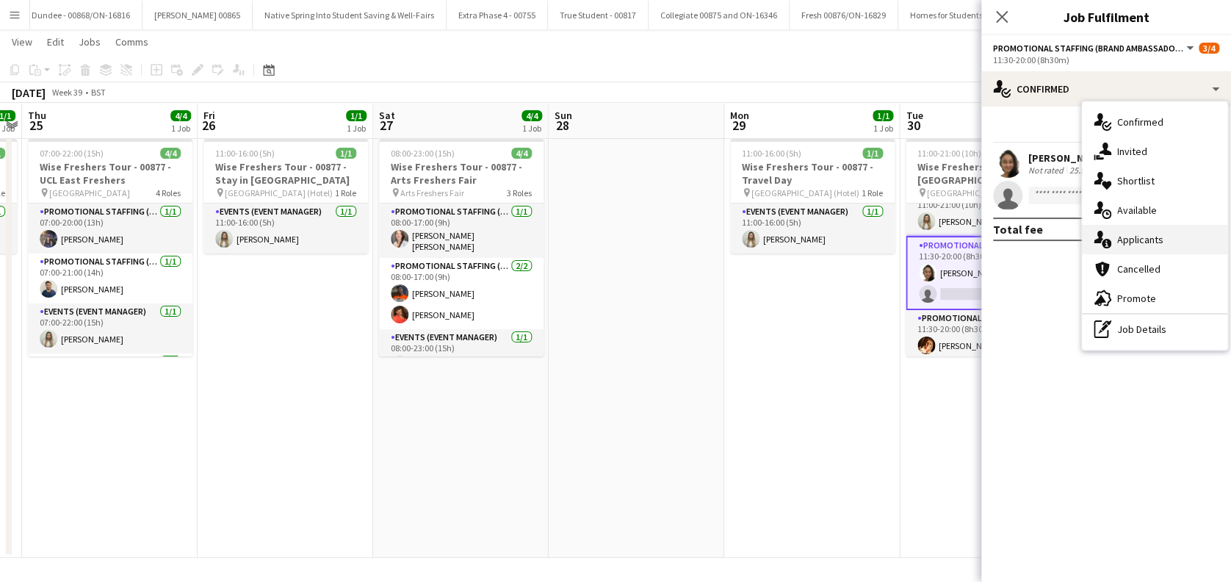
click at [1126, 238] on span "Applicants" at bounding box center [1141, 239] width 46 height 13
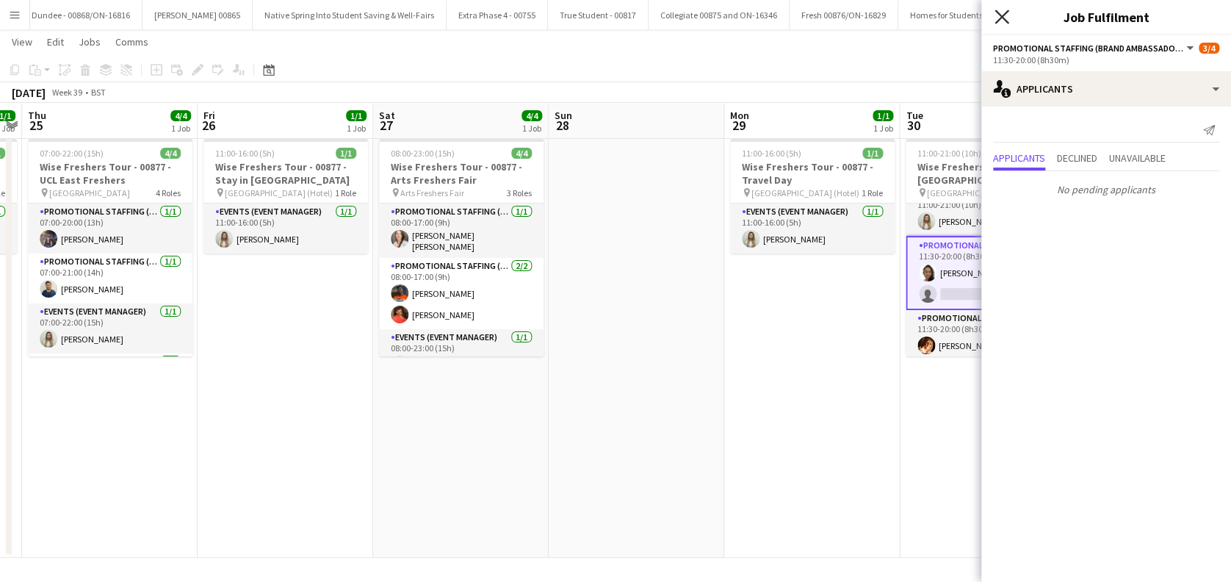
click at [1006, 16] on icon "Close pop-in" at bounding box center [1002, 17] width 14 height 14
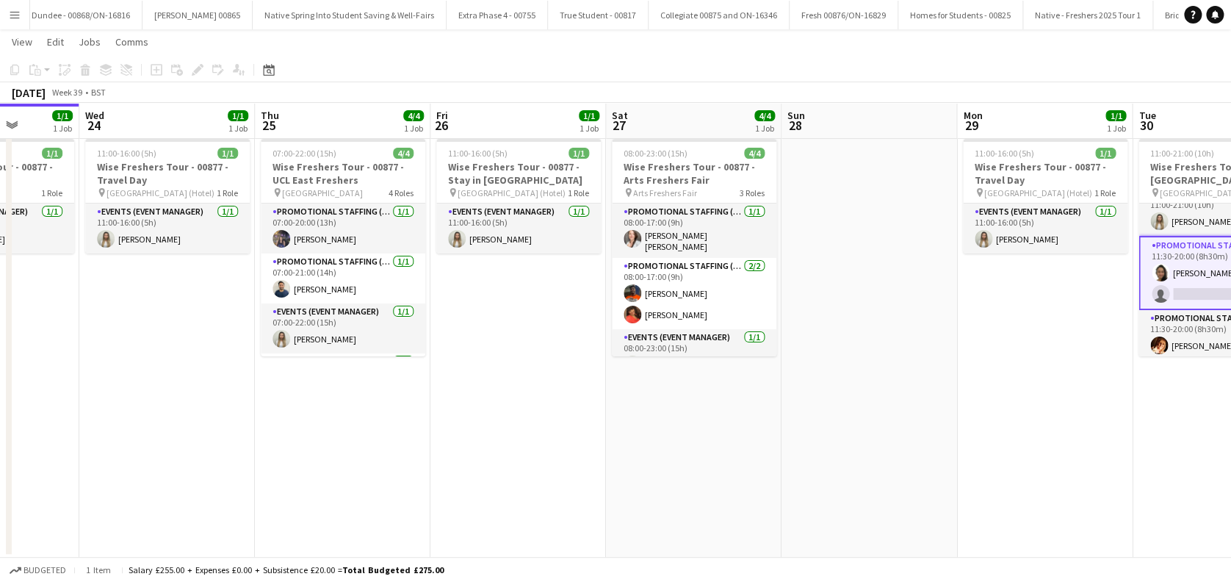
drag, startPoint x: 684, startPoint y: 429, endPoint x: 907, endPoint y: 423, distance: 223.5
click at [916, 423] on app-calendar-viewport "Sun 21 1/1 1 Job Mon 22 6/6 2 Jobs Tue 23 1/1 1 Job Wed 24 1/1 1 Job Thu 25 4/4…" at bounding box center [615, 292] width 1231 height 532
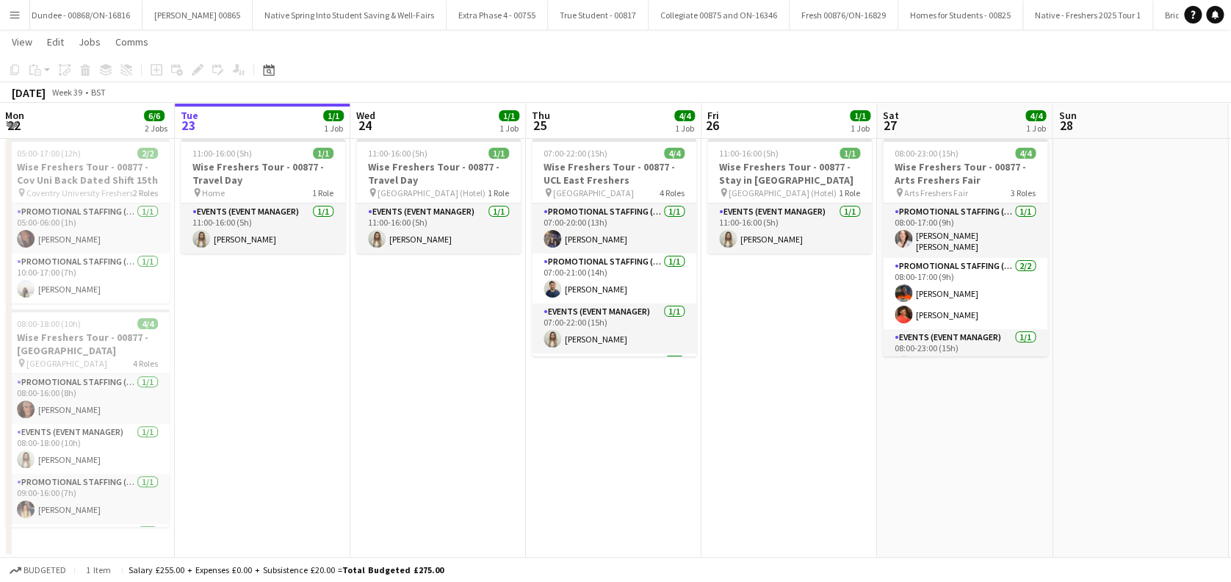
drag, startPoint x: 816, startPoint y: 467, endPoint x: 842, endPoint y: 467, distance: 25.7
click at [842, 467] on app-calendar-viewport "Sat 20 3/3 1 Job Sun 21 1/1 1 Job Mon 22 6/6 2 Jobs Tue 23 1/1 1 Job Wed 24 1/1…" at bounding box center [615, 292] width 1231 height 532
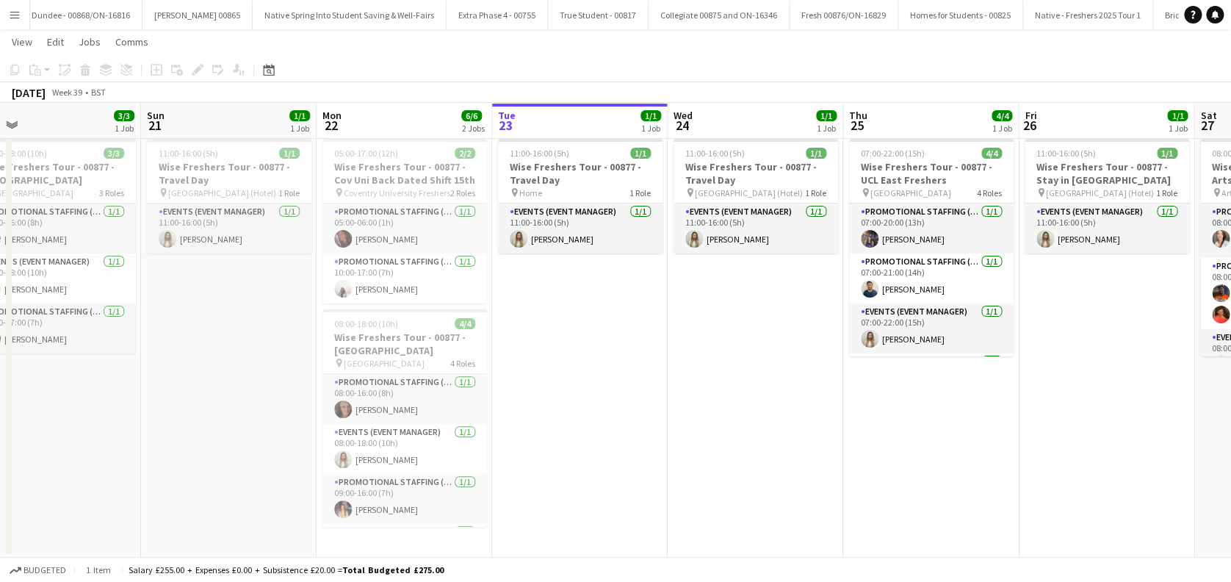
scroll to position [0, 339]
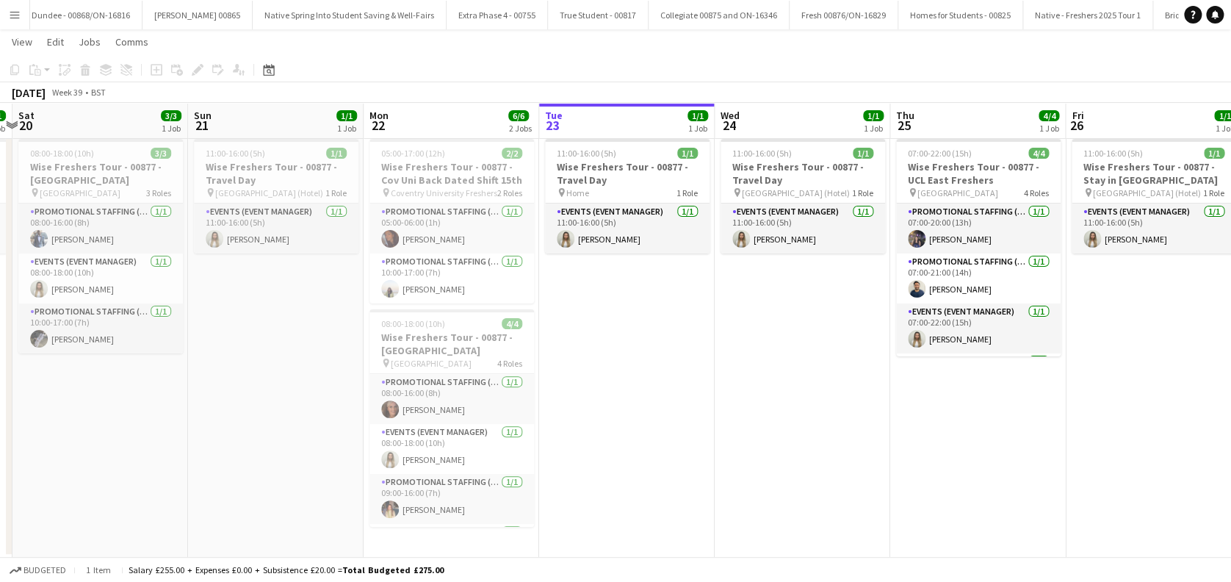
drag, startPoint x: 623, startPoint y: 458, endPoint x: 988, endPoint y: 437, distance: 365.0
click at [988, 437] on app-calendar-viewport "Thu 18 4/4 1 Job Fri 19 1/1 1 Job Sat 20 3/3 1 Job Sun 21 1/1 1 Job Mon 22 6/6 …" at bounding box center [615, 292] width 1231 height 532
click at [468, 365] on div "pin Leeds University 4 Roles" at bounding box center [452, 363] width 165 height 12
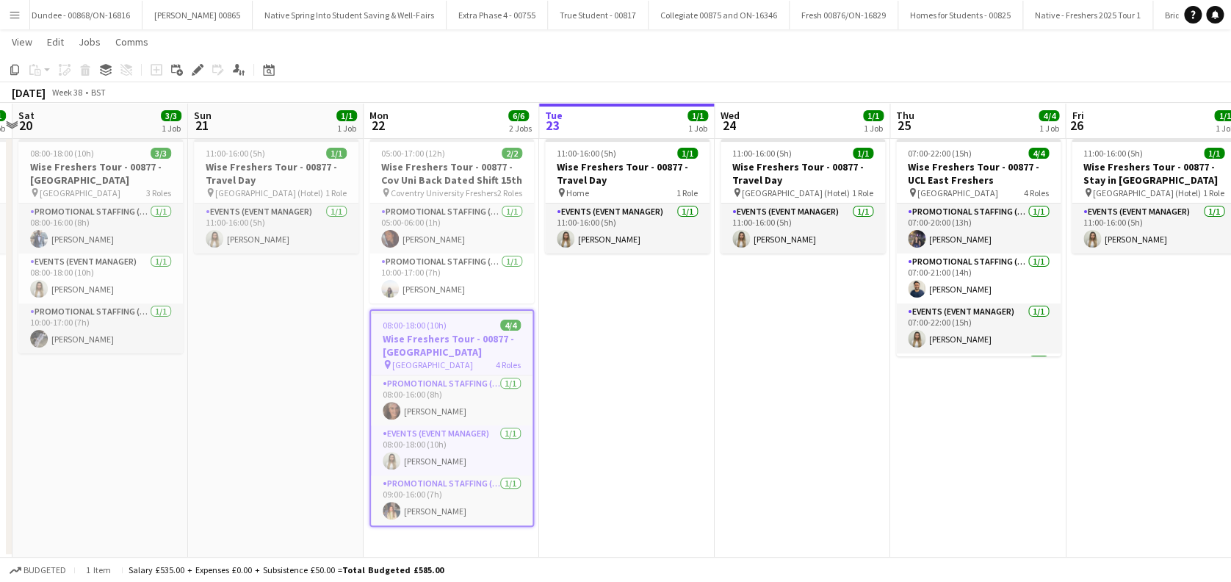
click at [598, 373] on app-date-cell "11:00-16:00 (5h) 1/1 Wise Freshers Tour - 00877 - Travel Day pin Home 1 Role Ev…" at bounding box center [627, 345] width 176 height 425
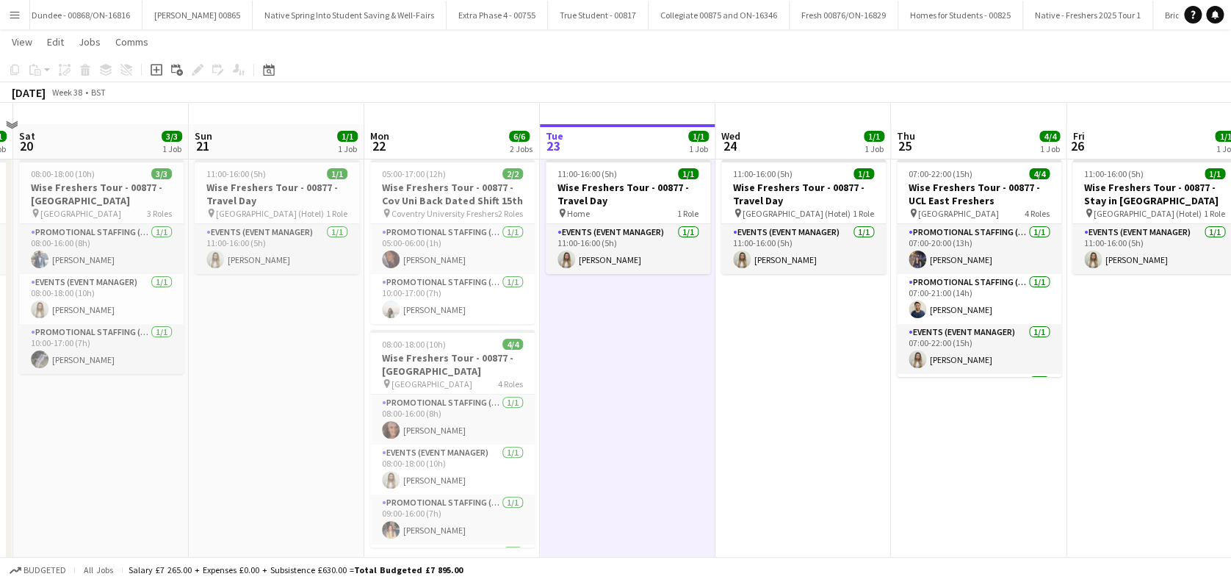
scroll to position [0, 0]
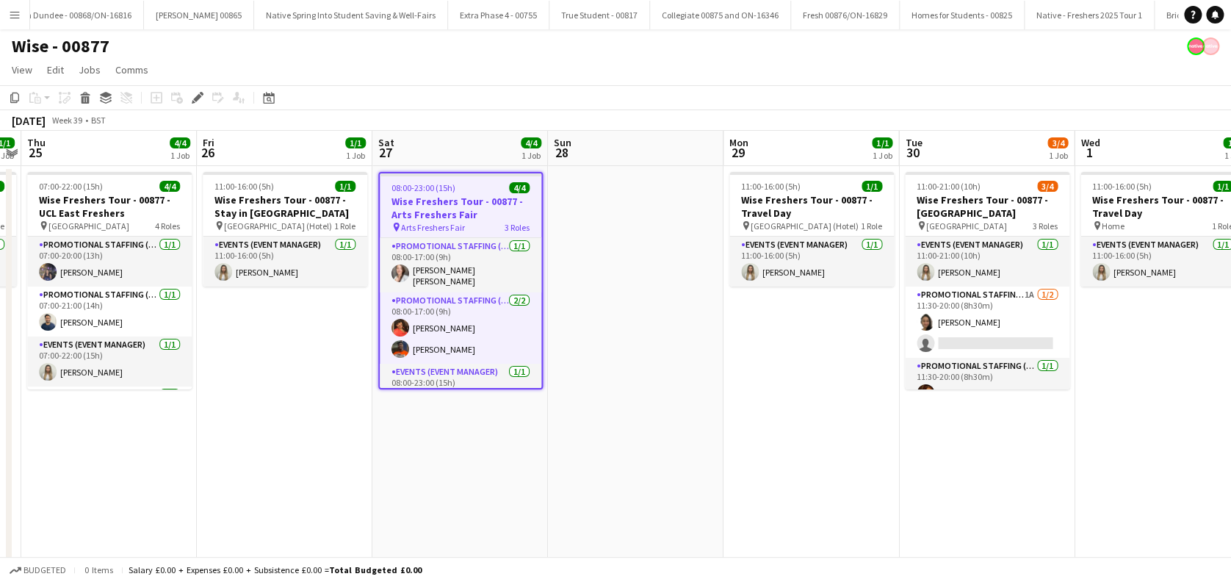
scroll to position [0, 2011]
click at [616, 388] on app-date-cell at bounding box center [636, 378] width 176 height 425
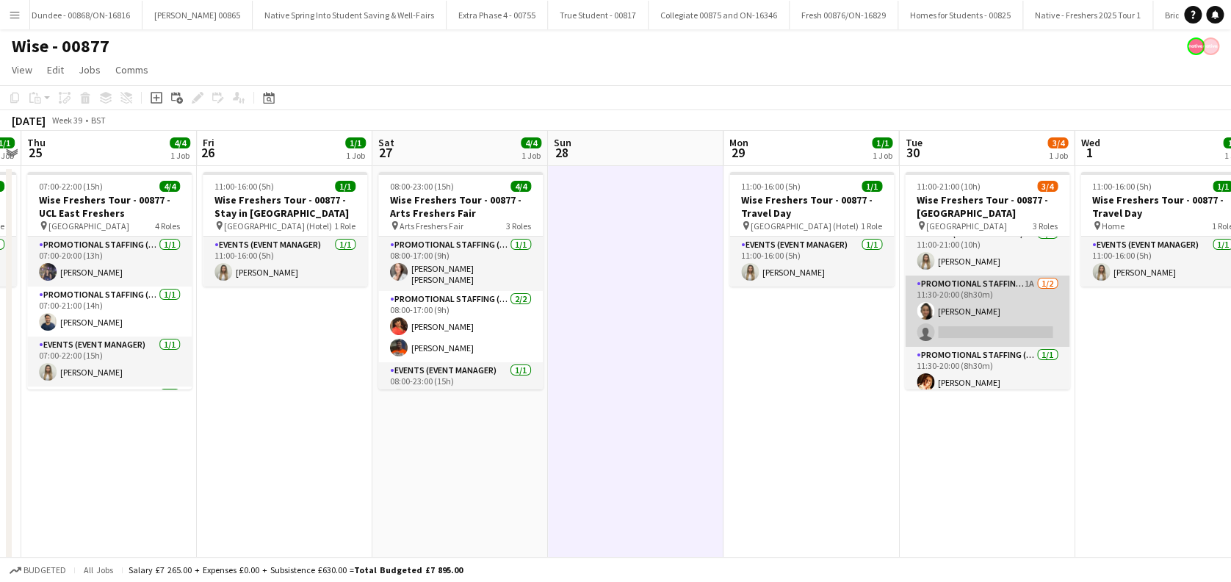
scroll to position [0, 0]
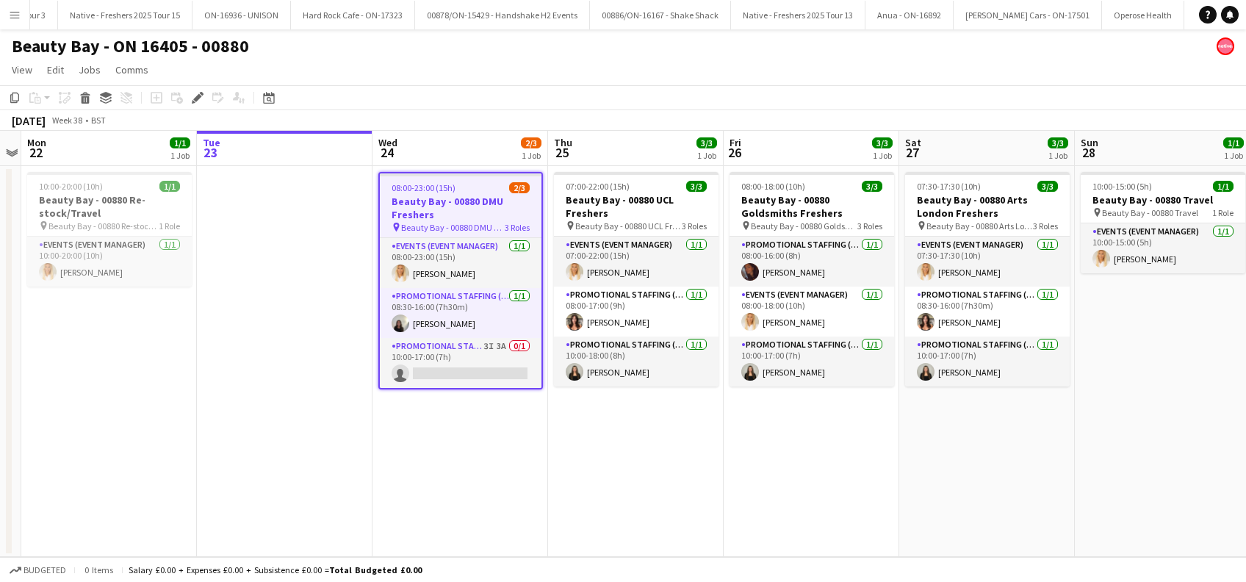
scroll to position [0, 7511]
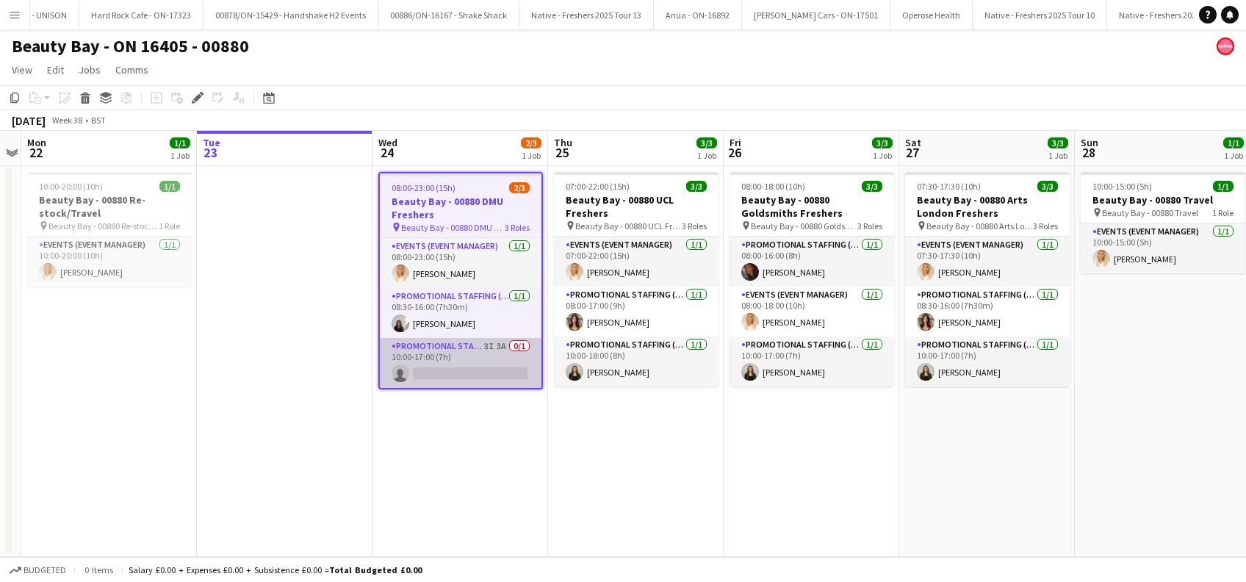
click at [487, 370] on app-card-role "Promotional Staffing (Brand Ambassadors) 3I 3A 0/1 10:00-17:00 (7h) single-neut…" at bounding box center [461, 363] width 162 height 50
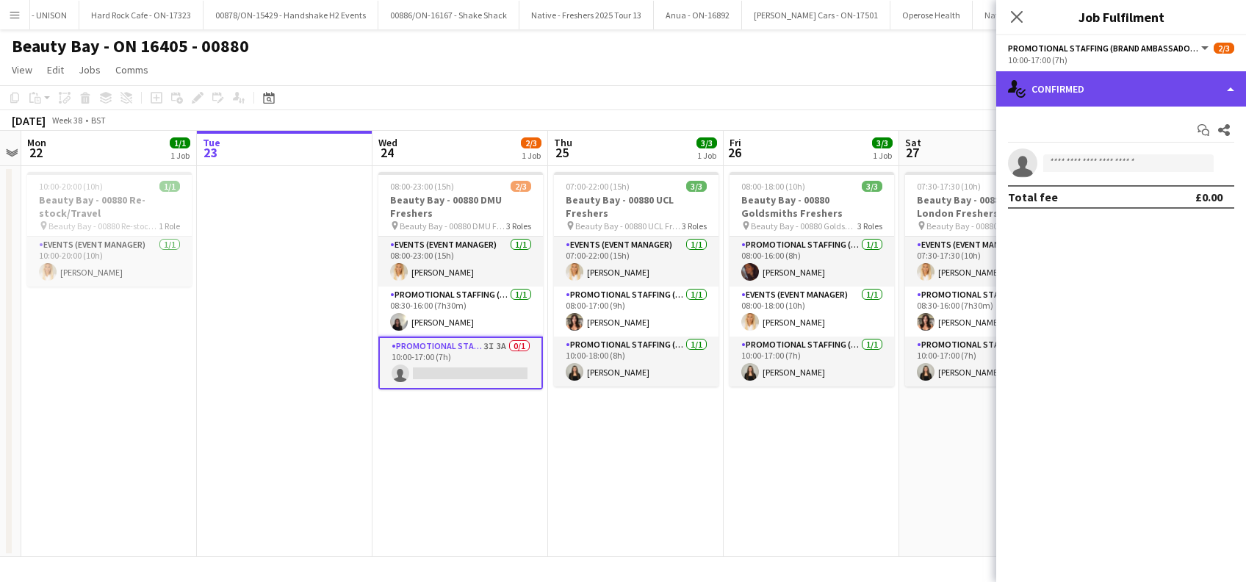
click at [1129, 78] on div "single-neutral-actions-check-2 Confirmed" at bounding box center [1121, 88] width 250 height 35
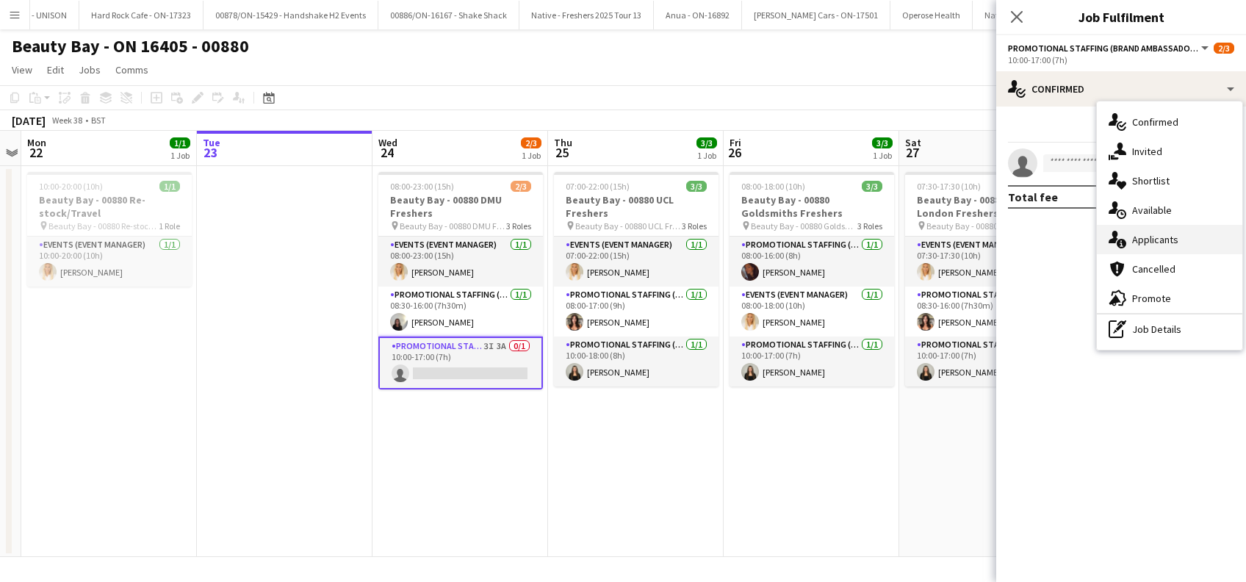
click at [1146, 242] on span "Applicants" at bounding box center [1155, 239] width 46 height 13
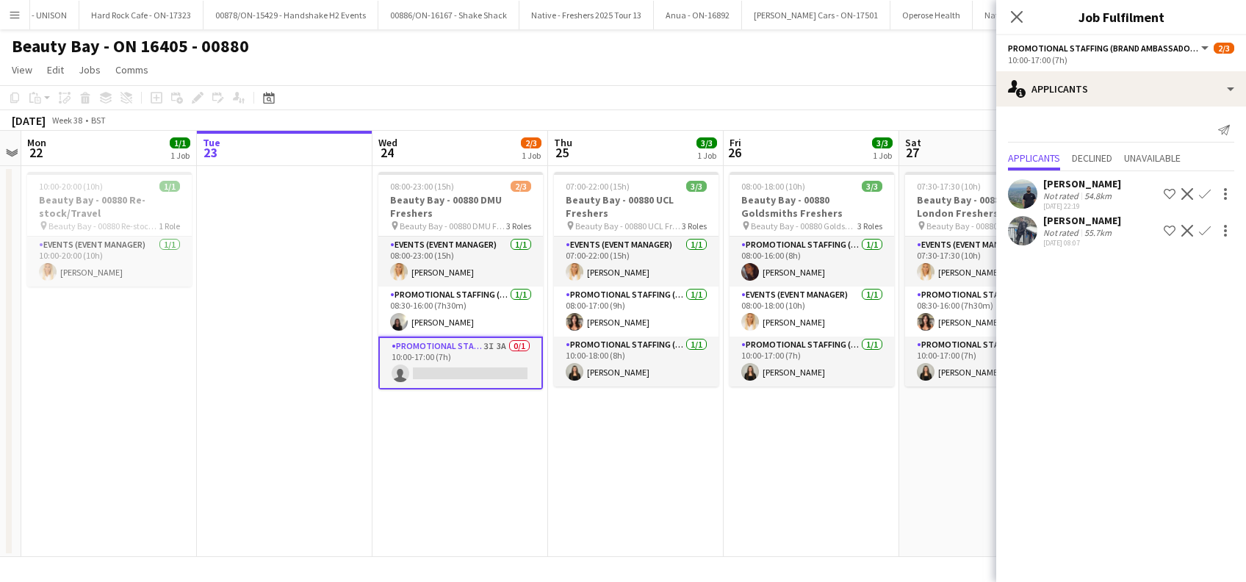
click at [1087, 109] on div "Send notification Applicants Declined Unavailable [PERSON_NAME] Not rated 54.8k…" at bounding box center [1121, 185] width 250 height 156
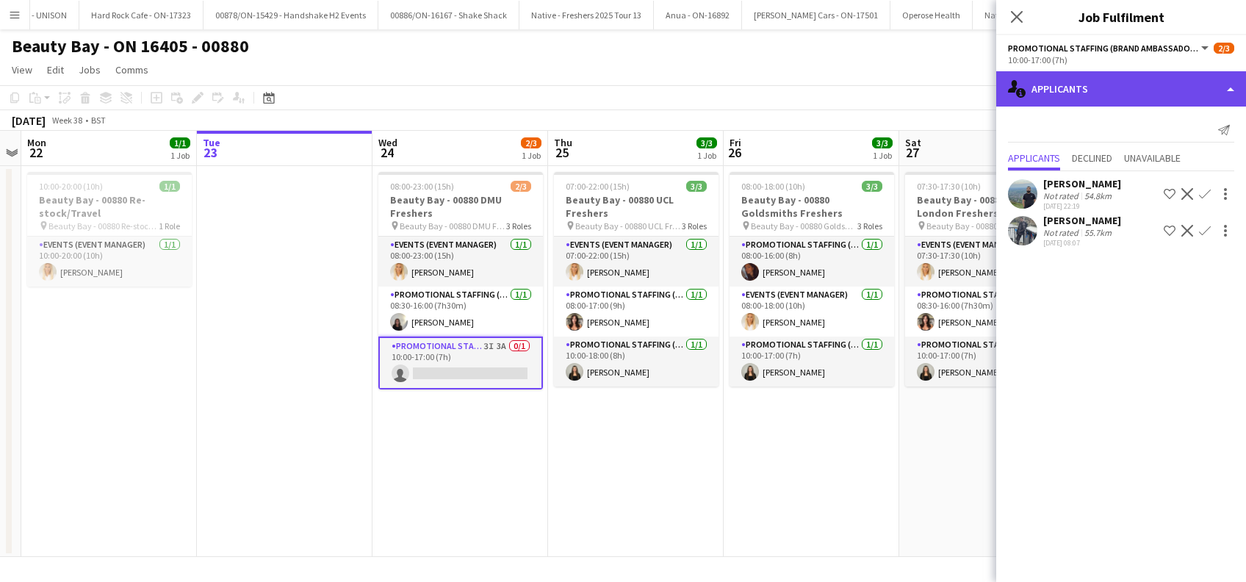
click at [1118, 91] on div "single-neutral-actions-information Applicants" at bounding box center [1121, 88] width 250 height 35
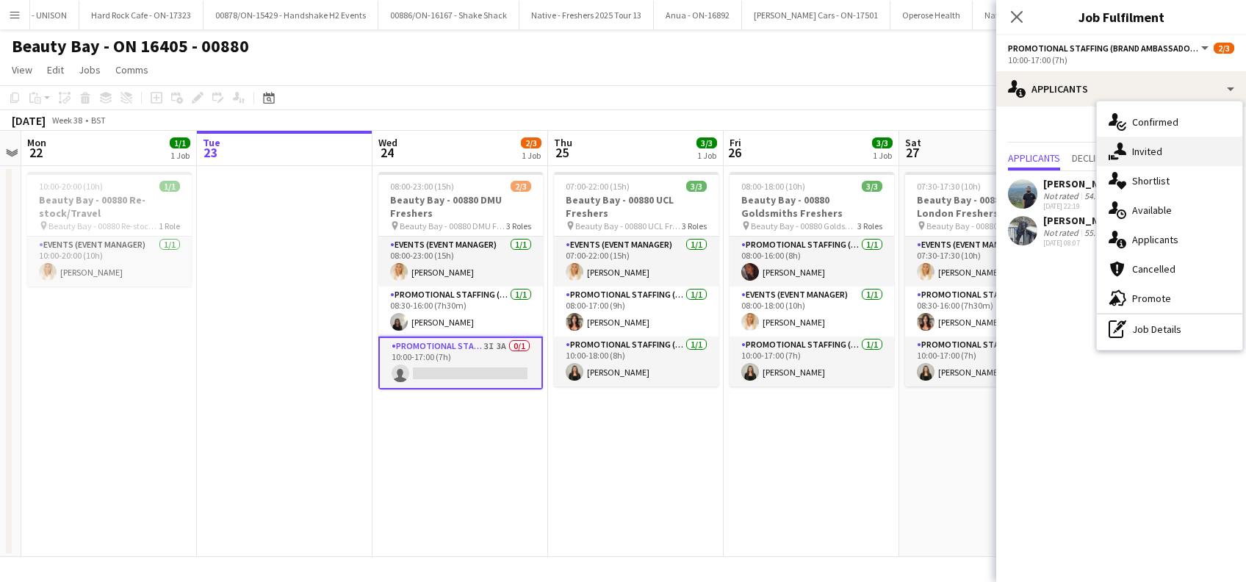
click at [1158, 153] on span "Invited" at bounding box center [1147, 151] width 30 height 13
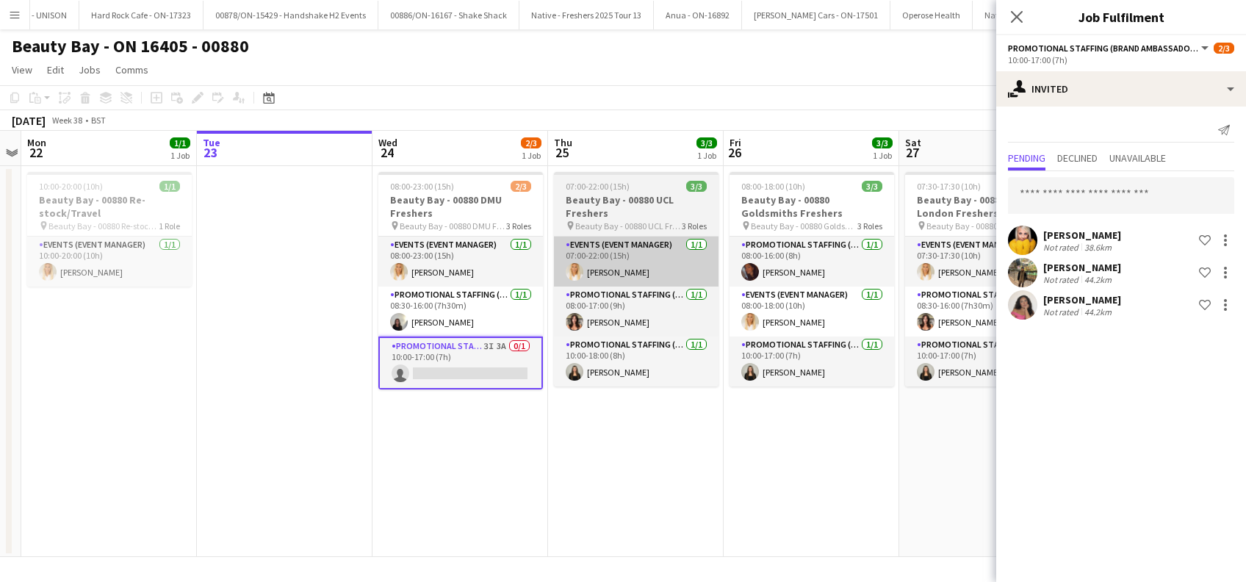
drag, startPoint x: 1016, startPoint y: 14, endPoint x: 617, endPoint y: 277, distance: 477.9
click at [1017, 14] on icon "Close pop-in" at bounding box center [1017, 17] width 12 height 12
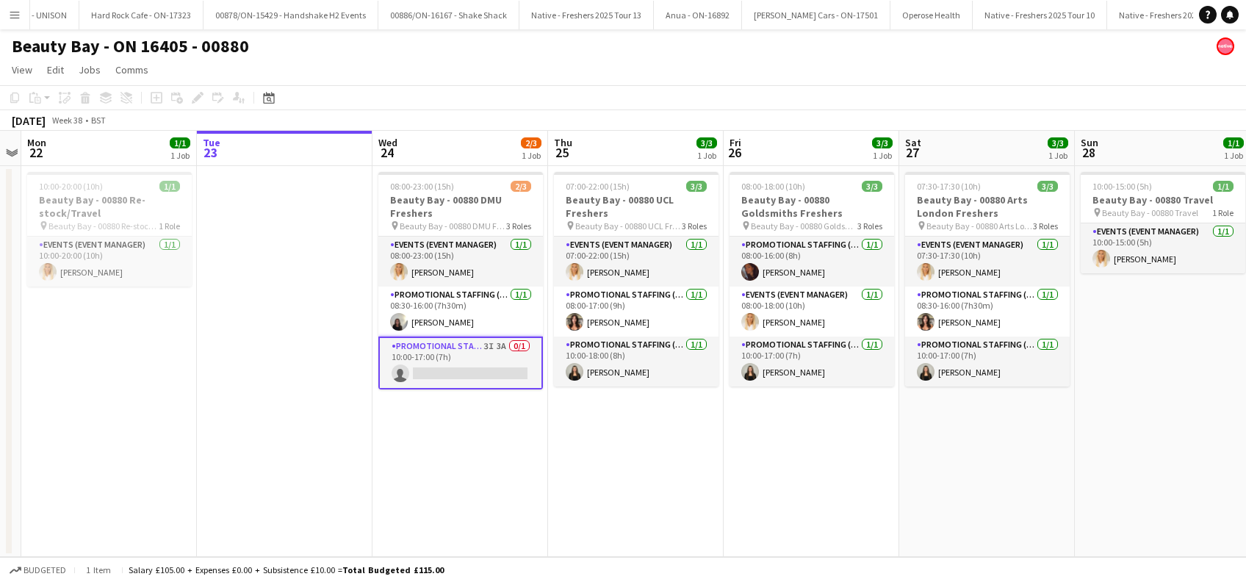
click at [409, 484] on app-date-cell "08:00-23:00 (15h) 2/3 Beauty Bay - 00880 DMU Freshers pin Beauty Bay - 00880 DM…" at bounding box center [461, 361] width 176 height 391
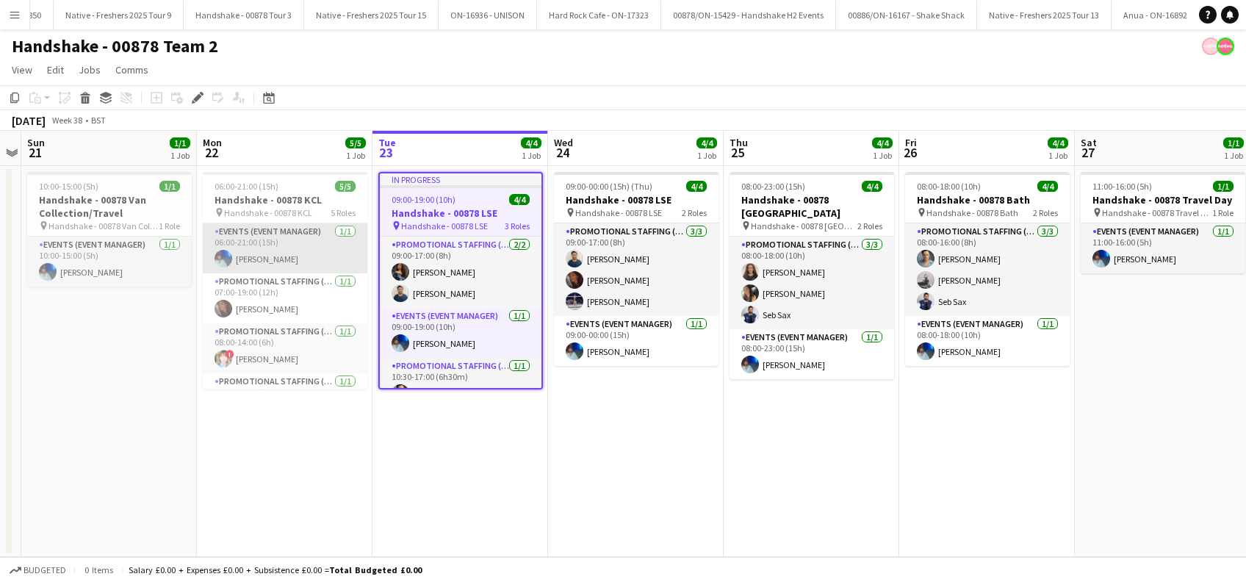
scroll to position [83, 0]
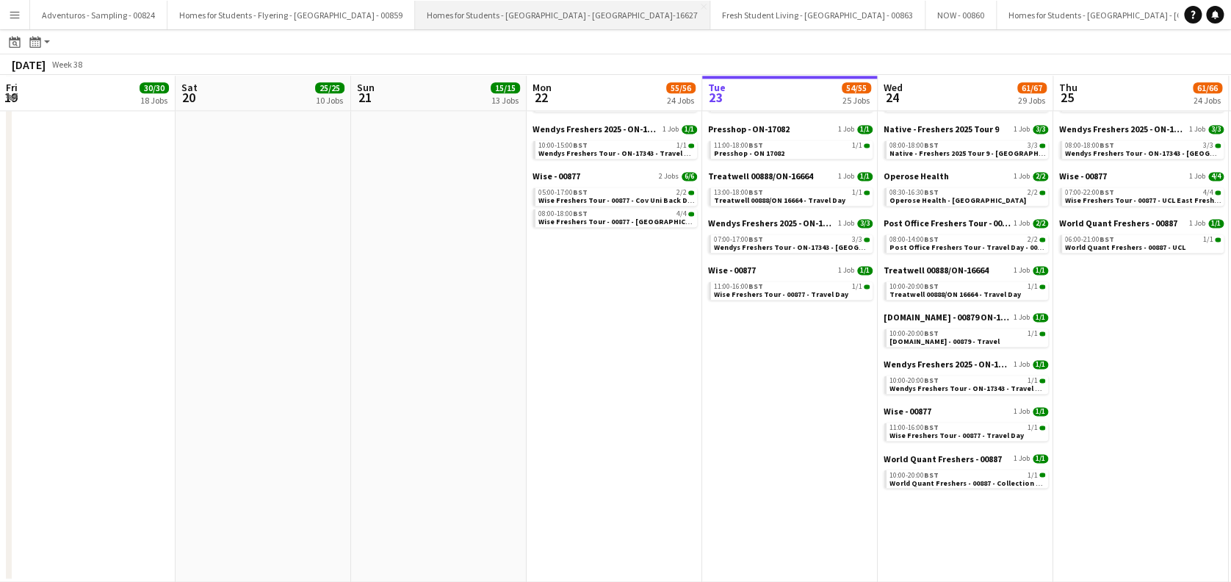
scroll to position [0, 455]
